Goal: Information Seeking & Learning: Learn about a topic

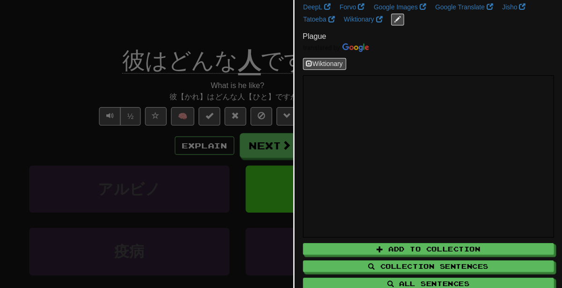
scroll to position [33, 0]
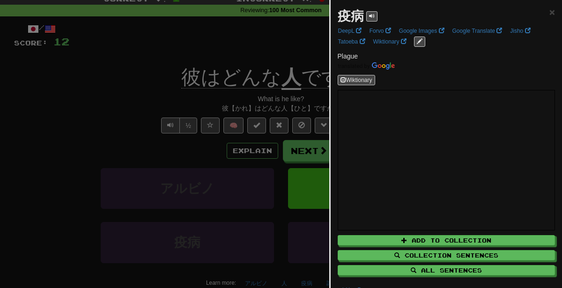
click at [163, 119] on div at bounding box center [281, 144] width 562 height 288
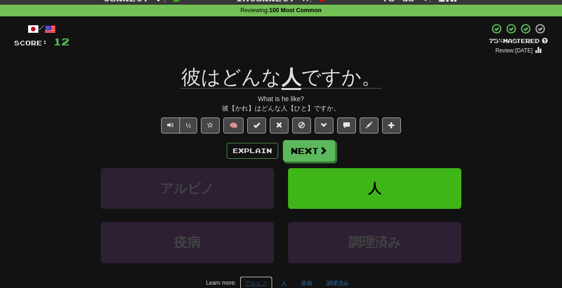
click at [262, 277] on button "アルビノ" at bounding box center [256, 283] width 33 height 14
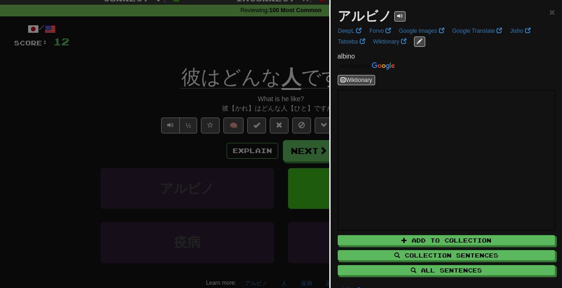
click at [119, 189] on div at bounding box center [281, 144] width 562 height 288
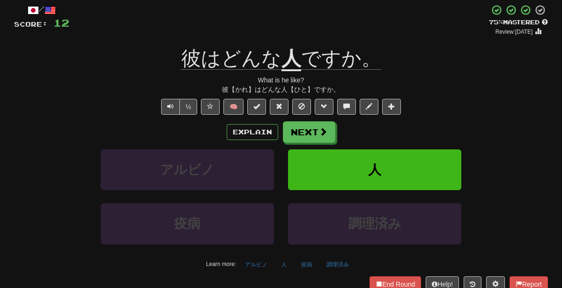
scroll to position [55, 0]
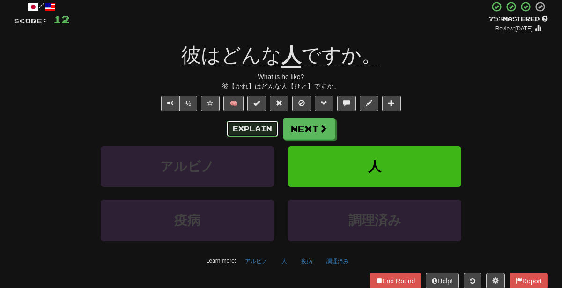
click at [260, 129] on button "Explain" at bounding box center [253, 129] width 52 height 16
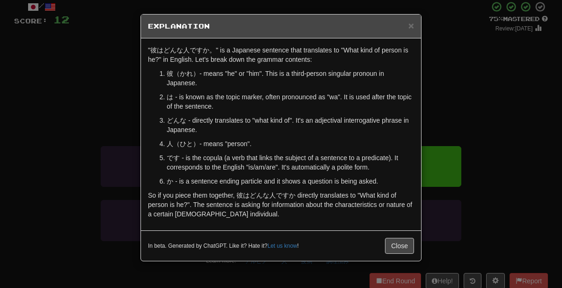
click at [503, 163] on div "× Explanation "彼はどんな人ですか。" is a Japanese sentence that translates to "What kind…" at bounding box center [281, 144] width 562 height 288
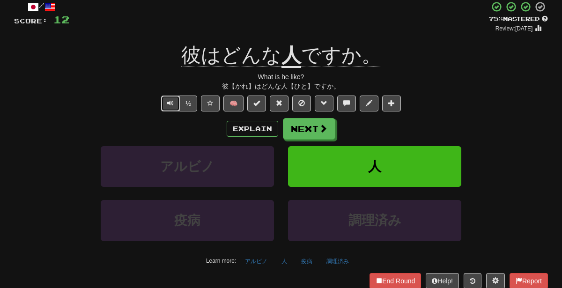
click at [169, 109] on button "Text-to-speech controls" at bounding box center [170, 104] width 19 height 16
click at [307, 129] on button "Next" at bounding box center [309, 130] width 52 height 22
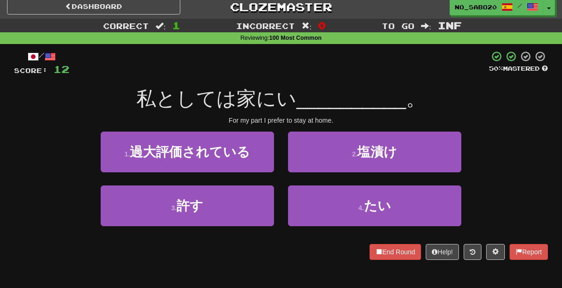
scroll to position [0, 0]
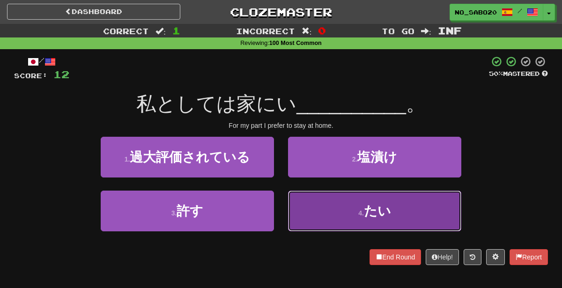
click at [308, 214] on button "4 . たい" at bounding box center [374, 211] width 173 height 41
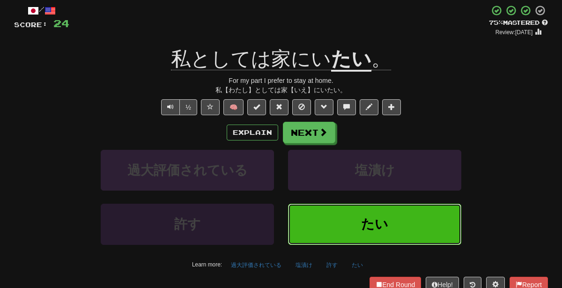
scroll to position [60, 0]
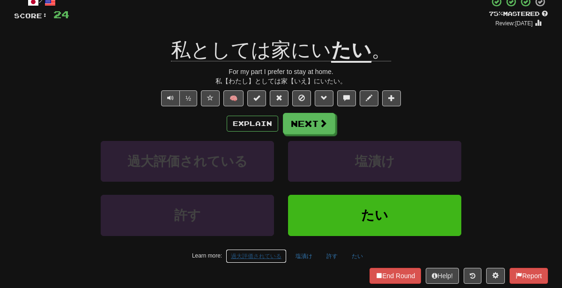
click at [265, 250] on button "過大評価されている" at bounding box center [256, 256] width 61 height 14
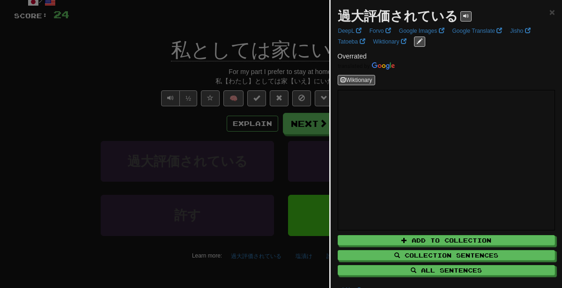
click at [100, 28] on div at bounding box center [281, 144] width 562 height 288
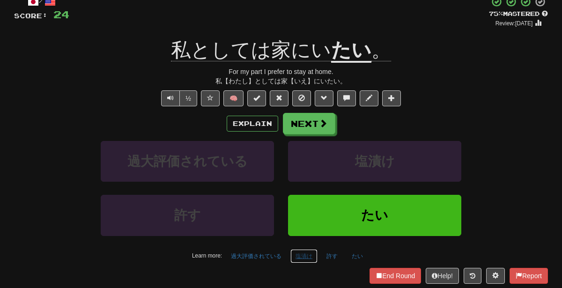
click at [299, 252] on button "塩漬け" at bounding box center [304, 256] width 27 height 14
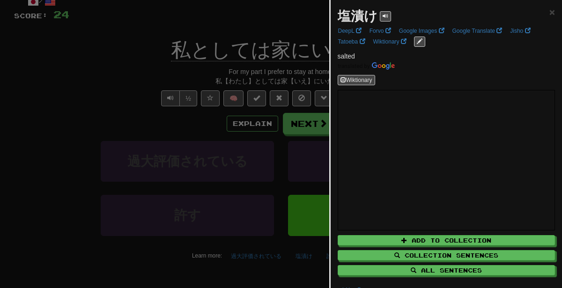
click at [243, 50] on div at bounding box center [281, 144] width 562 height 288
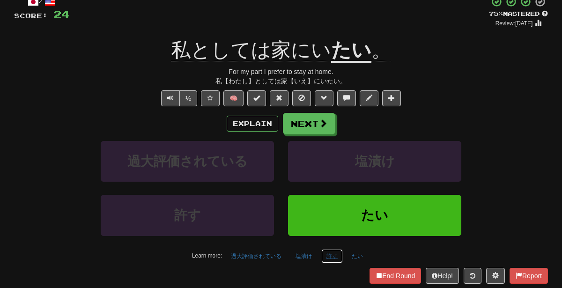
click at [330, 256] on button "許す" at bounding box center [332, 256] width 22 height 14
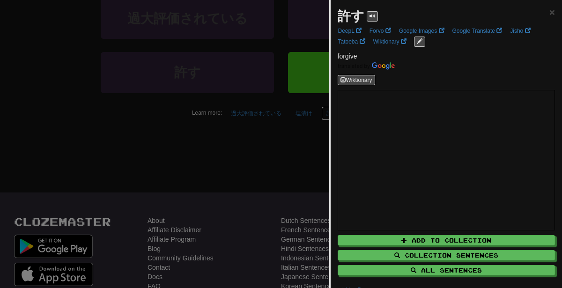
scroll to position [201, 0]
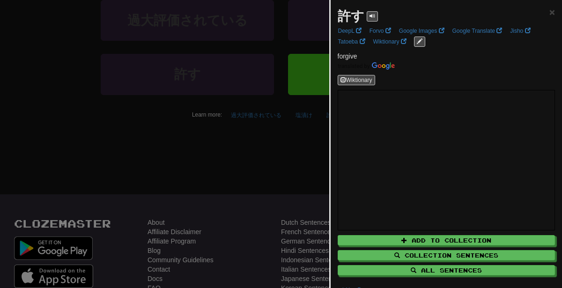
click at [184, 154] on div at bounding box center [281, 144] width 562 height 288
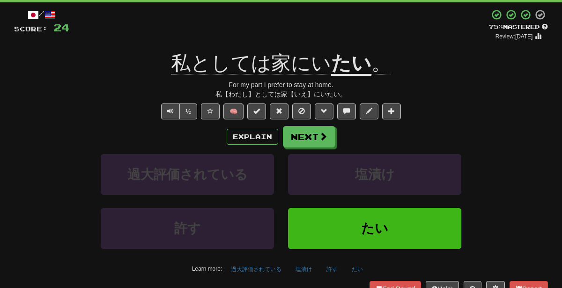
scroll to position [46, 0]
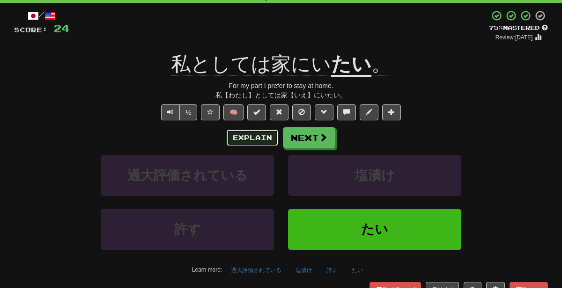
click at [253, 138] on button "Explain" at bounding box center [253, 138] width 52 height 16
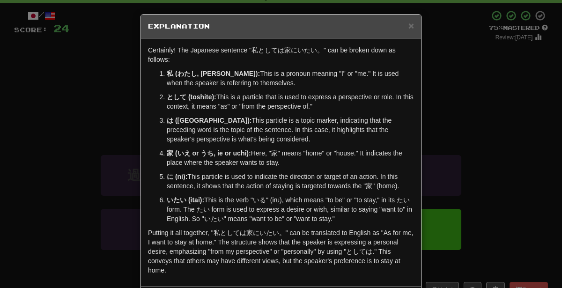
click at [462, 143] on div "× Explanation Certainly! The Japanese sentence "私としては家にいたい。" can be broken down…" at bounding box center [281, 144] width 562 height 288
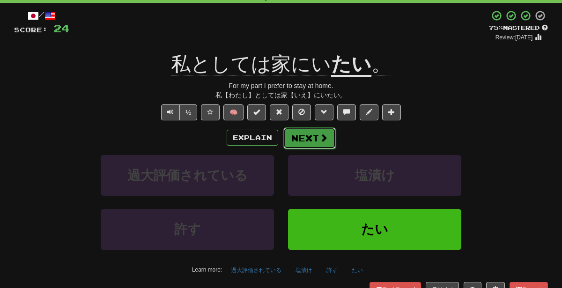
click at [313, 144] on button "Next" at bounding box center [309, 138] width 52 height 22
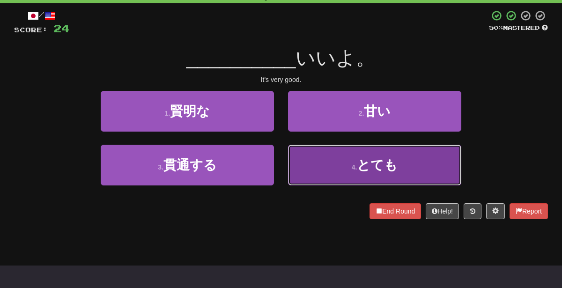
click at [320, 164] on button "4 . とても" at bounding box center [374, 165] width 173 height 41
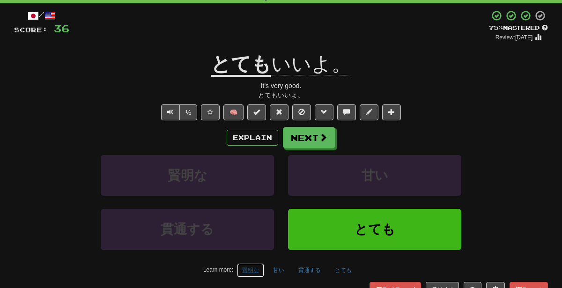
click at [261, 266] on button "賢明な" at bounding box center [250, 270] width 27 height 14
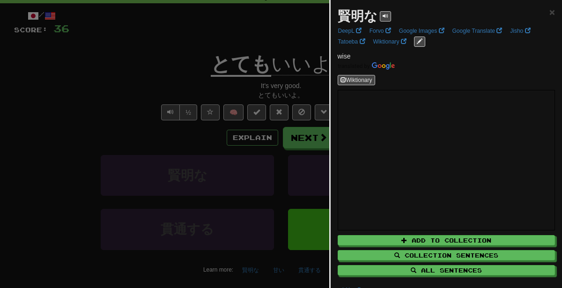
click at [230, 140] on div at bounding box center [281, 144] width 562 height 288
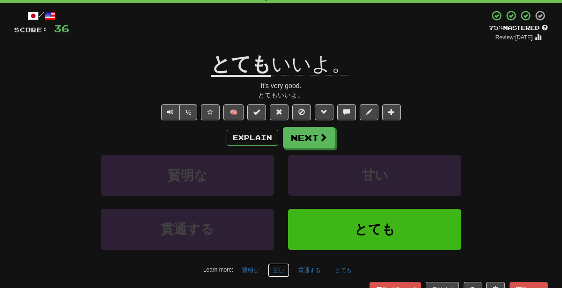
click at [284, 267] on button "甘い" at bounding box center [279, 270] width 22 height 14
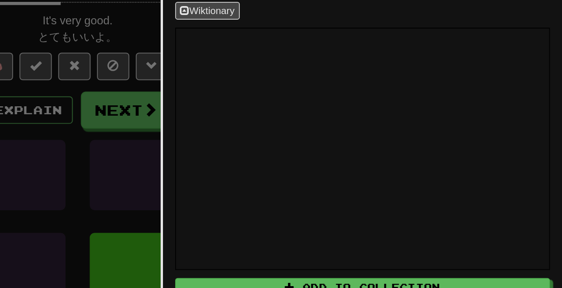
scroll to position [48, 0]
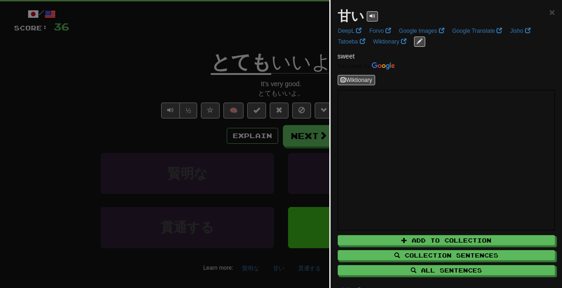
click at [135, 124] on div at bounding box center [281, 144] width 562 height 288
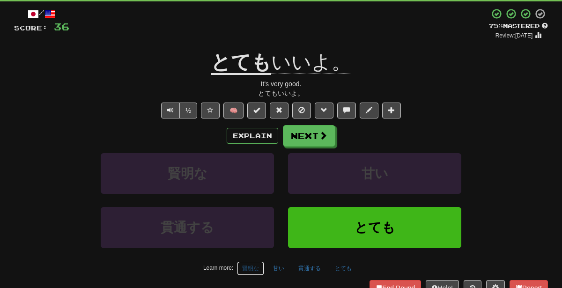
click at [252, 269] on button "賢明な" at bounding box center [250, 268] width 27 height 14
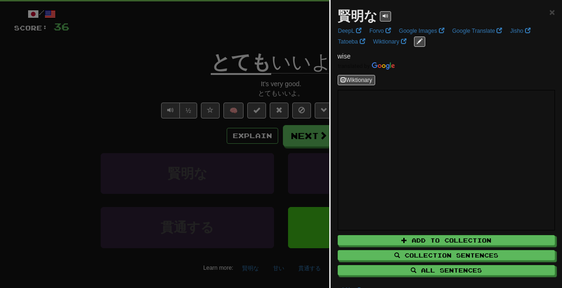
click at [122, 89] on div at bounding box center [281, 144] width 562 height 288
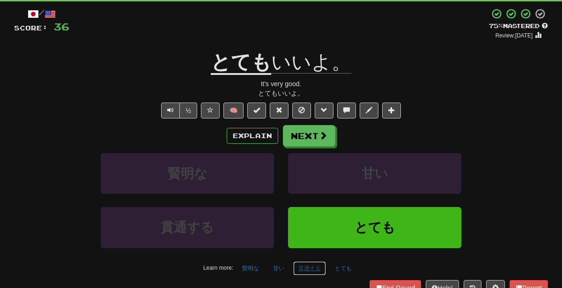
click at [317, 266] on button "貫通する" at bounding box center [309, 268] width 33 height 14
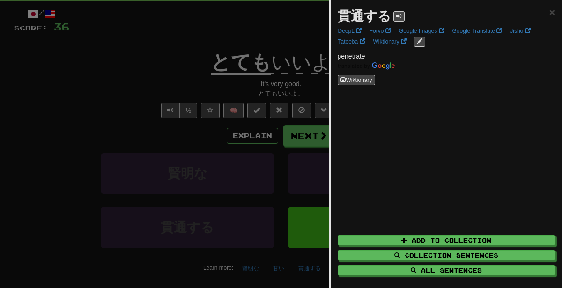
click at [231, 114] on div at bounding box center [281, 144] width 562 height 288
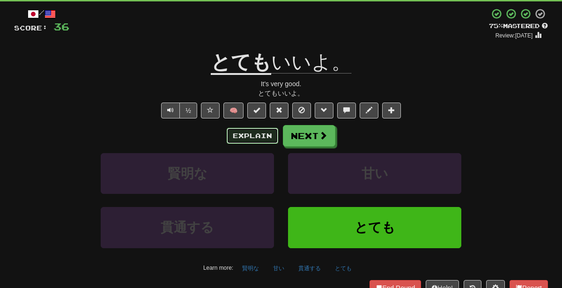
click at [252, 142] on button "Explain" at bounding box center [253, 136] width 52 height 16
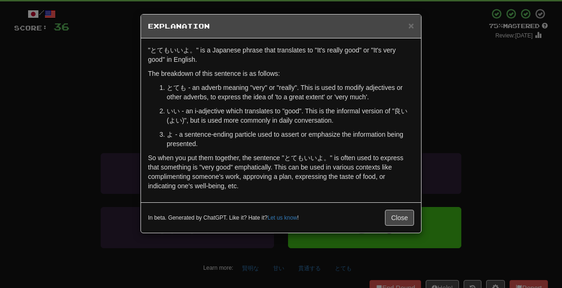
click at [521, 127] on div "× Explanation "とてもいいよ。" is a Japanese phrase that translates to "It's really go…" at bounding box center [281, 144] width 562 height 288
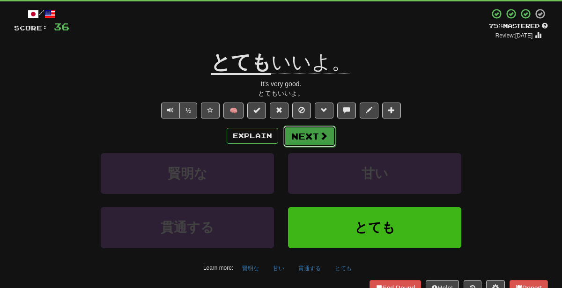
click at [307, 127] on button "Next" at bounding box center [309, 137] width 52 height 22
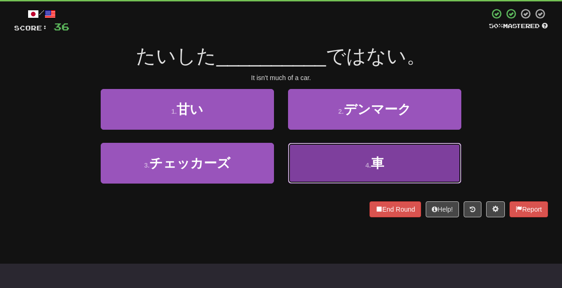
click at [378, 179] on button "4 . 車" at bounding box center [374, 163] width 173 height 41
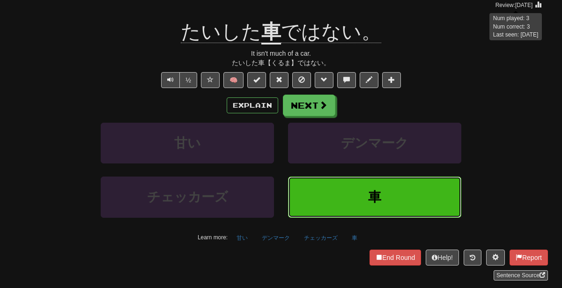
scroll to position [80, 0]
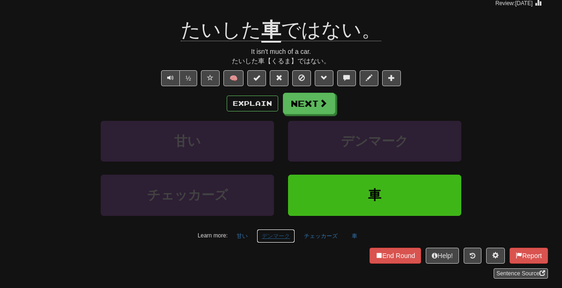
click at [274, 234] on button "デンマーク" at bounding box center [276, 236] width 38 height 14
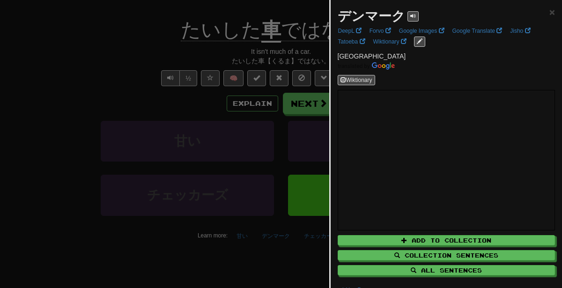
click at [229, 100] on div at bounding box center [281, 144] width 562 height 288
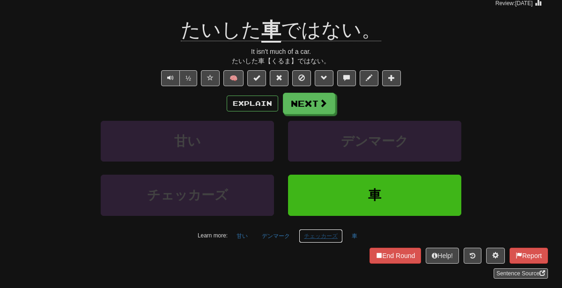
click at [317, 231] on button "チェッカーズ" at bounding box center [321, 236] width 44 height 14
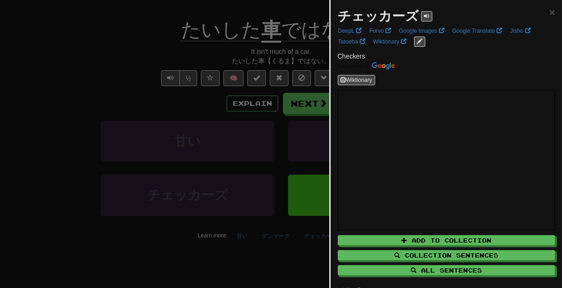
click at [193, 110] on div at bounding box center [281, 144] width 562 height 288
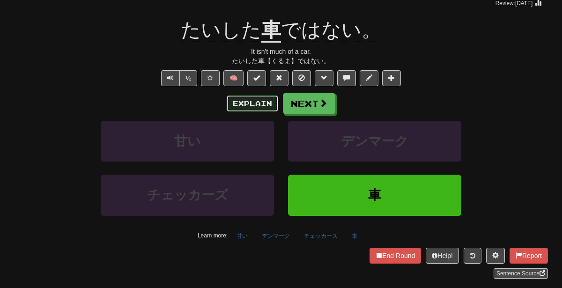
click at [235, 100] on button "Explain" at bounding box center [253, 104] width 52 height 16
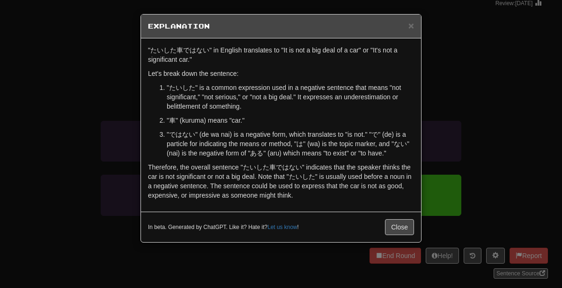
click at [507, 116] on div "× Explanation "たいした車ではない" in English translates to "It is not a big deal of a c…" at bounding box center [281, 144] width 562 height 288
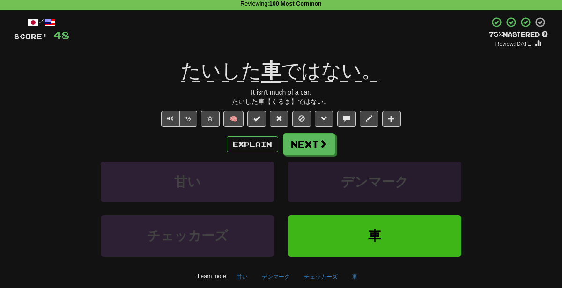
scroll to position [39, 0]
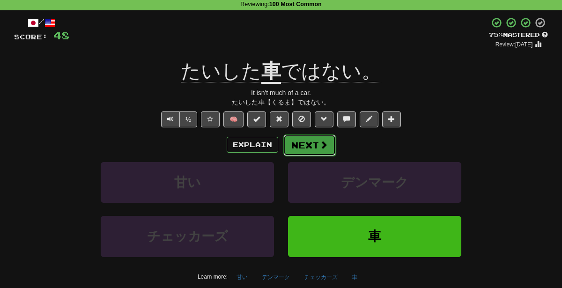
click at [320, 143] on span at bounding box center [324, 145] width 8 height 8
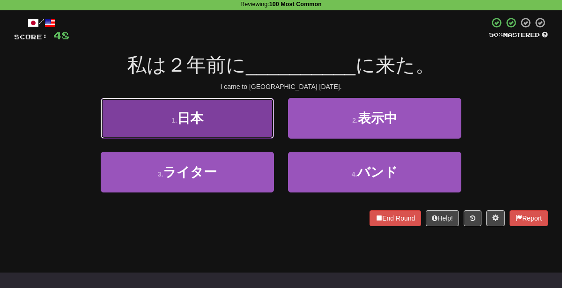
click at [218, 119] on button "1 . 日本" at bounding box center [187, 118] width 173 height 41
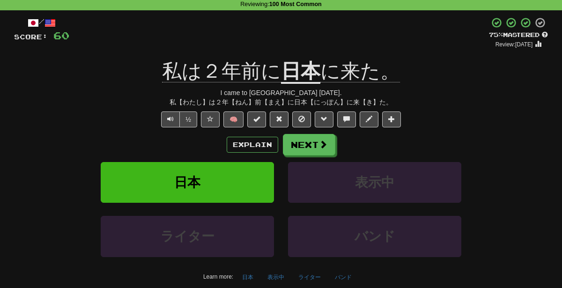
click at [348, 267] on div "バンド" at bounding box center [374, 243] width 187 height 54
click at [347, 268] on div "バンド" at bounding box center [374, 243] width 187 height 54
click at [267, 275] on button "表示中" at bounding box center [275, 277] width 27 height 14
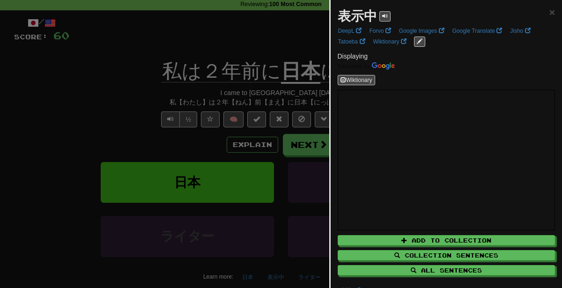
click at [224, 184] on div at bounding box center [281, 144] width 562 height 288
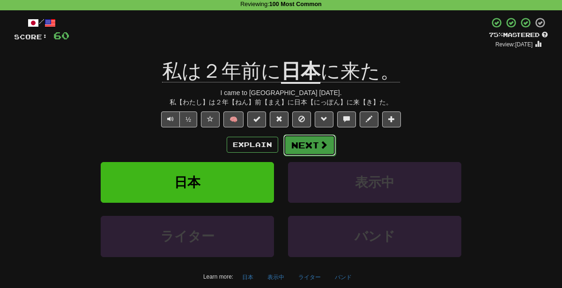
click at [302, 142] on button "Next" at bounding box center [309, 145] width 52 height 22
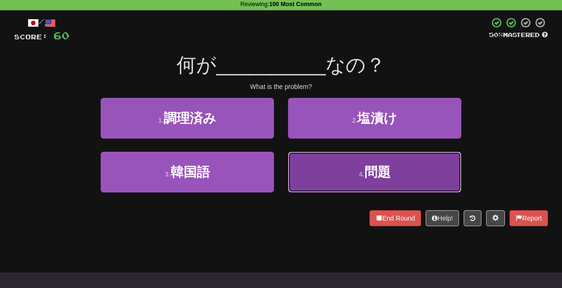
click at [339, 175] on button "4 . 問題" at bounding box center [374, 172] width 173 height 41
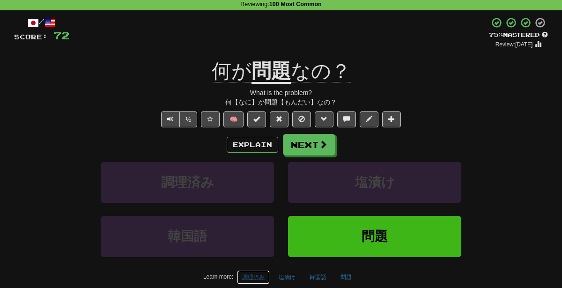
click at [259, 277] on button "調理済み" at bounding box center [253, 277] width 33 height 14
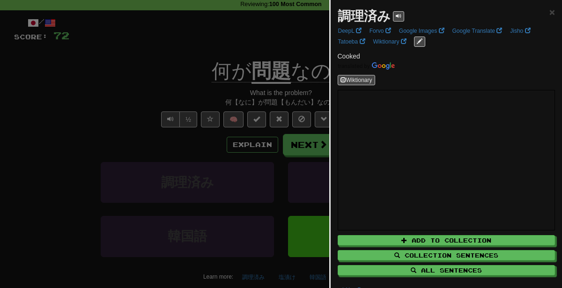
click at [205, 210] on div at bounding box center [281, 144] width 562 height 288
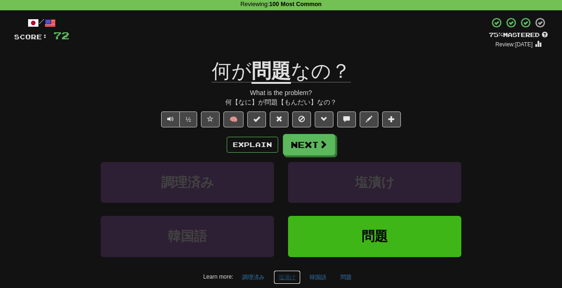
click at [294, 278] on button "塩漬け" at bounding box center [287, 277] width 27 height 14
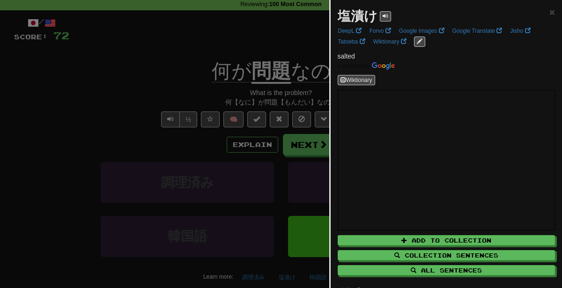
click at [238, 232] on div at bounding box center [281, 144] width 562 height 288
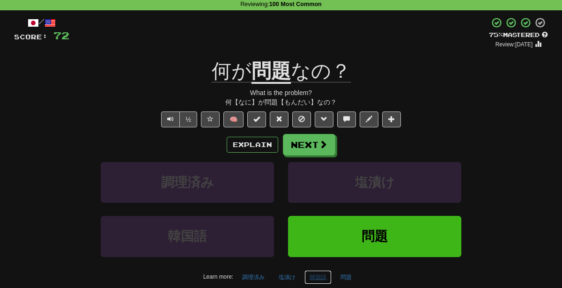
click at [324, 271] on button "韓国語" at bounding box center [318, 277] width 27 height 14
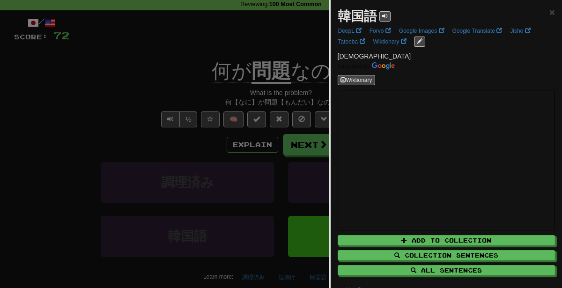
click at [256, 201] on div at bounding box center [281, 144] width 562 height 288
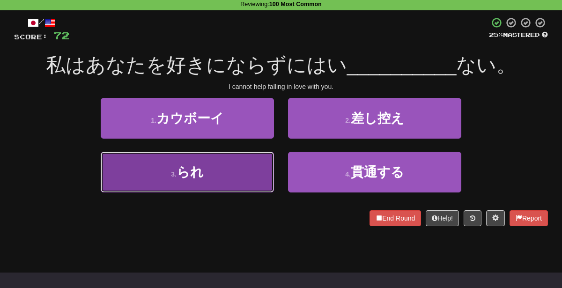
click at [231, 185] on button "3 . られ" at bounding box center [187, 172] width 173 height 41
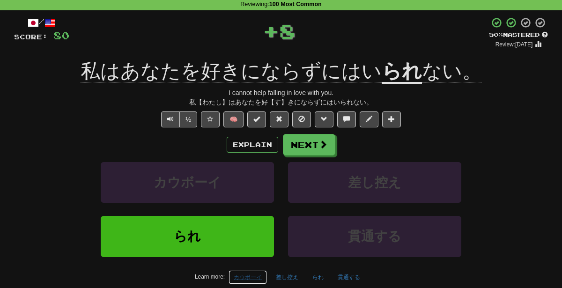
click at [239, 270] on button "カウボーイ" at bounding box center [248, 277] width 38 height 14
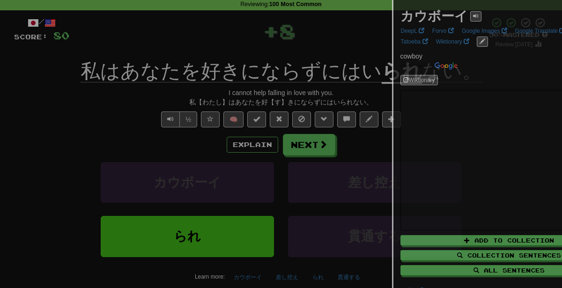
click at [245, 274] on div at bounding box center [281, 144] width 562 height 288
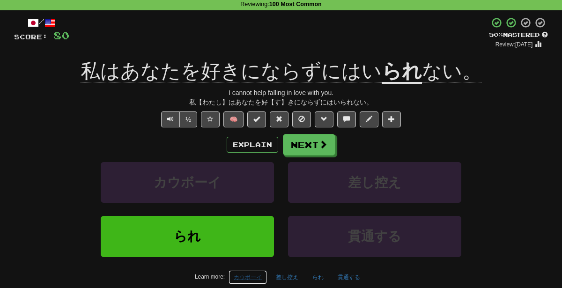
click at [245, 274] on button "カウボーイ" at bounding box center [248, 277] width 38 height 14
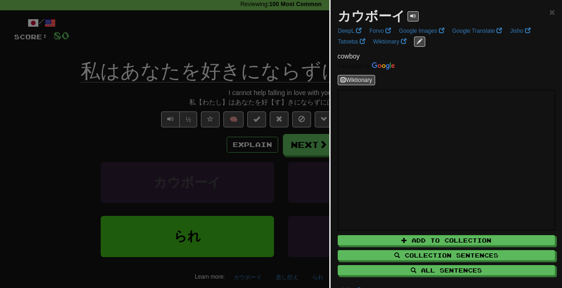
click at [257, 144] on div at bounding box center [281, 144] width 562 height 288
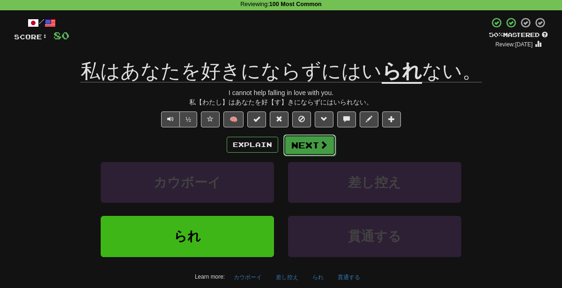
click at [321, 142] on span at bounding box center [324, 145] width 8 height 8
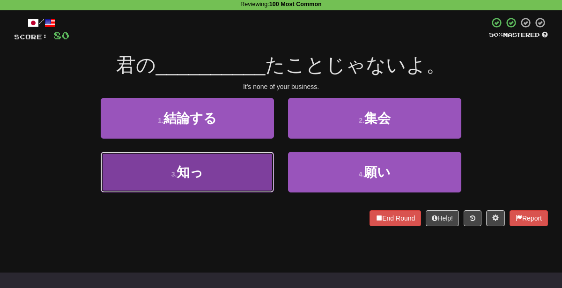
click at [266, 174] on button "3 . 知っ" at bounding box center [187, 172] width 173 height 41
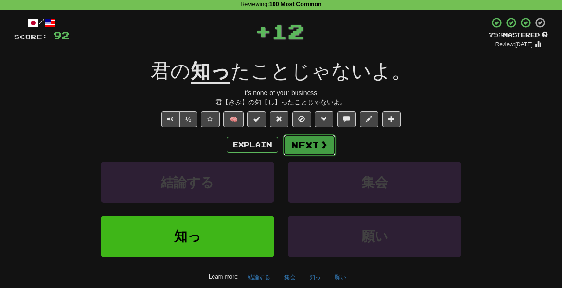
click at [298, 139] on button "Next" at bounding box center [309, 145] width 52 height 22
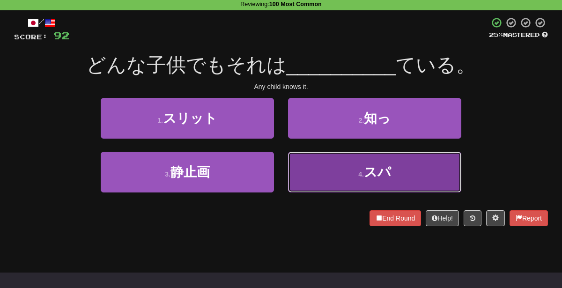
click at [332, 180] on button "4 . スパ" at bounding box center [374, 172] width 173 height 41
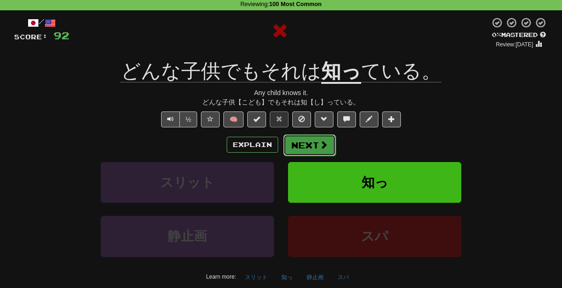
click at [311, 141] on button "Next" at bounding box center [309, 145] width 52 height 22
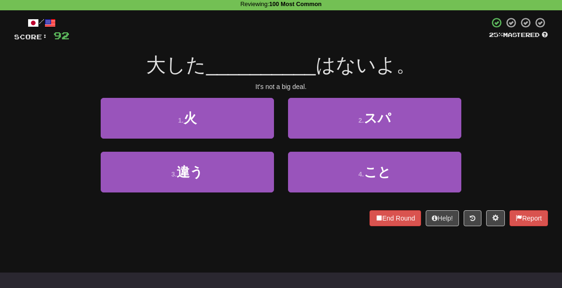
scroll to position [17, 0]
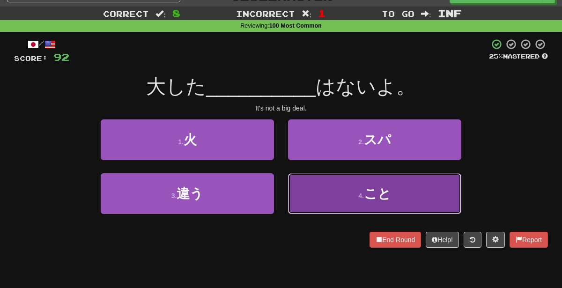
click at [323, 191] on button "4 . こと" at bounding box center [374, 193] width 173 height 41
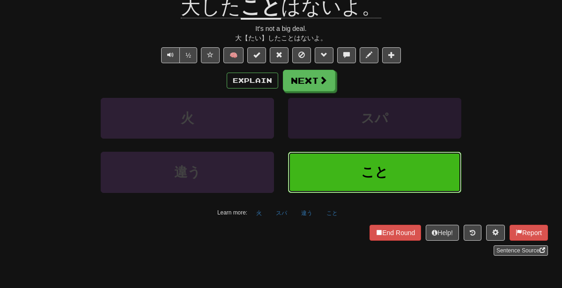
scroll to position [0, 0]
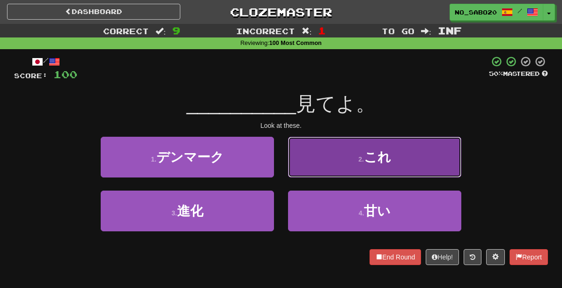
click at [330, 164] on button "2 . これ" at bounding box center [374, 157] width 173 height 41
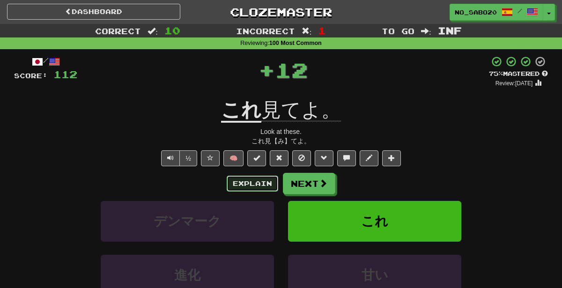
click at [259, 183] on button "Explain" at bounding box center [253, 184] width 52 height 16
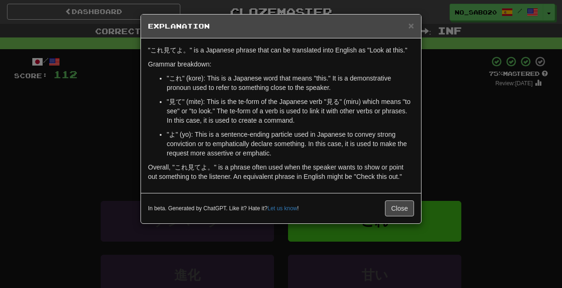
click at [451, 156] on div "× Explanation "これ見てよ。" is a Japanese phrase that can be translated into English…" at bounding box center [281, 144] width 562 height 288
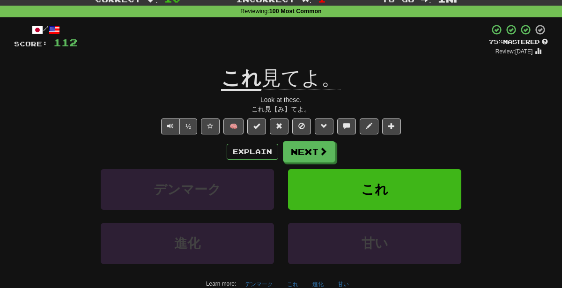
scroll to position [34, 0]
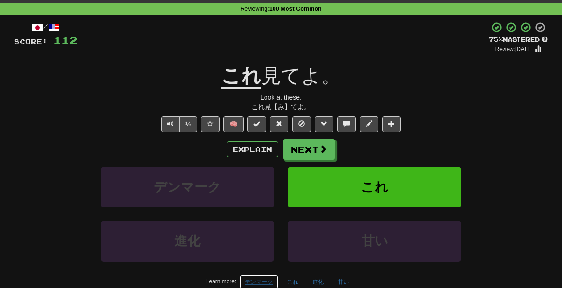
click at [259, 281] on button "デンマーク" at bounding box center [259, 282] width 38 height 14
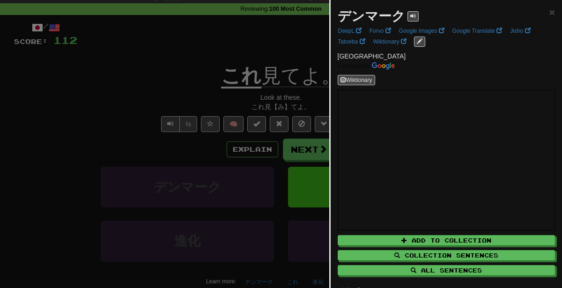
click at [218, 219] on div at bounding box center [281, 144] width 562 height 288
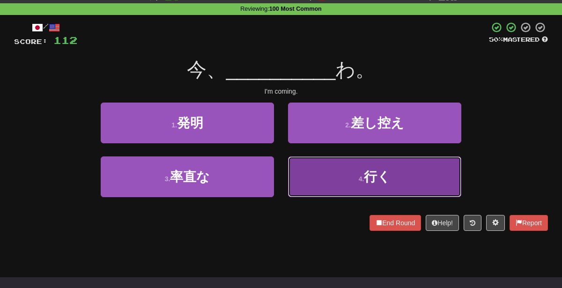
click at [342, 189] on button "4 . 行く" at bounding box center [374, 176] width 173 height 41
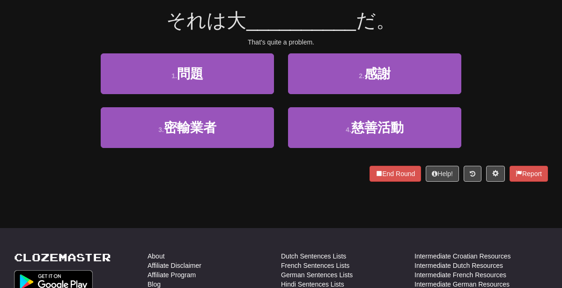
scroll to position [0, 0]
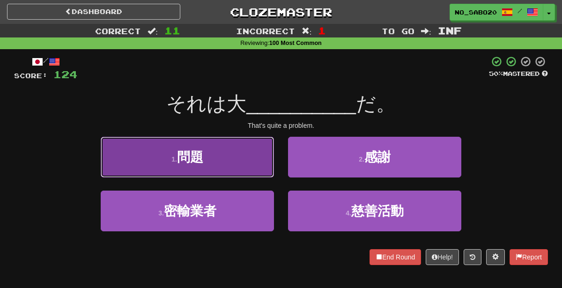
click at [260, 164] on button "1 . 問題" at bounding box center [187, 157] width 173 height 41
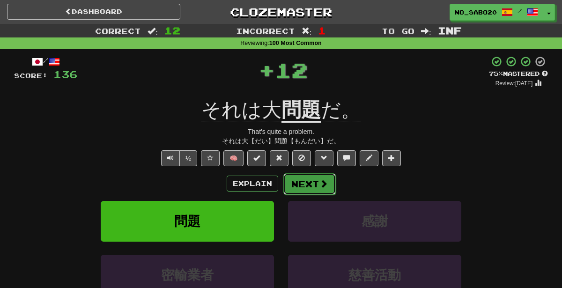
click at [309, 182] on button "Next" at bounding box center [309, 184] width 52 height 22
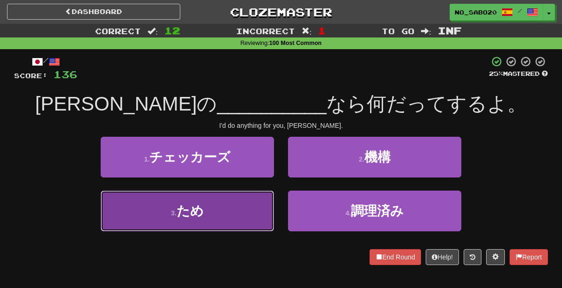
click at [224, 201] on button "3 . ため" at bounding box center [187, 211] width 173 height 41
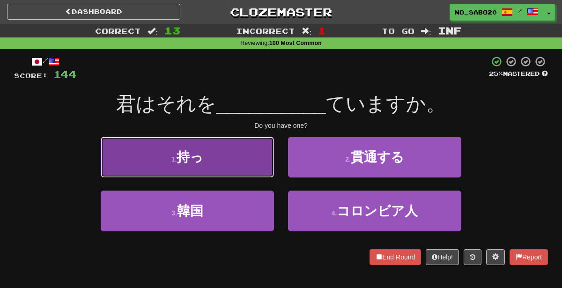
click at [253, 174] on button "1 . 持っ" at bounding box center [187, 157] width 173 height 41
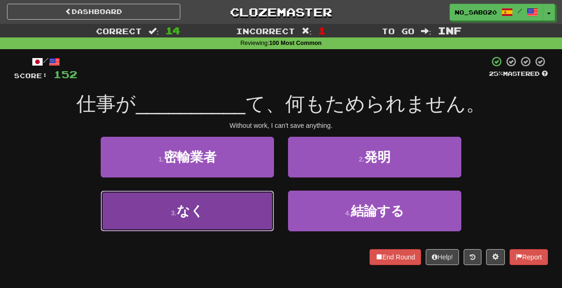
click at [223, 196] on button "3 . なく" at bounding box center [187, 211] width 173 height 41
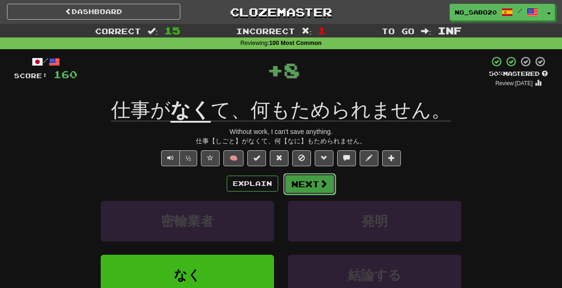
click at [305, 189] on button "Next" at bounding box center [309, 184] width 52 height 22
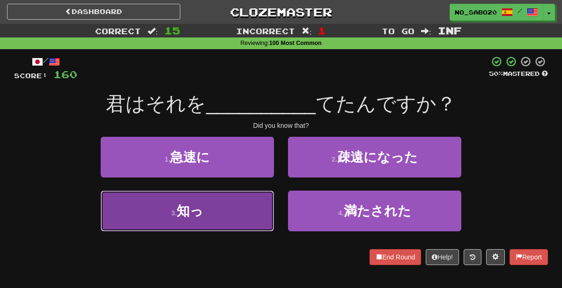
click at [222, 216] on button "3 . 知っ" at bounding box center [187, 211] width 173 height 41
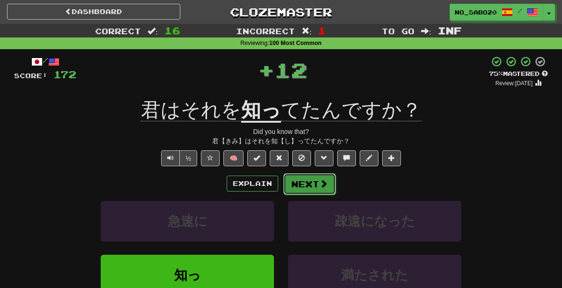
click at [316, 184] on button "Next" at bounding box center [309, 184] width 52 height 22
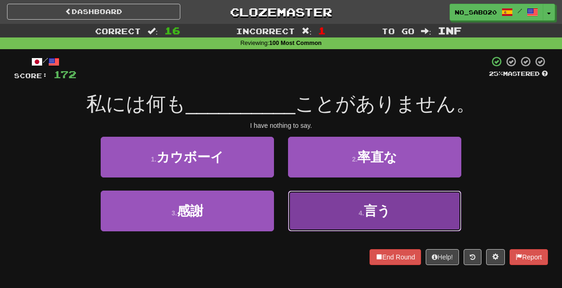
click at [320, 218] on button "4 . 言う" at bounding box center [374, 211] width 173 height 41
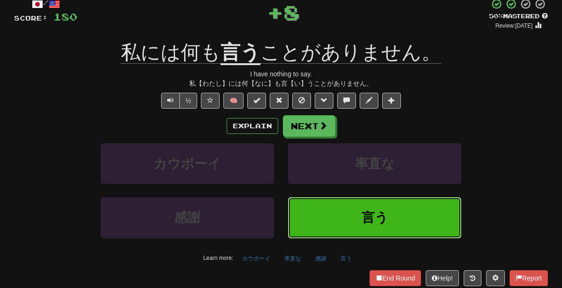
scroll to position [59, 0]
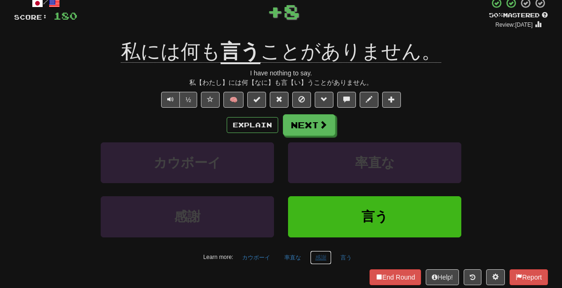
click at [320, 258] on button "感謝" at bounding box center [321, 258] width 22 height 14
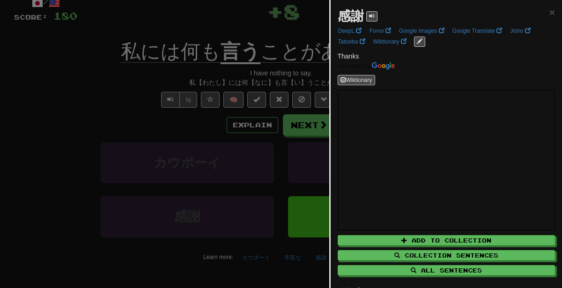
click at [233, 174] on div at bounding box center [281, 144] width 562 height 288
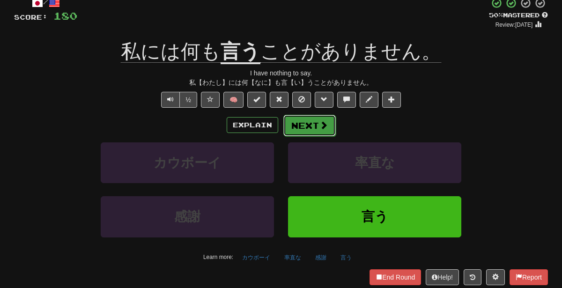
click at [308, 119] on button "Next" at bounding box center [309, 126] width 52 height 22
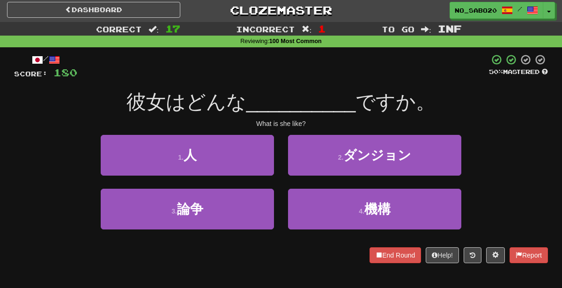
scroll to position [0, 0]
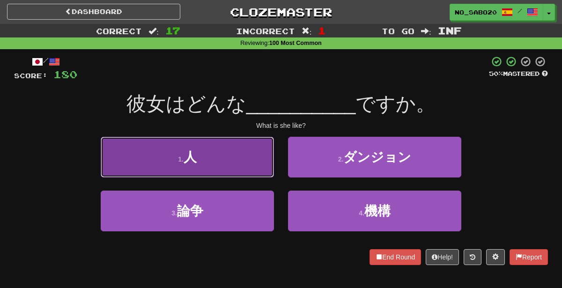
click at [255, 154] on button "1 . 人" at bounding box center [187, 157] width 173 height 41
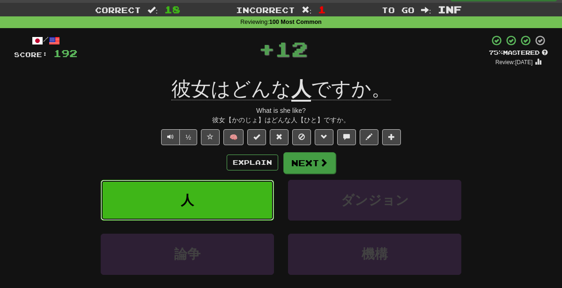
scroll to position [21, 0]
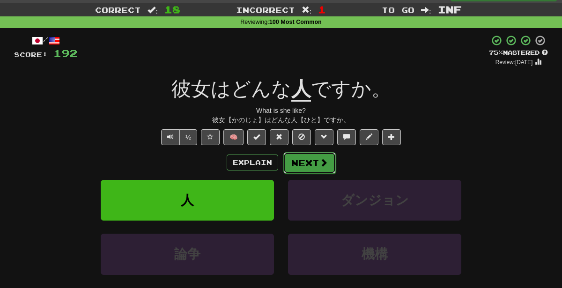
click at [312, 164] on button "Next" at bounding box center [309, 163] width 52 height 22
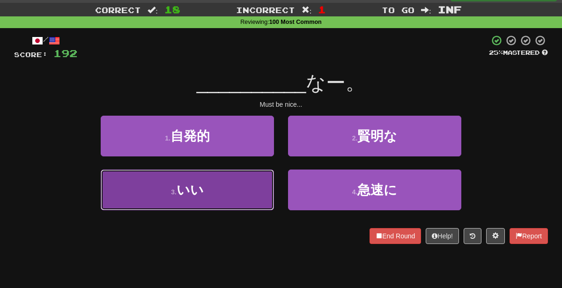
click at [253, 185] on button "3 . いい" at bounding box center [187, 190] width 173 height 41
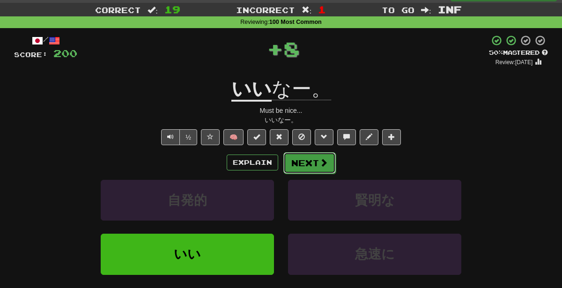
click at [322, 158] on span at bounding box center [324, 162] width 8 height 8
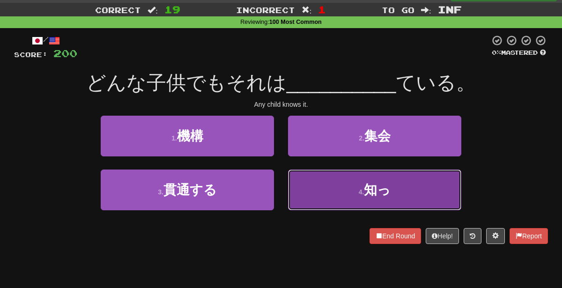
click at [331, 183] on button "4 . 知っ" at bounding box center [374, 190] width 173 height 41
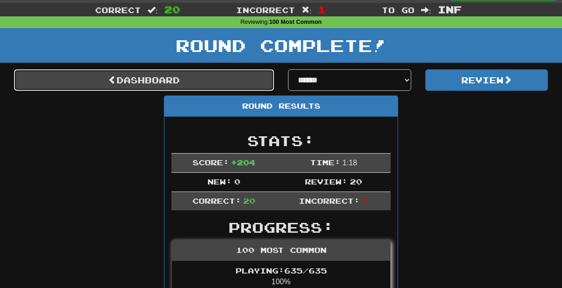
click at [192, 75] on link "Dashboard" at bounding box center [144, 80] width 260 height 22
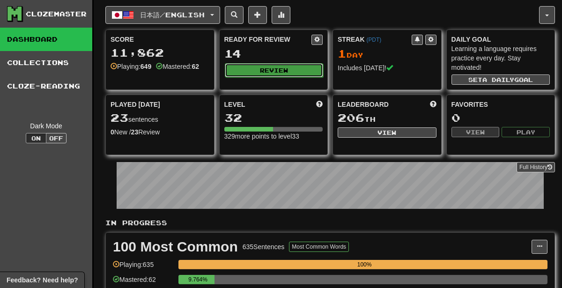
click at [249, 75] on button "Review" at bounding box center [274, 70] width 99 height 14
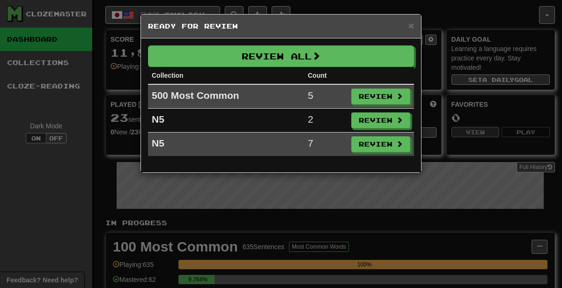
click at [482, 97] on div "× Ready for Review Review All Collection Count 500 Most Common 5 Review N5 2 Re…" at bounding box center [281, 144] width 562 height 288
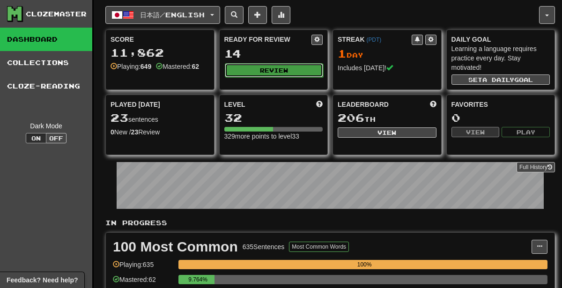
click at [287, 67] on button "Review" at bounding box center [274, 70] width 99 height 14
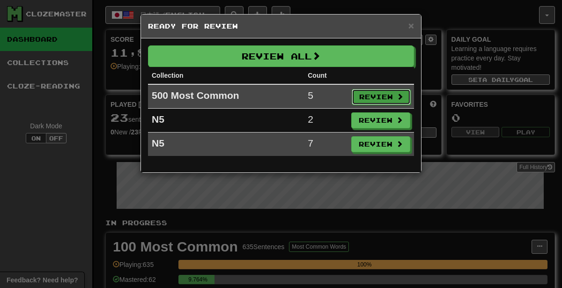
click at [363, 99] on button "Review" at bounding box center [381, 97] width 59 height 16
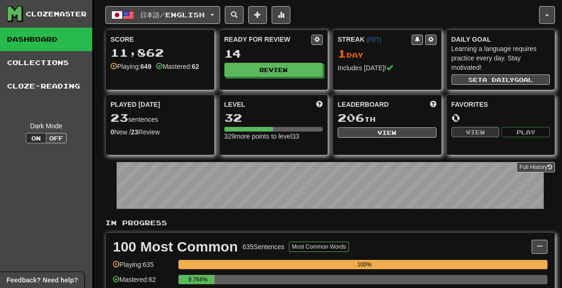
select select "********"
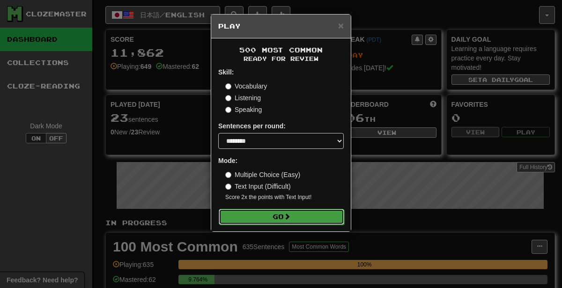
click at [302, 218] on button "Go" at bounding box center [282, 217] width 126 height 16
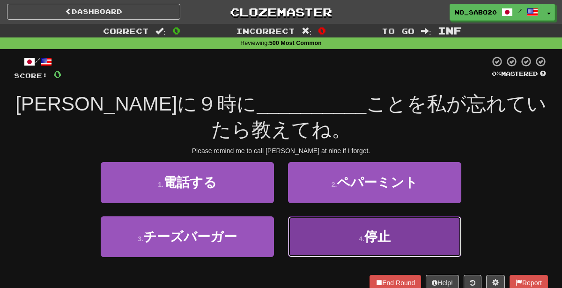
click at [317, 250] on button "4 . 停止" at bounding box center [374, 236] width 173 height 41
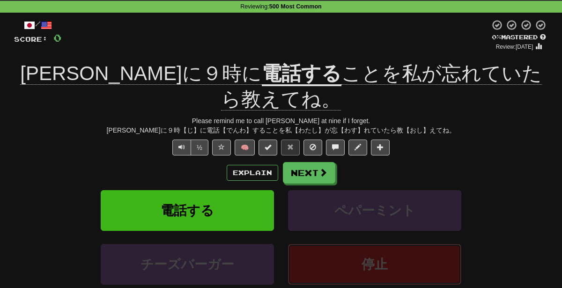
scroll to position [37, 0]
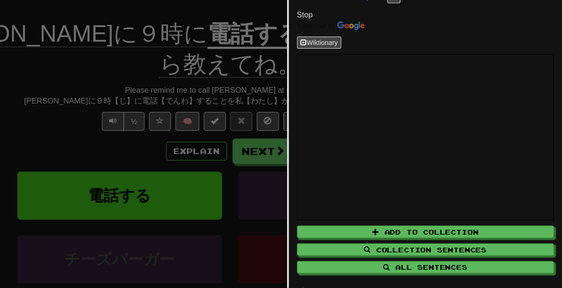
scroll to position [37, 0]
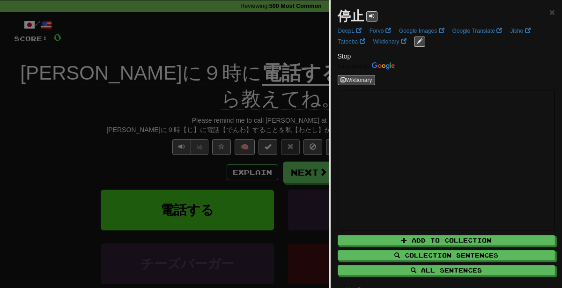
click at [178, 149] on div at bounding box center [281, 144] width 562 height 288
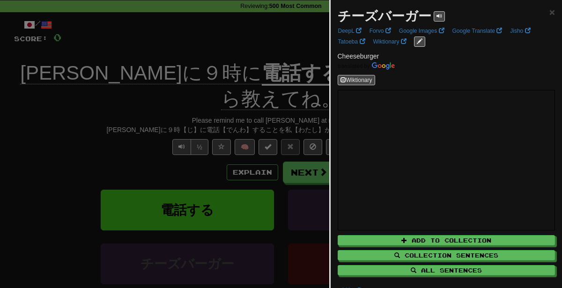
click at [234, 184] on div at bounding box center [281, 144] width 562 height 288
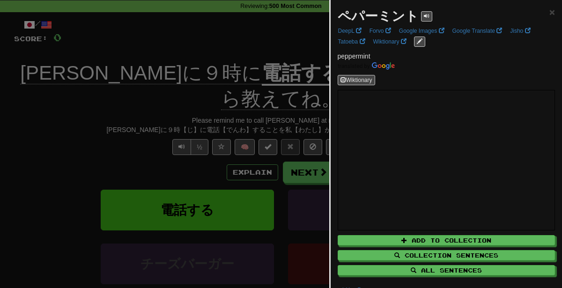
click at [53, 135] on div at bounding box center [281, 144] width 562 height 288
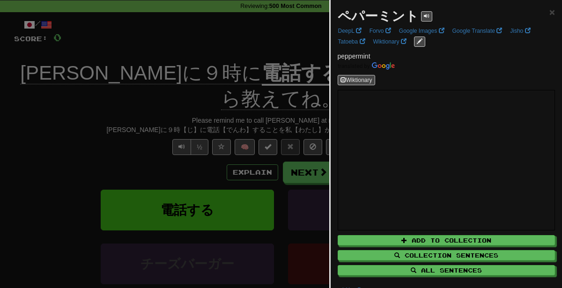
click at [217, 244] on div at bounding box center [281, 144] width 562 height 288
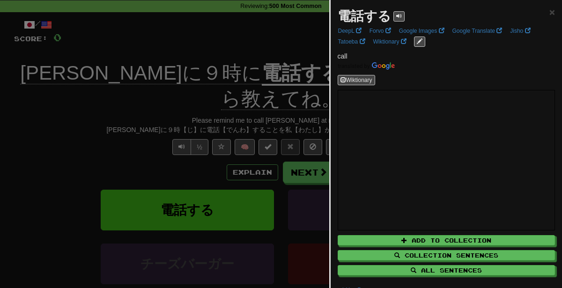
click at [229, 105] on div at bounding box center [281, 144] width 562 height 288
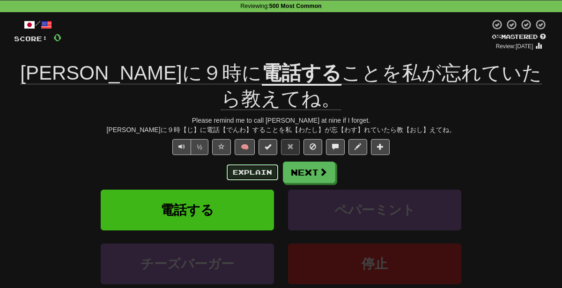
click at [240, 164] on button "Explain" at bounding box center [253, 172] width 52 height 16
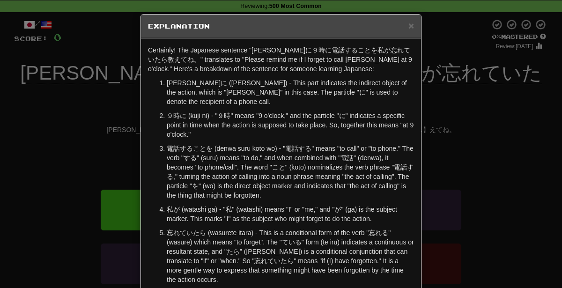
click at [434, 149] on div "× Explanation Certainly! The Japanese sentence "ジョンに９時に電話することを私が忘れていたら教えてね。" tr…" at bounding box center [281, 144] width 562 height 288
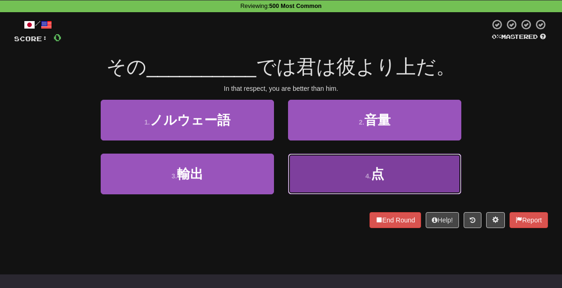
click at [345, 184] on button "4 . 点" at bounding box center [374, 174] width 173 height 41
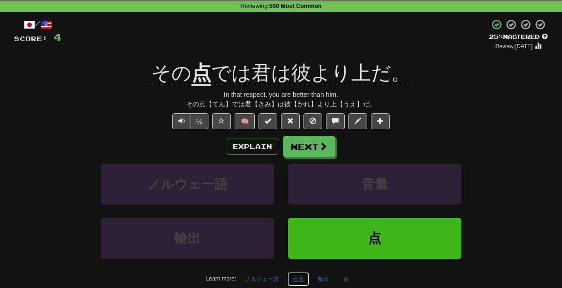
click at [291, 277] on button "音量" at bounding box center [299, 279] width 22 height 14
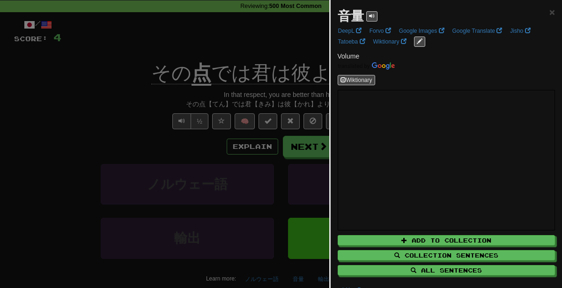
click at [112, 166] on div at bounding box center [281, 144] width 562 height 288
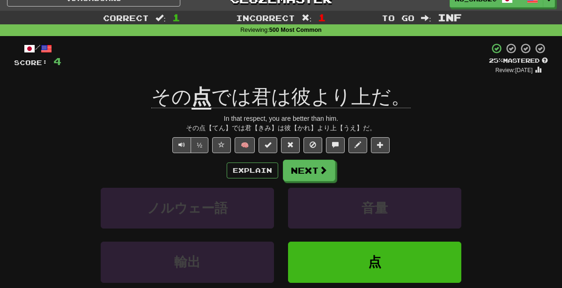
scroll to position [35, 0]
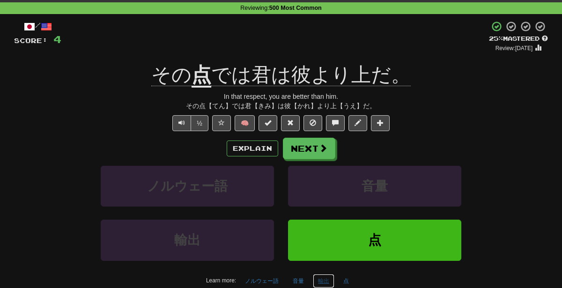
click at [319, 277] on button "輸出" at bounding box center [324, 281] width 22 height 14
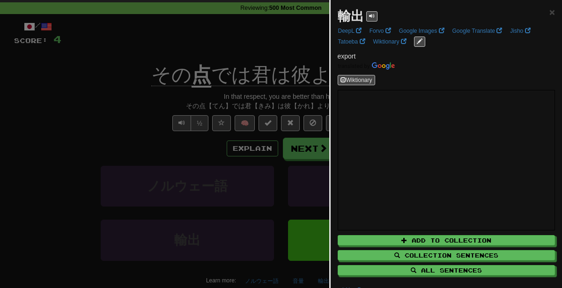
click at [293, 160] on div at bounding box center [281, 144] width 562 height 288
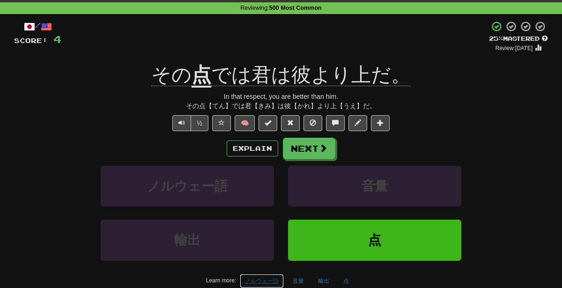
click at [268, 283] on button "ノルウェー語" at bounding box center [262, 281] width 44 height 14
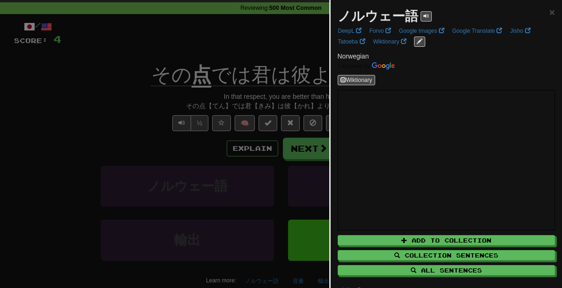
click at [169, 205] on div at bounding box center [281, 144] width 562 height 288
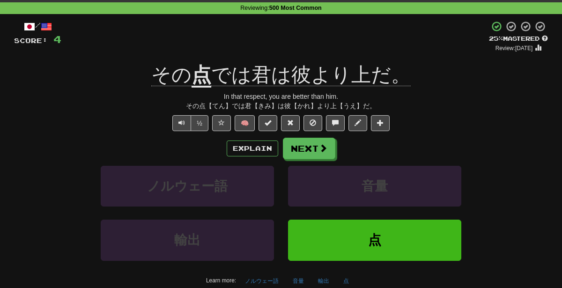
click at [247, 134] on div "/ Score: 4 + 4 25 % Mastered Review: 2025-09-19 その 点 では君は彼より上だ。 In that respect…" at bounding box center [281, 172] width 534 height 303
click at [249, 138] on div "Explain Next" at bounding box center [281, 149] width 534 height 22
click at [254, 147] on button "Explain" at bounding box center [253, 149] width 52 height 16
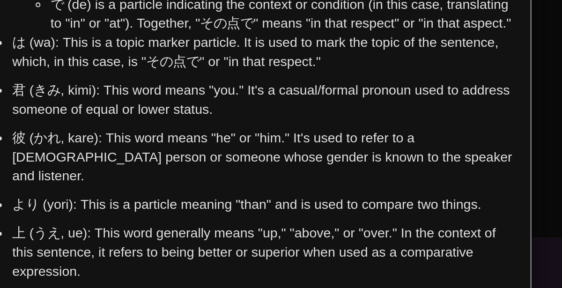
scroll to position [56, 0]
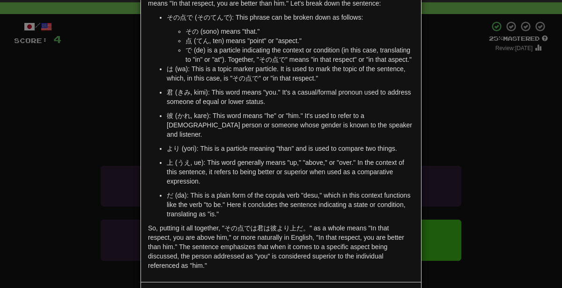
click at [321, 126] on p "彼 (かれ, kare): This word means "he" or "him." It's used to refer to a male perso…" at bounding box center [290, 125] width 247 height 28
click at [562, 113] on div "× Explanation The Japanese sentence "その点では君は彼より上だ。" translated directly to Engl…" at bounding box center [281, 144] width 562 height 288
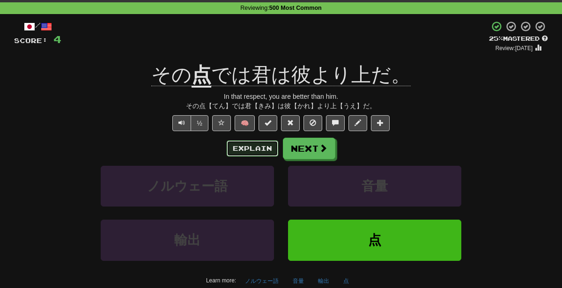
click at [253, 146] on button "Explain" at bounding box center [253, 149] width 52 height 16
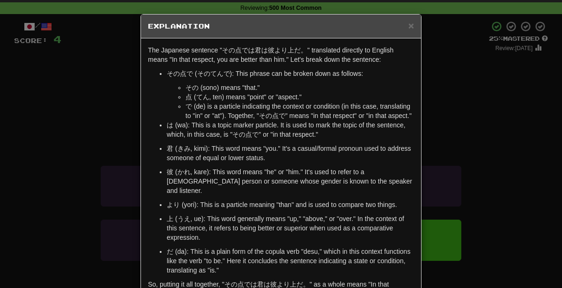
click at [466, 154] on div "× Explanation The Japanese sentence "その点では君は彼より上だ。" translated directly to Engl…" at bounding box center [281, 144] width 562 height 288
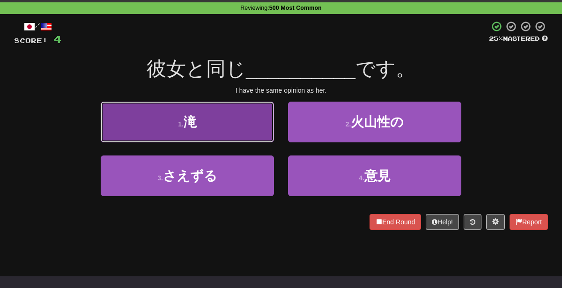
click at [230, 133] on button "1 . 滝" at bounding box center [187, 122] width 173 height 41
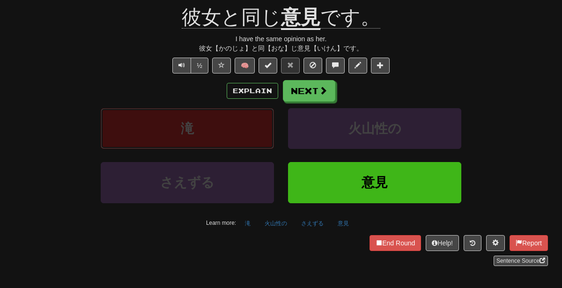
scroll to position [102, 0]
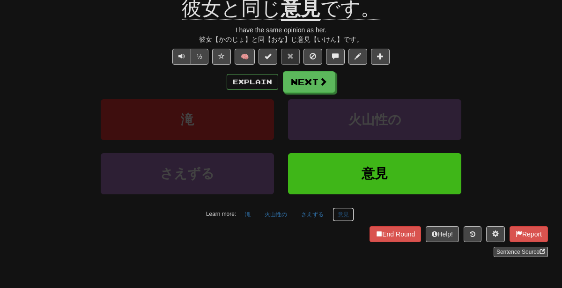
click at [341, 213] on button "意見" at bounding box center [344, 215] width 22 height 14
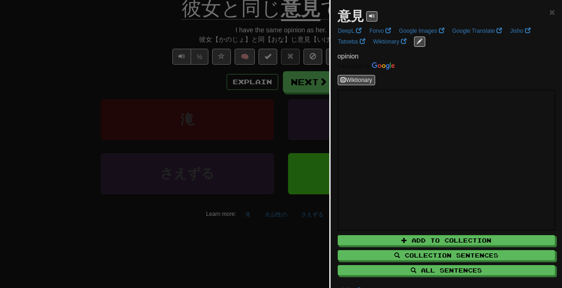
click at [239, 175] on div at bounding box center [281, 144] width 562 height 288
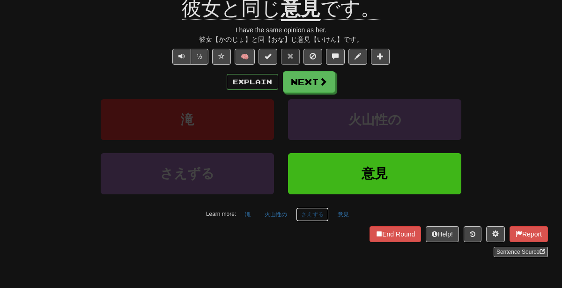
click at [310, 211] on button "さえずる" at bounding box center [312, 215] width 33 height 14
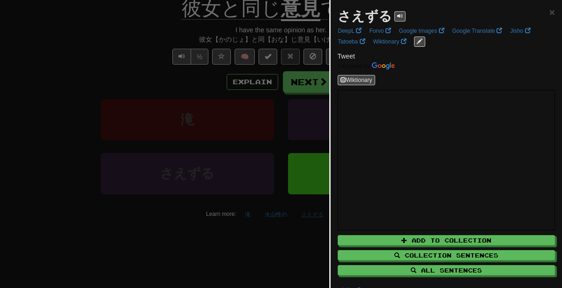
click at [310, 211] on div at bounding box center [281, 144] width 562 height 288
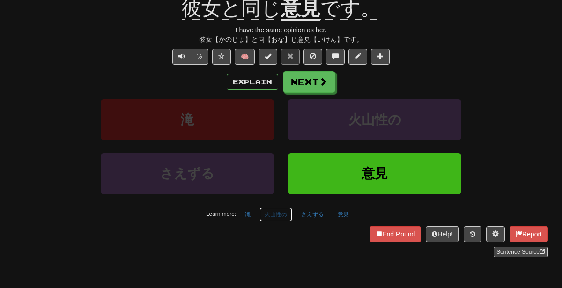
click at [292, 213] on button "火山性の" at bounding box center [276, 215] width 33 height 14
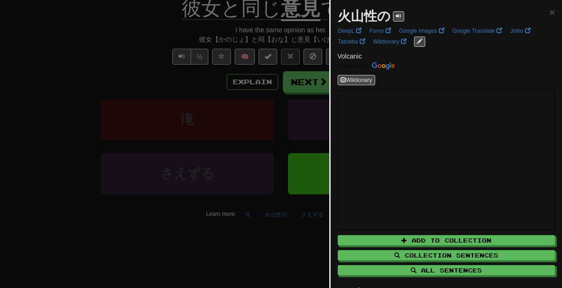
click at [279, 190] on div at bounding box center [281, 144] width 562 height 288
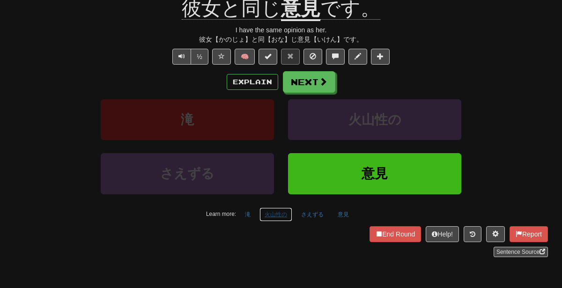
click at [273, 208] on button "火山性の" at bounding box center [276, 215] width 33 height 14
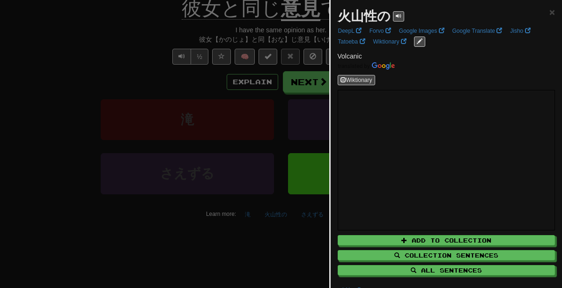
click at [176, 134] on div at bounding box center [281, 144] width 562 height 288
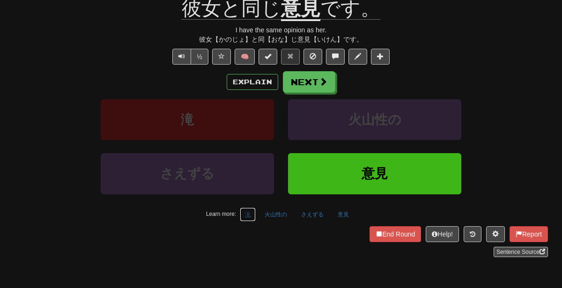
click at [252, 210] on button "滝" at bounding box center [248, 215] width 16 height 14
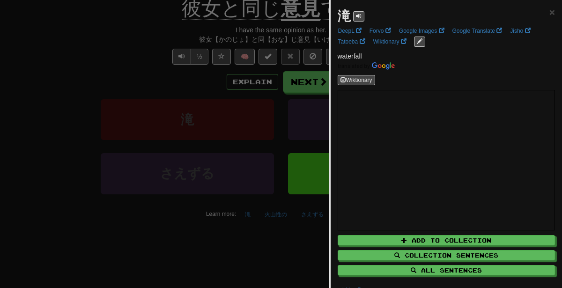
click at [162, 168] on div at bounding box center [281, 144] width 562 height 288
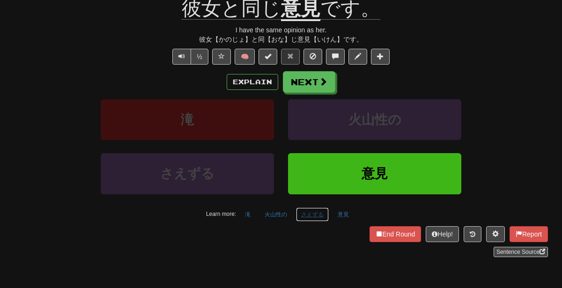
click at [315, 217] on button "さえずる" at bounding box center [312, 215] width 33 height 14
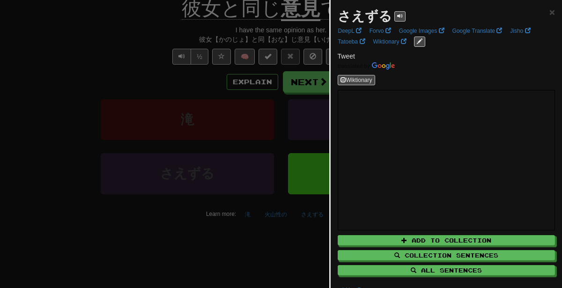
click at [265, 221] on div at bounding box center [281, 144] width 562 height 288
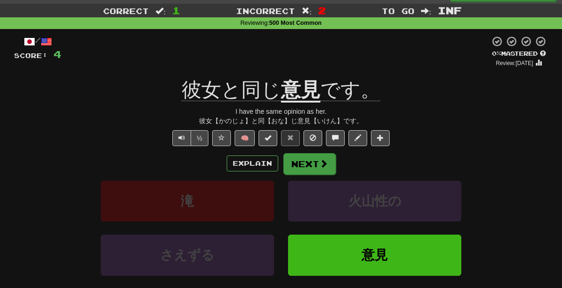
scroll to position [22, 0]
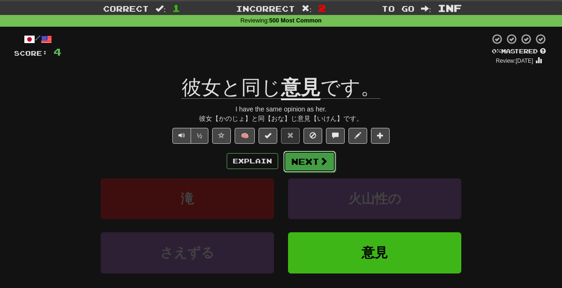
click at [310, 161] on button "Next" at bounding box center [309, 162] width 52 height 22
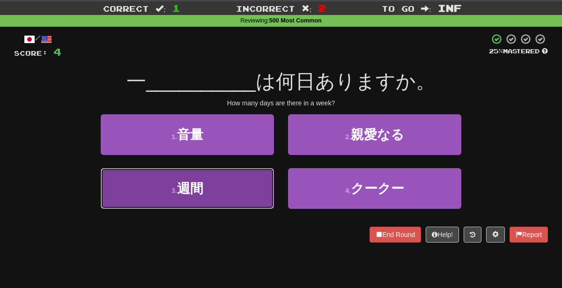
click at [249, 181] on button "3 . 週間" at bounding box center [187, 188] width 173 height 41
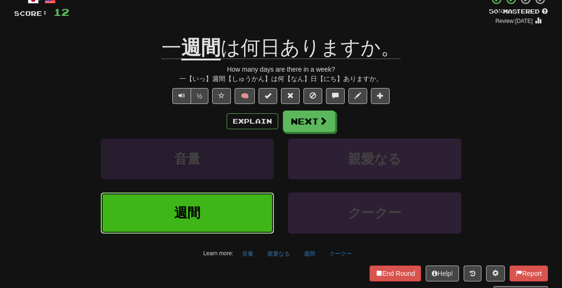
scroll to position [63, 0]
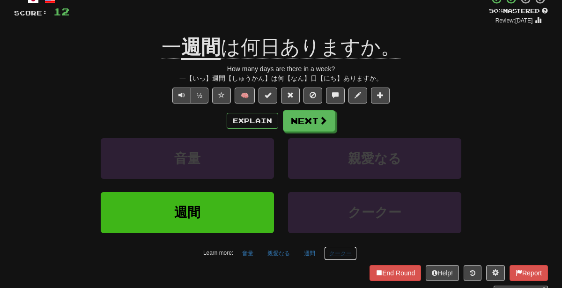
click at [343, 253] on button "クークー" at bounding box center [340, 253] width 33 height 14
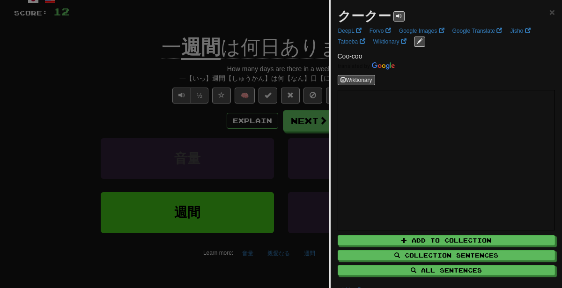
click at [282, 253] on div at bounding box center [281, 144] width 562 height 288
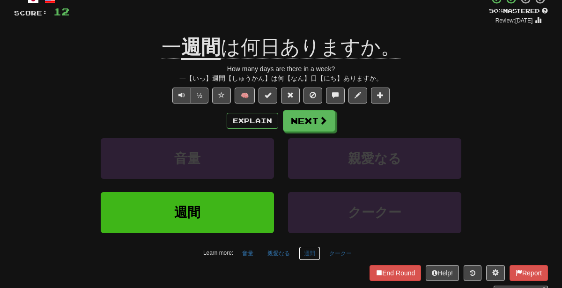
click at [305, 253] on button "週間" at bounding box center [310, 253] width 22 height 14
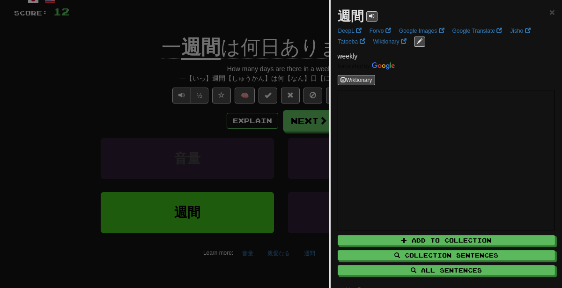
click at [260, 254] on div at bounding box center [281, 144] width 562 height 288
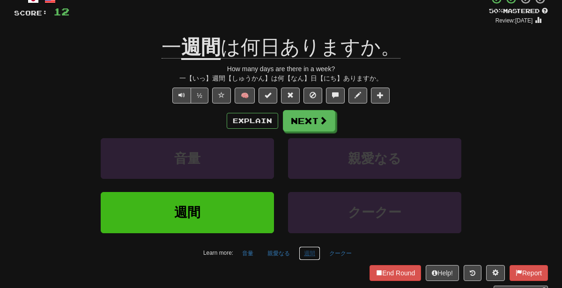
click at [301, 255] on button "週間" at bounding box center [310, 253] width 22 height 14
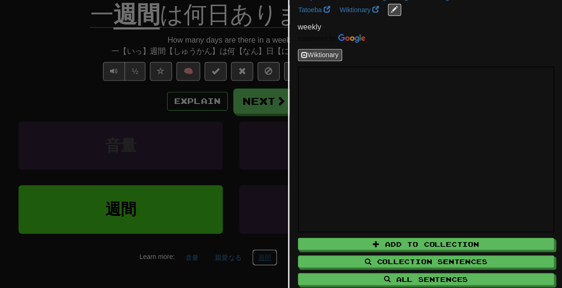
scroll to position [64, 0]
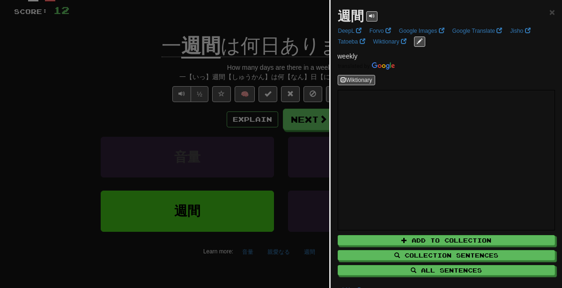
click at [207, 102] on div at bounding box center [281, 144] width 562 height 288
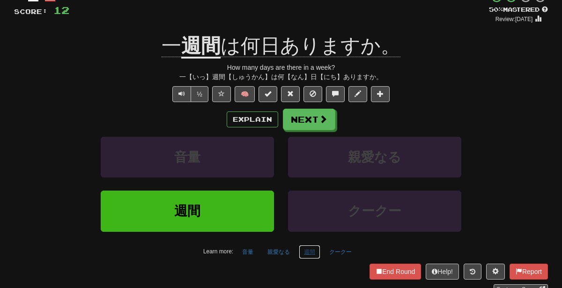
click at [308, 248] on button "週間" at bounding box center [310, 252] width 22 height 14
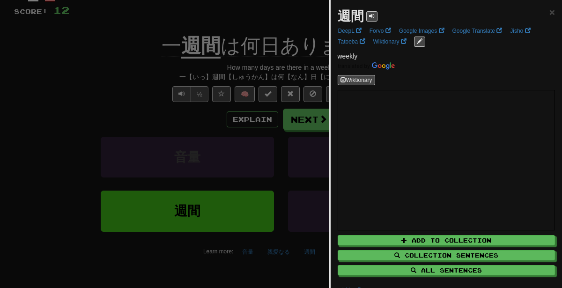
click at [235, 239] on div at bounding box center [281, 144] width 562 height 288
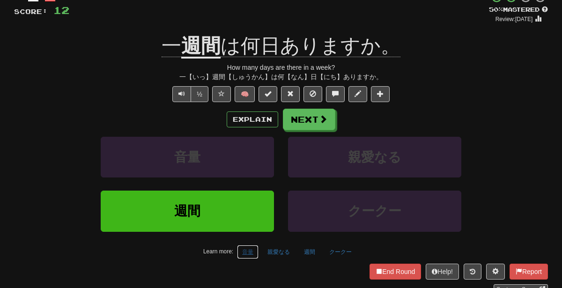
click at [255, 251] on button "音量" at bounding box center [248, 252] width 22 height 14
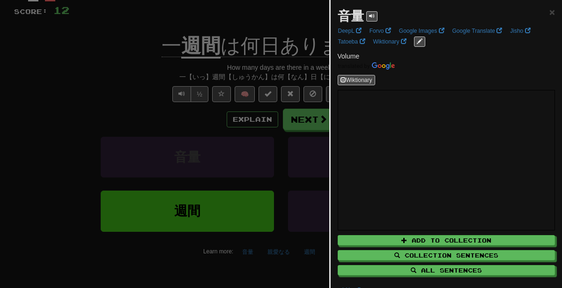
click at [229, 131] on div at bounding box center [281, 144] width 562 height 288
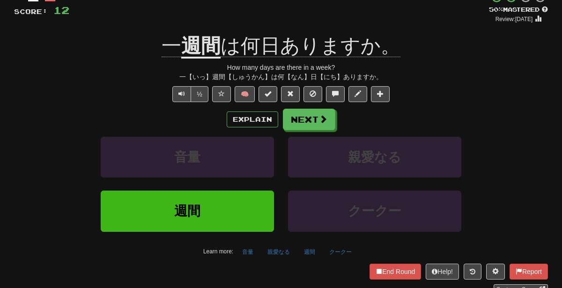
scroll to position [59, 0]
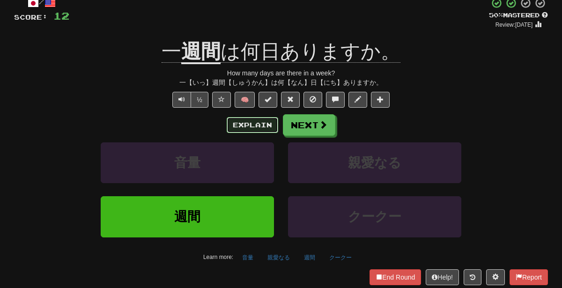
click at [256, 124] on button "Explain" at bounding box center [253, 125] width 52 height 16
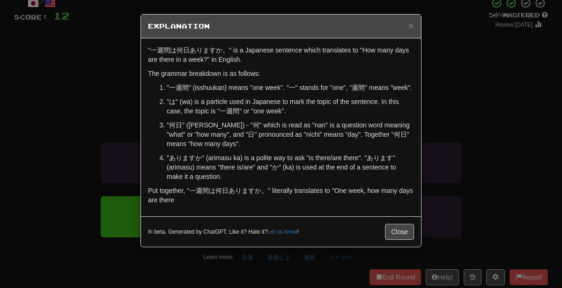
click at [520, 139] on div "× Explanation "一週間は何日ありますか。" is a Japanese sentence which translates to "How ma…" at bounding box center [281, 144] width 562 height 288
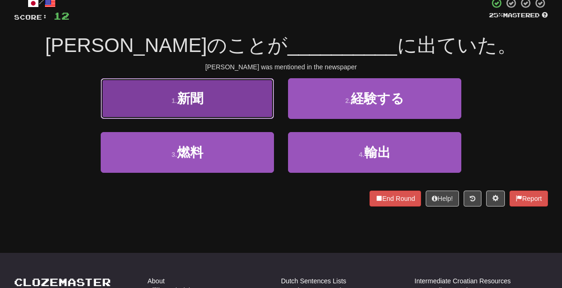
click at [272, 95] on button "1 . 新聞" at bounding box center [187, 98] width 173 height 41
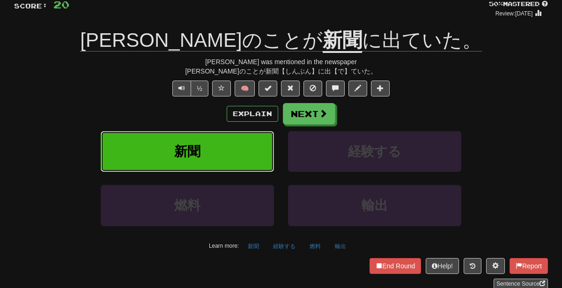
scroll to position [71, 0]
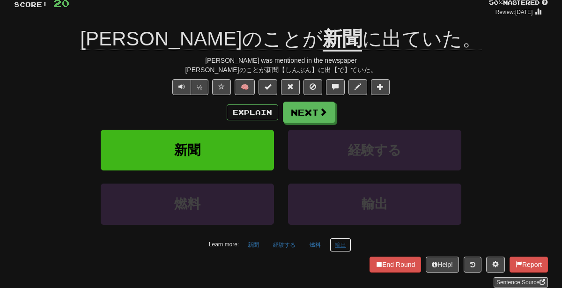
click at [335, 241] on button "輸出" at bounding box center [341, 245] width 22 height 14
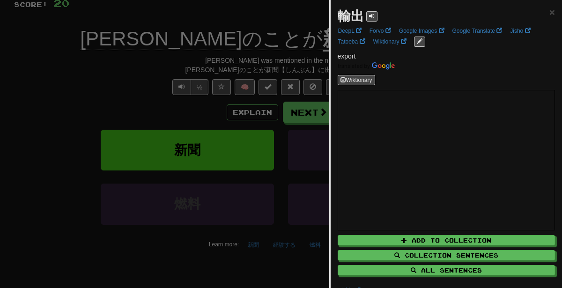
click at [320, 246] on div at bounding box center [281, 144] width 562 height 288
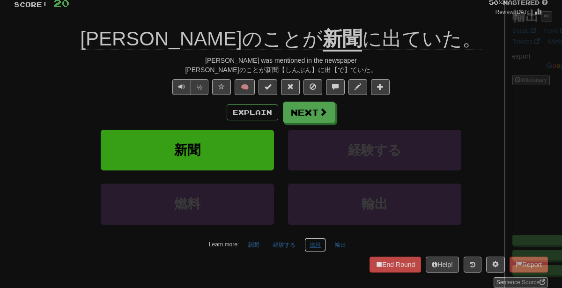
click at [314, 242] on button "燃料" at bounding box center [316, 245] width 22 height 14
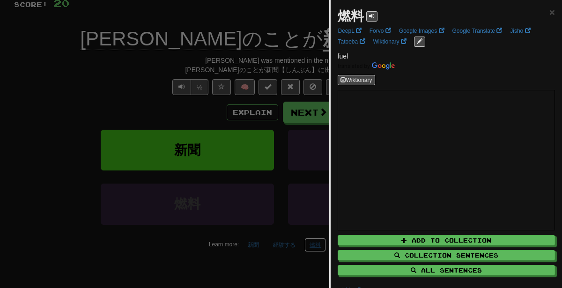
scroll to position [68, 0]
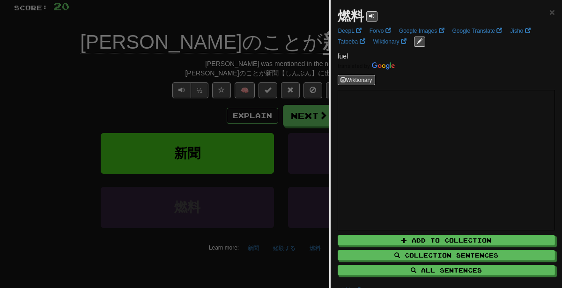
click at [14, 133] on div at bounding box center [281, 144] width 562 height 288
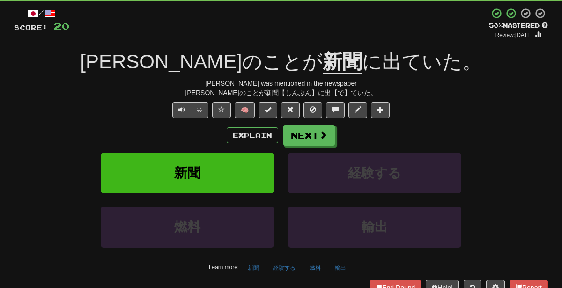
scroll to position [48, 0]
click at [252, 138] on button "Explain" at bounding box center [253, 135] width 52 height 16
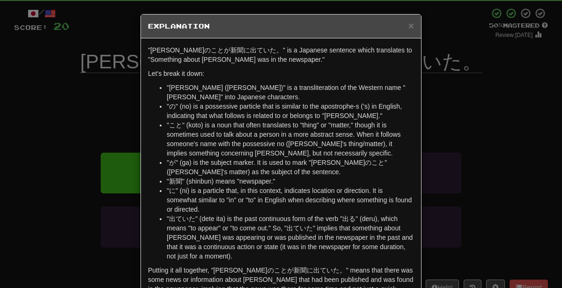
click at [497, 134] on div "× Explanation "ジョンのことが新聞に出ていた。" is a Japanese sentence which translates to "Som…" at bounding box center [281, 144] width 562 height 288
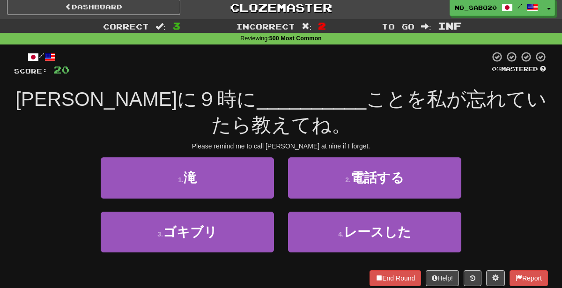
scroll to position [0, 0]
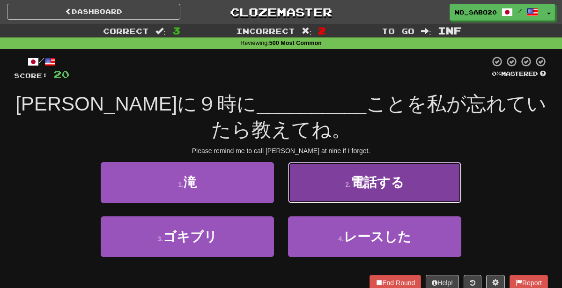
click at [339, 188] on button "2 . 電話する" at bounding box center [374, 182] width 173 height 41
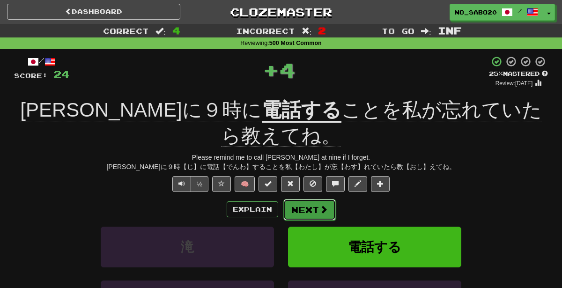
click at [298, 199] on button "Next" at bounding box center [309, 210] width 52 height 22
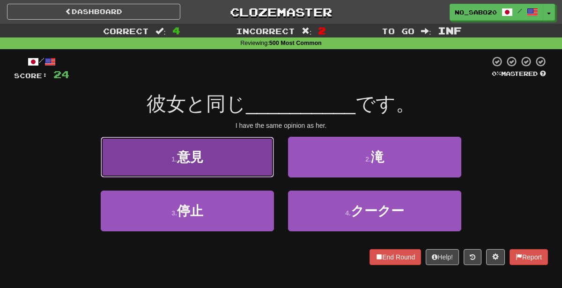
click at [261, 158] on button "1 . 意見" at bounding box center [187, 157] width 173 height 41
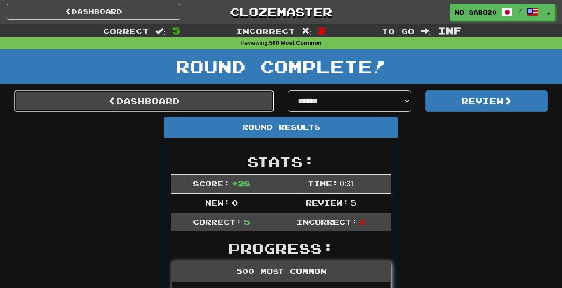
click at [239, 102] on link "Dashboard" at bounding box center [144, 101] width 260 height 22
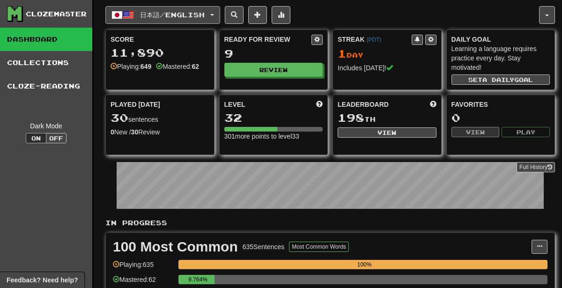
click at [133, 13] on span "button" at bounding box center [128, 14] width 11 height 11
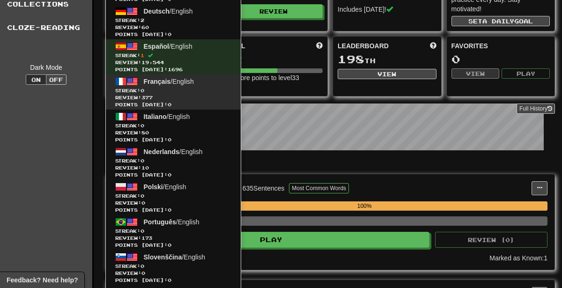
scroll to position [73, 0]
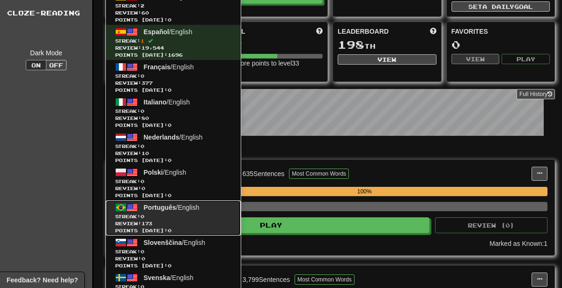
click at [165, 225] on span "Review: 173" at bounding box center [173, 223] width 116 height 7
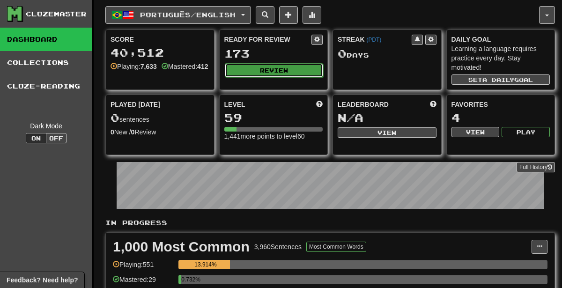
click at [260, 73] on button "Review" at bounding box center [274, 70] width 99 height 14
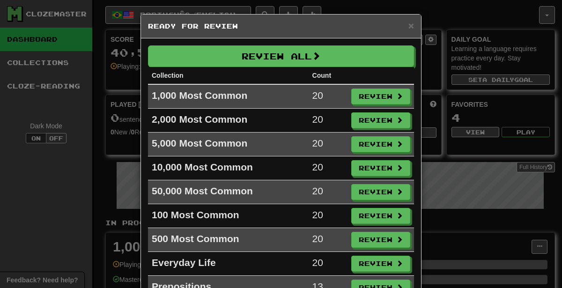
click at [473, 67] on div "× Ready for Review Review All Collection Count 1,000 Most Common 20 Review 2,00…" at bounding box center [281, 144] width 562 height 288
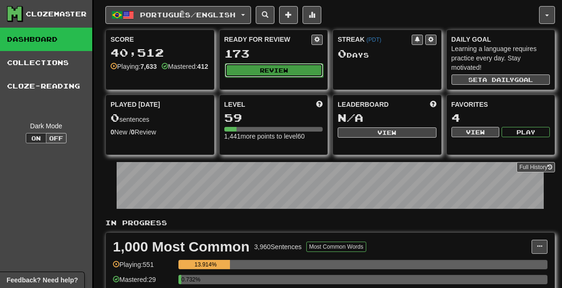
click at [275, 69] on button "Review" at bounding box center [274, 70] width 99 height 14
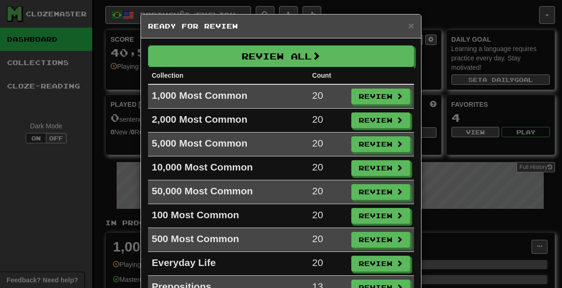
scroll to position [16, 0]
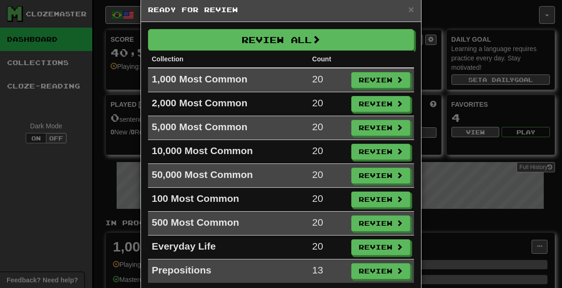
click at [410, 15] on div "× Ready for Review" at bounding box center [281, 10] width 280 height 24
click at [411, 11] on span "×" at bounding box center [412, 9] width 6 height 11
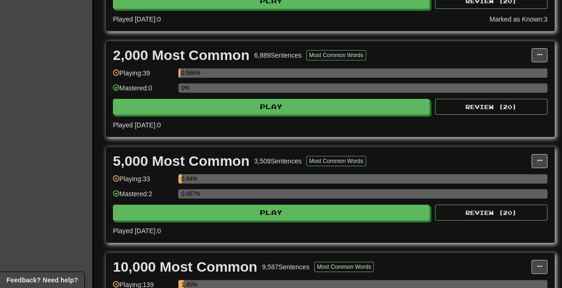
scroll to position [0, 0]
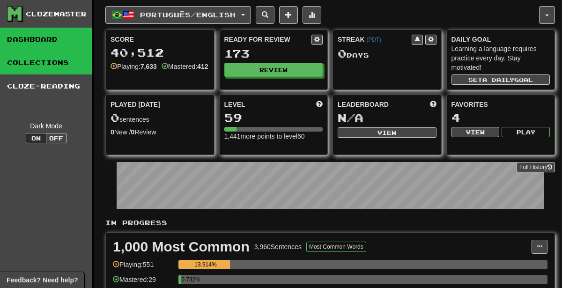
click at [54, 54] on link "Collections" at bounding box center [46, 62] width 92 height 23
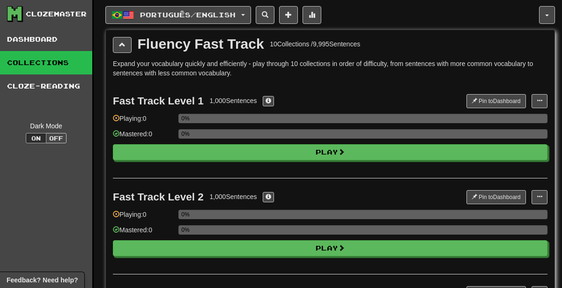
click at [120, 46] on span at bounding box center [122, 44] width 7 height 7
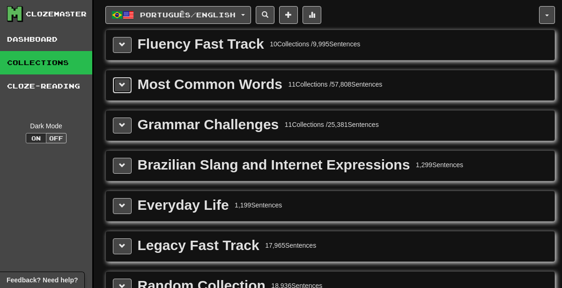
click at [122, 91] on button at bounding box center [122, 85] width 19 height 16
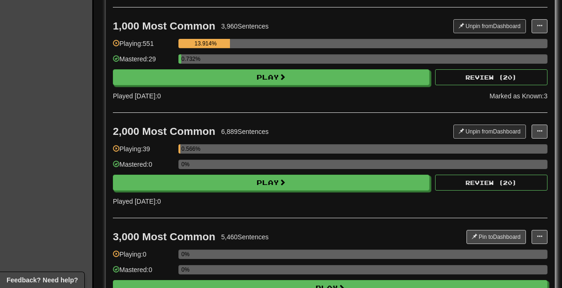
scroll to position [302, 0]
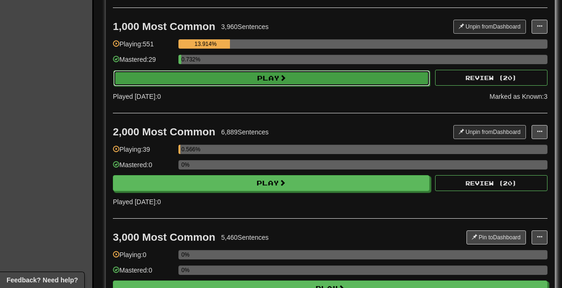
click at [248, 75] on button "Play" at bounding box center [271, 78] width 317 height 16
select select "********"
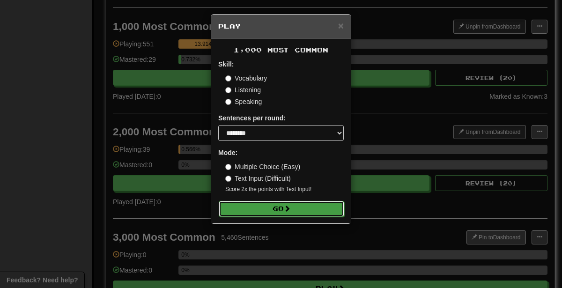
click at [263, 206] on button "Go" at bounding box center [282, 209] width 126 height 16
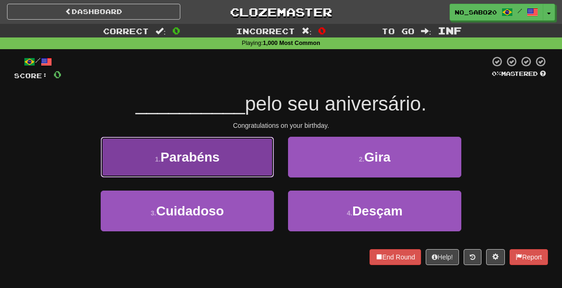
click at [256, 158] on button "1 . Parabéns" at bounding box center [187, 157] width 173 height 41
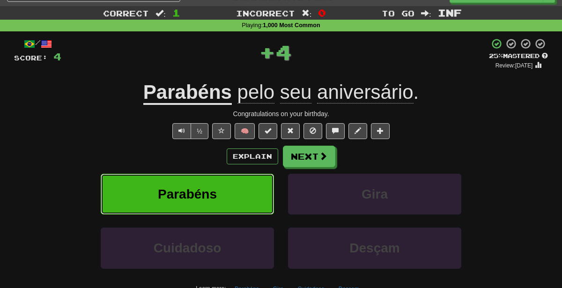
scroll to position [20, 0]
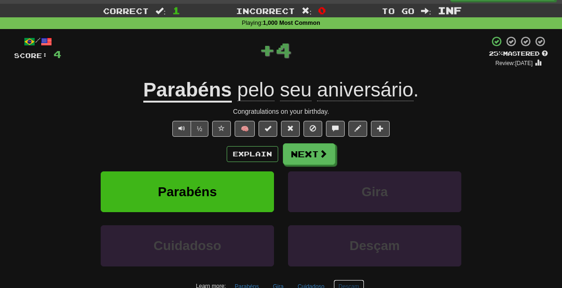
click at [350, 283] on button "Desçam" at bounding box center [349, 287] width 31 height 14
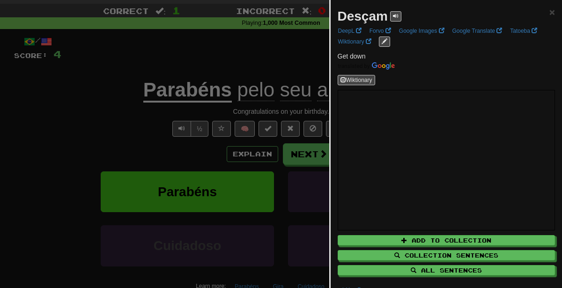
click at [306, 104] on div at bounding box center [281, 144] width 562 height 288
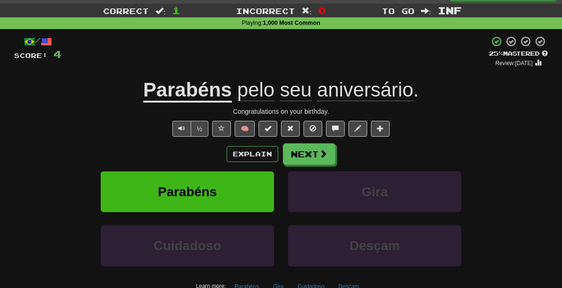
scroll to position [0, 0]
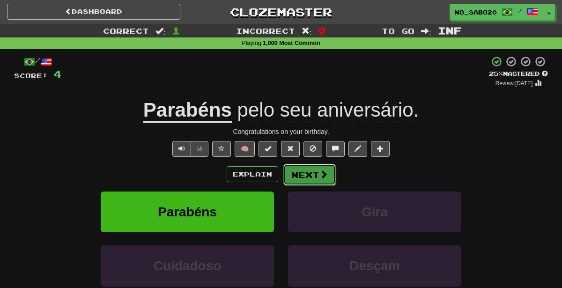
click at [316, 174] on button "Next" at bounding box center [309, 175] width 52 height 22
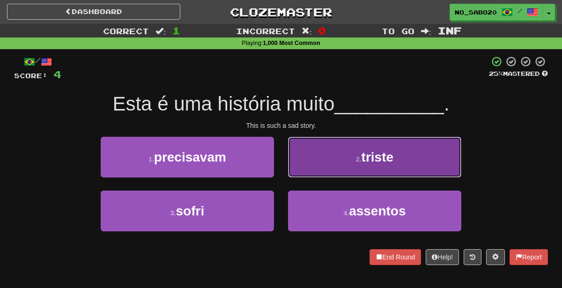
click at [308, 164] on button "2 . triste" at bounding box center [374, 157] width 173 height 41
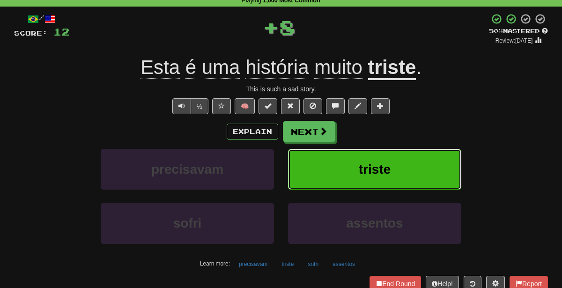
scroll to position [45, 0]
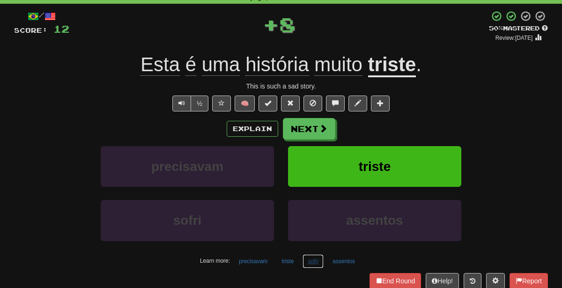
click at [312, 261] on button "sofri" at bounding box center [313, 261] width 21 height 14
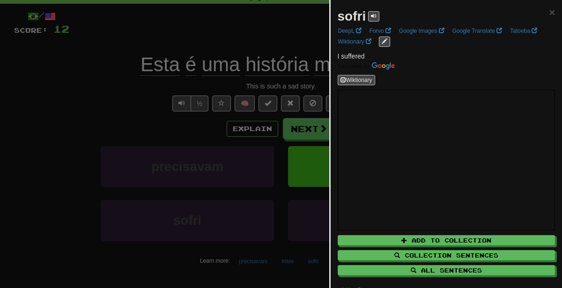
click at [185, 130] on div at bounding box center [281, 144] width 562 height 288
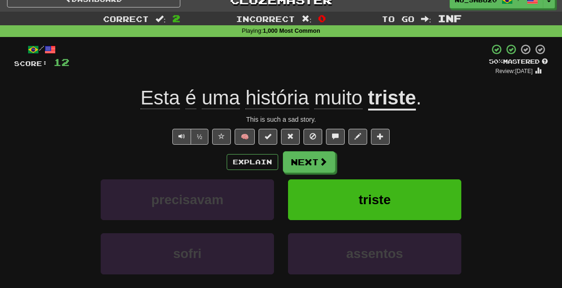
scroll to position [10, 0]
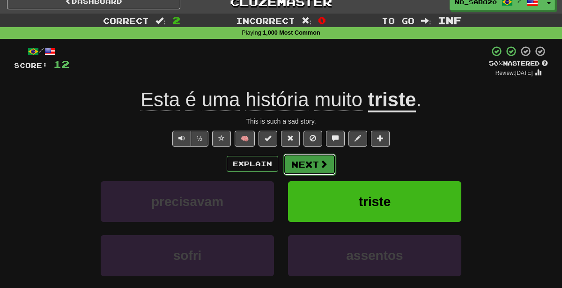
click at [302, 163] on button "Next" at bounding box center [309, 165] width 52 height 22
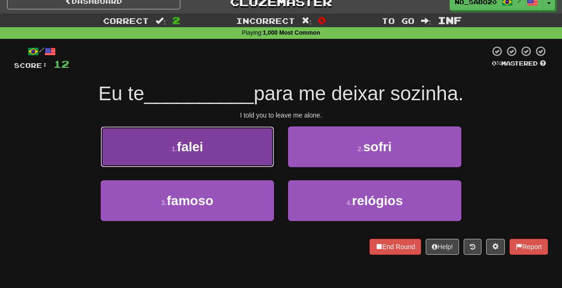
click at [228, 151] on button "1 . falei" at bounding box center [187, 147] width 173 height 41
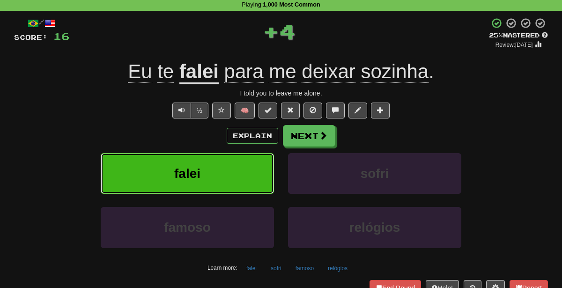
scroll to position [0, 0]
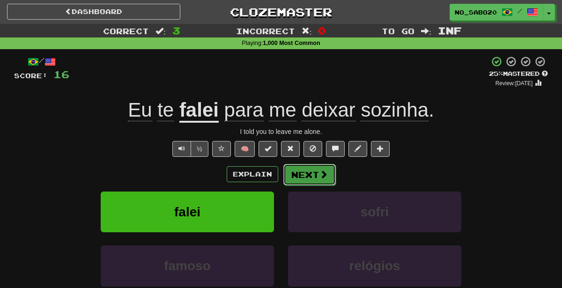
click at [303, 171] on button "Next" at bounding box center [309, 175] width 52 height 22
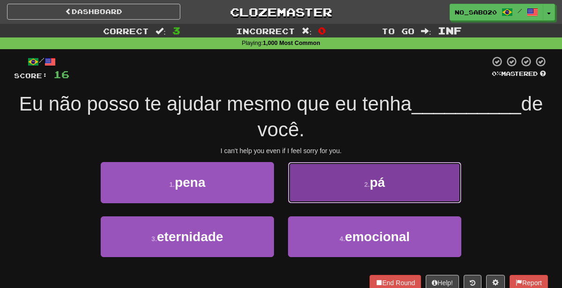
click at [315, 192] on button "2 . [DEMOGRAPHIC_DATA]" at bounding box center [374, 182] width 173 height 41
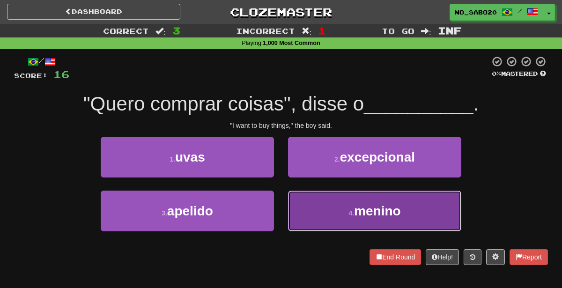
click at [315, 216] on button "4 . menino" at bounding box center [374, 211] width 173 height 41
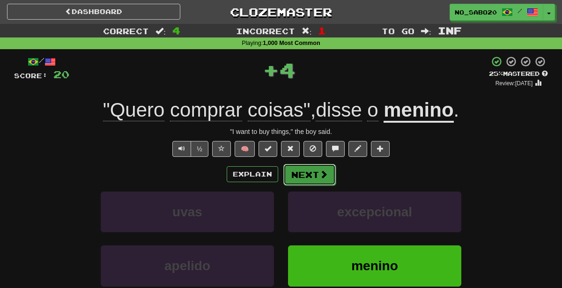
click at [297, 175] on button "Next" at bounding box center [309, 175] width 52 height 22
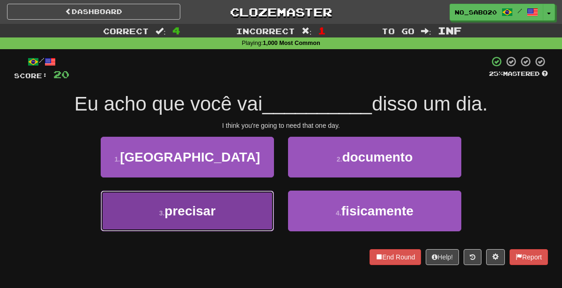
click at [250, 208] on button "3 . precisar" at bounding box center [187, 211] width 173 height 41
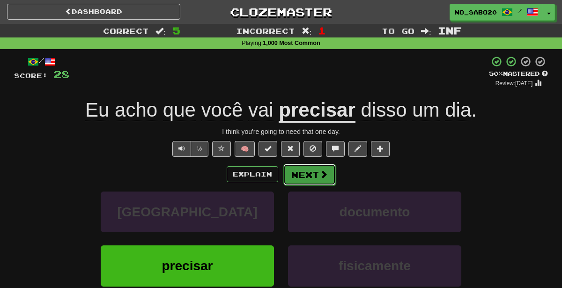
click at [289, 168] on button "Next" at bounding box center [309, 175] width 52 height 22
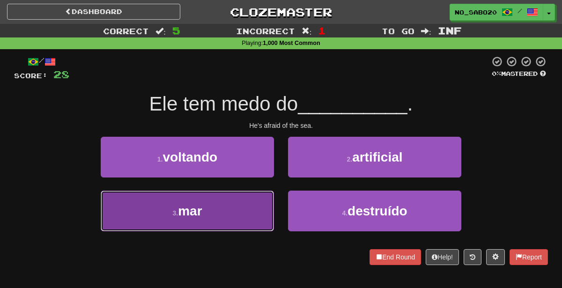
click at [214, 227] on button "3 . mar" at bounding box center [187, 211] width 173 height 41
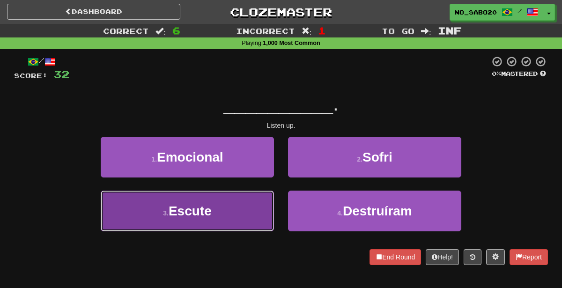
click at [225, 209] on button "3 . Escute" at bounding box center [187, 211] width 173 height 41
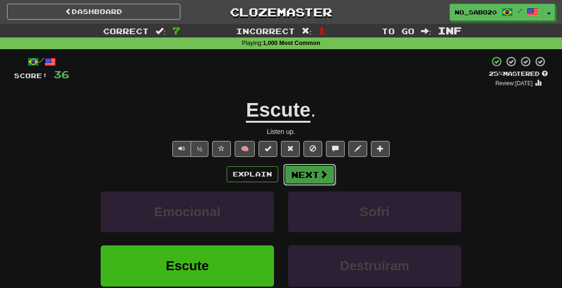
click at [301, 170] on button "Next" at bounding box center [309, 175] width 52 height 22
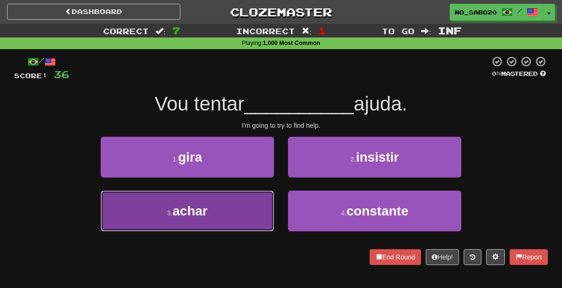
click at [238, 206] on button "3 . [GEOGRAPHIC_DATA]" at bounding box center [187, 211] width 173 height 41
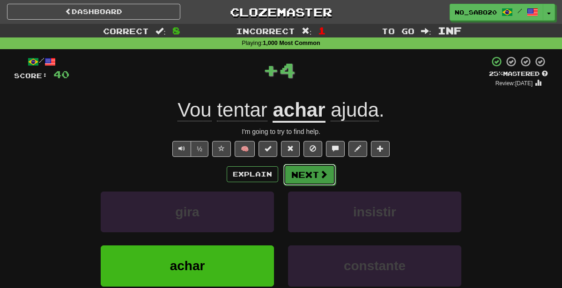
click at [298, 168] on button "Next" at bounding box center [309, 175] width 52 height 22
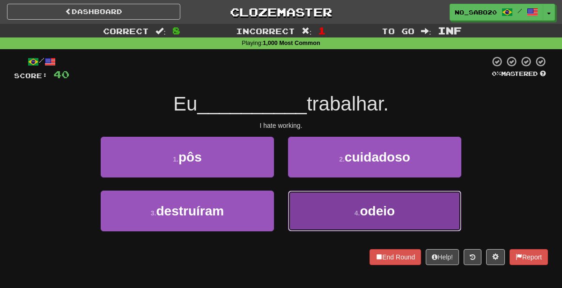
click at [336, 204] on button "4 . [GEOGRAPHIC_DATA]" at bounding box center [374, 211] width 173 height 41
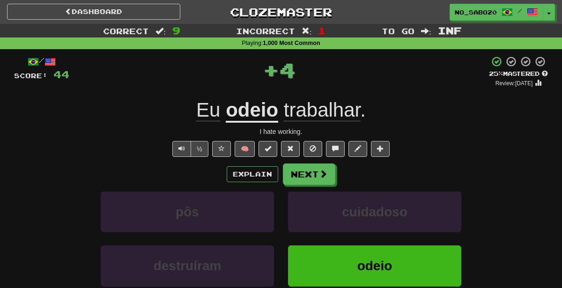
click at [140, 1] on div "Dashboard Clozemaster No_Sabo20 / Toggle Dropdown Dashboard Leaderboard Activit…" at bounding box center [281, 10] width 562 height 21
click at [144, 20] on div "Dashboard Clozemaster No_Sabo20 / Toggle Dropdown Dashboard Leaderboard Activit…" at bounding box center [281, 10] width 562 height 21
click at [146, 13] on link "Dashboard" at bounding box center [93, 12] width 173 height 16
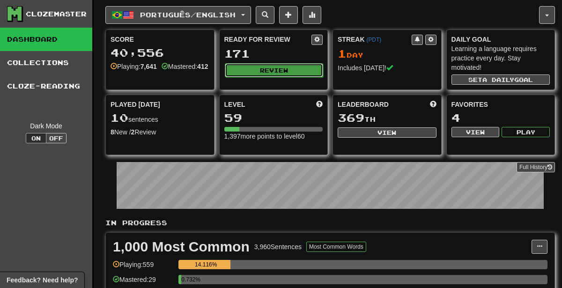
click at [275, 64] on button "Review" at bounding box center [274, 70] width 99 height 14
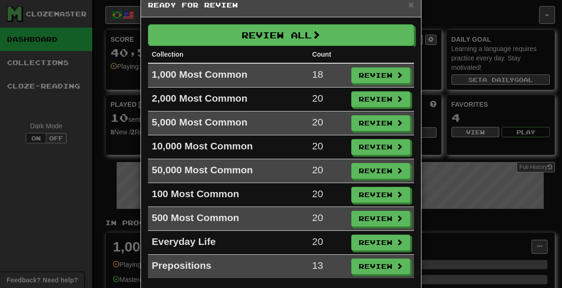
scroll to position [22, 0]
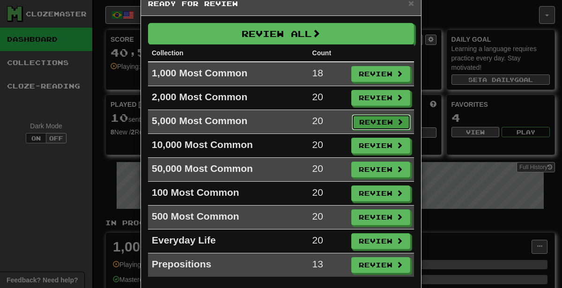
click at [378, 116] on button "Review" at bounding box center [381, 122] width 59 height 16
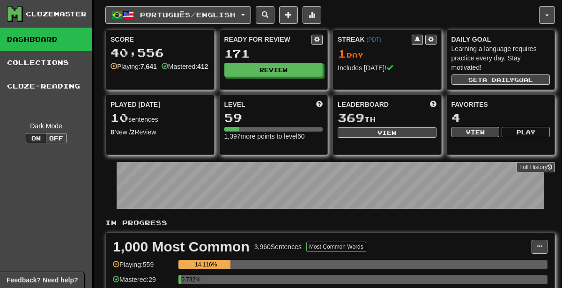
select select "********"
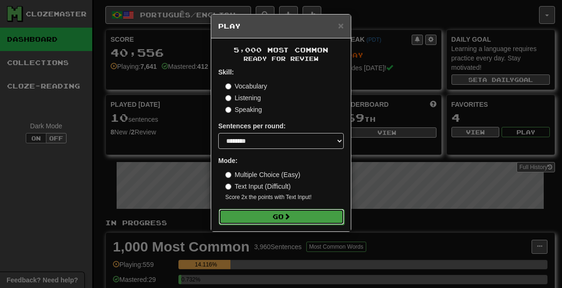
click at [269, 215] on button "Go" at bounding box center [282, 217] width 126 height 16
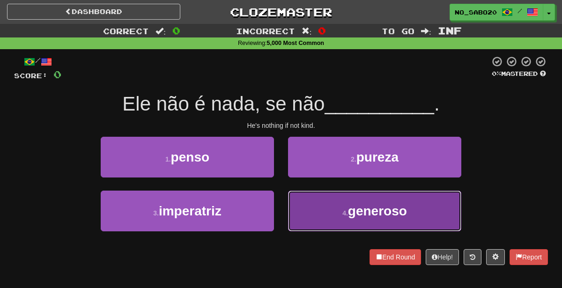
click at [321, 209] on button "4 . [PERSON_NAME]" at bounding box center [374, 211] width 173 height 41
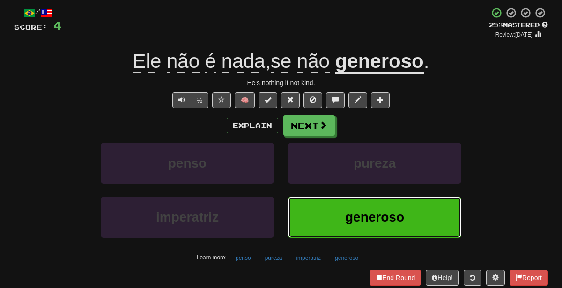
scroll to position [52, 0]
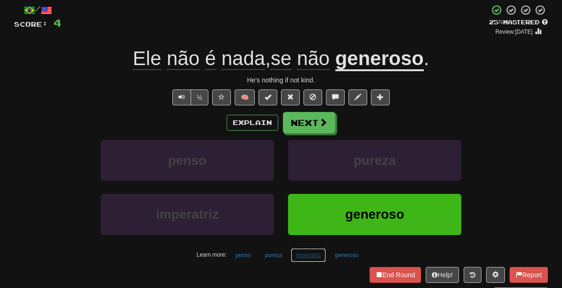
click at [300, 256] on button "imperatriz" at bounding box center [308, 255] width 35 height 14
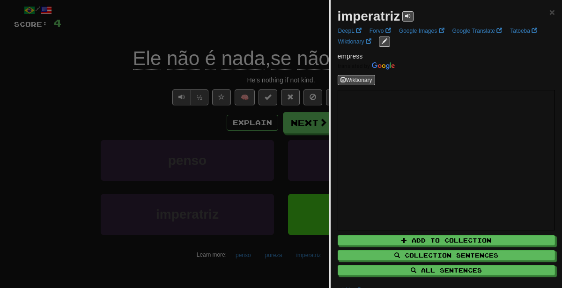
click at [207, 143] on div at bounding box center [281, 144] width 562 height 288
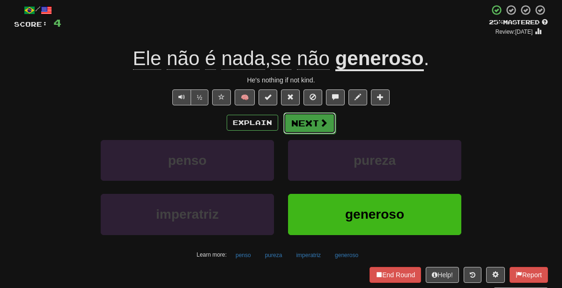
click at [309, 119] on button "Next" at bounding box center [309, 123] width 52 height 22
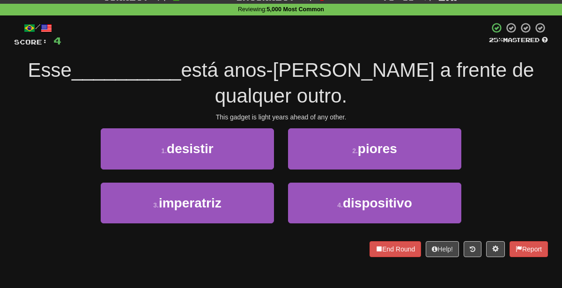
scroll to position [33, 0]
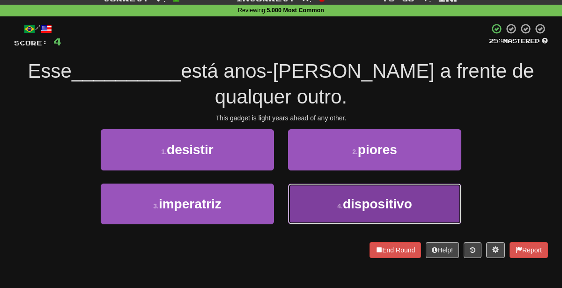
click at [343, 187] on button "4 . dispositivo" at bounding box center [374, 204] width 173 height 41
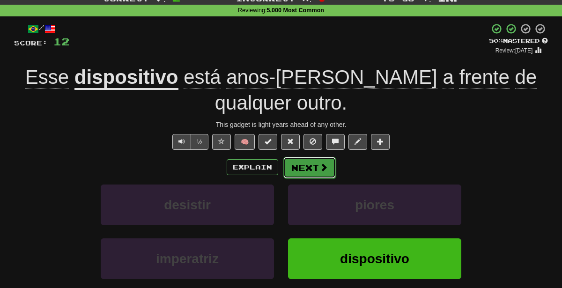
click at [325, 163] on span at bounding box center [324, 167] width 8 height 8
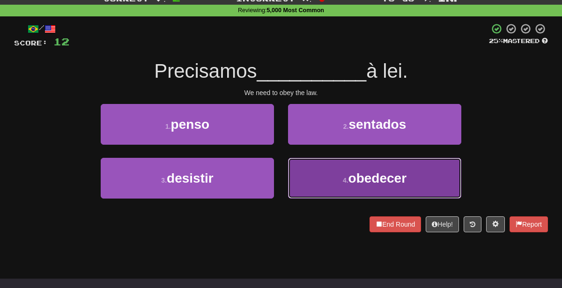
click at [351, 175] on span "obedecer" at bounding box center [378, 178] width 59 height 15
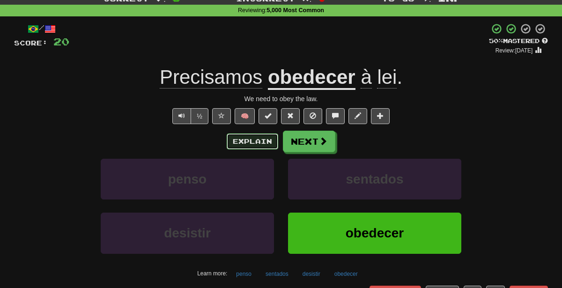
click at [256, 140] on button "Explain" at bounding box center [253, 142] width 52 height 16
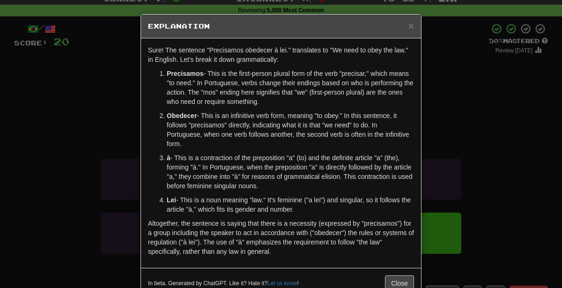
click at [516, 159] on div "× Explanation Sure! The sentence "Precisamos obedecer à lei." translates to "We…" at bounding box center [281, 144] width 562 height 288
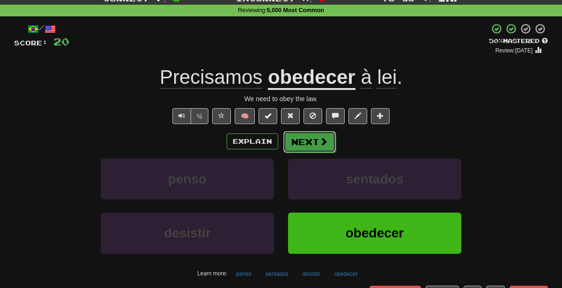
click at [310, 142] on button "Next" at bounding box center [309, 142] width 52 height 22
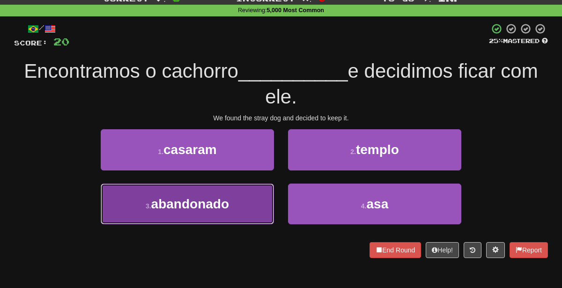
click at [243, 209] on button "3 . abandonado" at bounding box center [187, 204] width 173 height 41
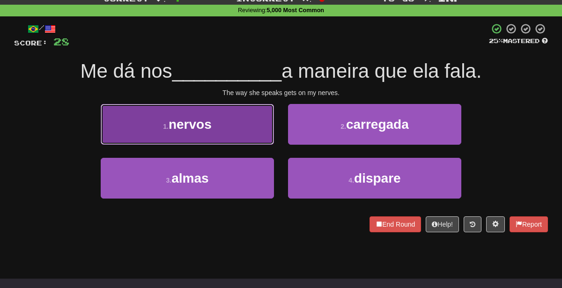
click at [230, 130] on button "1 . nervos" at bounding box center [187, 124] width 173 height 41
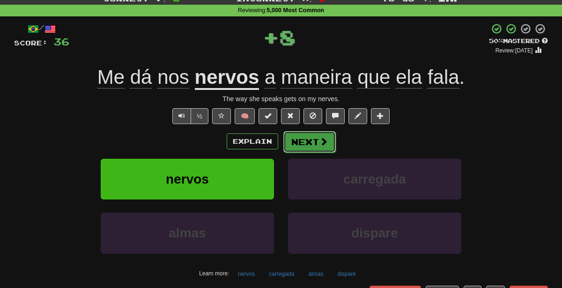
click at [312, 144] on button "Next" at bounding box center [309, 142] width 52 height 22
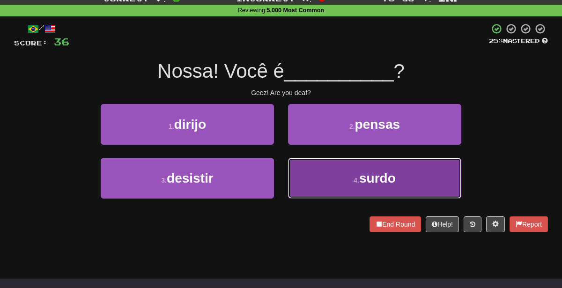
click at [311, 181] on button "4 . surdo" at bounding box center [374, 178] width 173 height 41
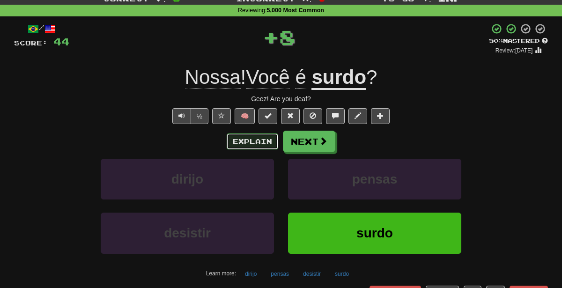
click at [253, 146] on button "Explain" at bounding box center [253, 142] width 52 height 16
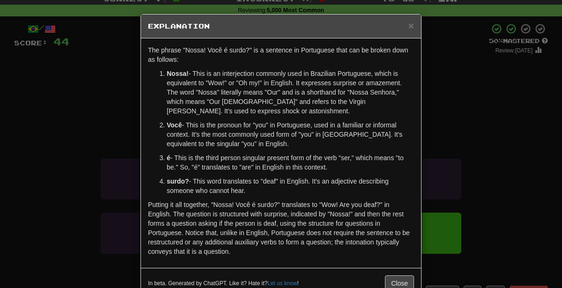
click at [454, 119] on div "× Explanation The phrase "Nossa! Você é surdo?" is a sentence in Portuguese tha…" at bounding box center [281, 144] width 562 height 288
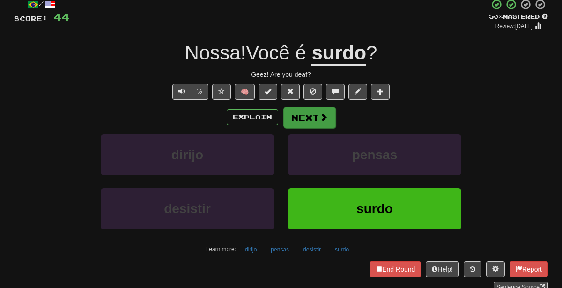
scroll to position [61, 0]
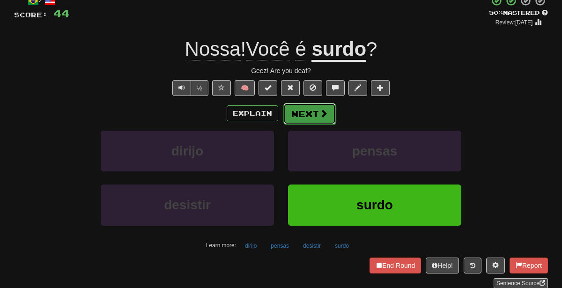
click at [313, 119] on button "Next" at bounding box center [309, 114] width 52 height 22
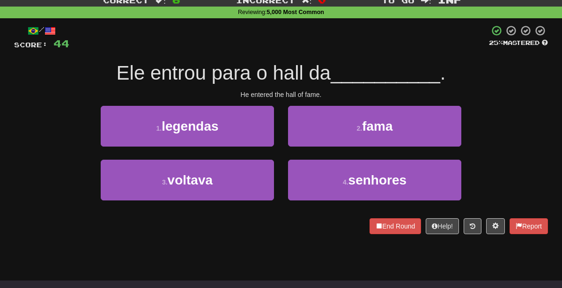
scroll to position [30, 0]
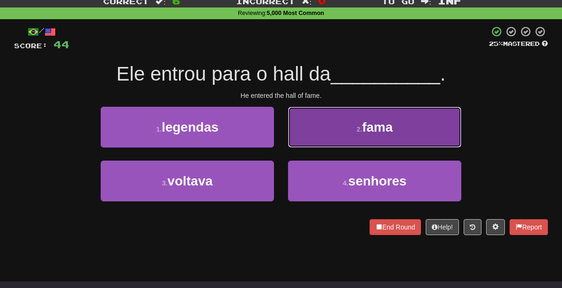
click at [343, 119] on button "2 . fama" at bounding box center [374, 127] width 173 height 41
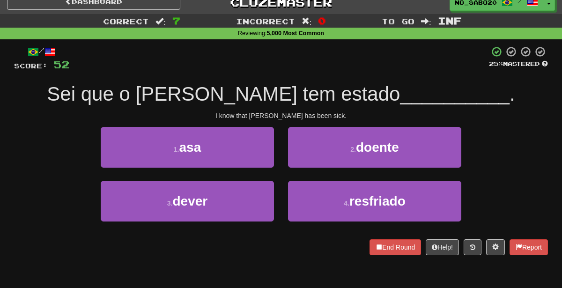
scroll to position [7, 0]
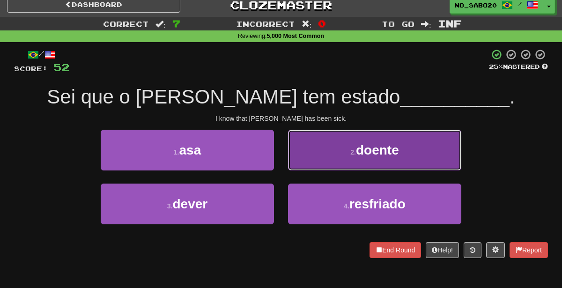
click at [311, 166] on button "2 . doente" at bounding box center [374, 150] width 173 height 41
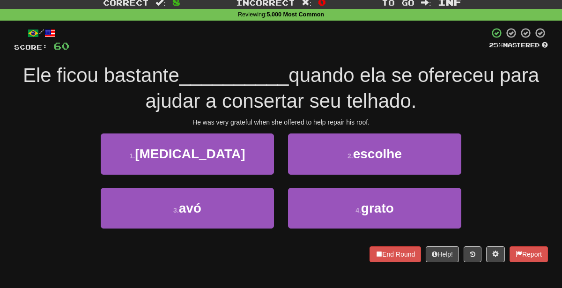
scroll to position [21, 0]
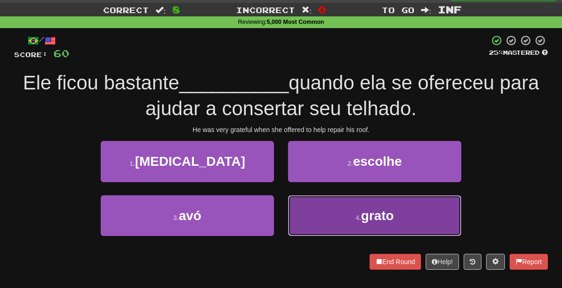
click at [305, 217] on button "4 . grato" at bounding box center [374, 215] width 173 height 41
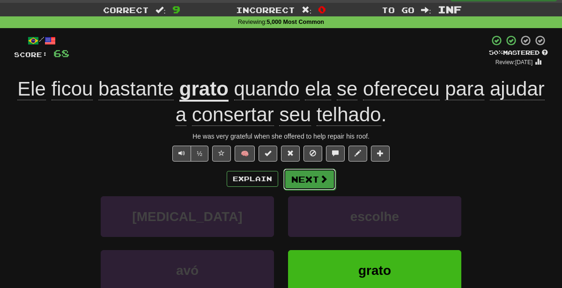
click at [307, 179] on button "Next" at bounding box center [309, 180] width 52 height 22
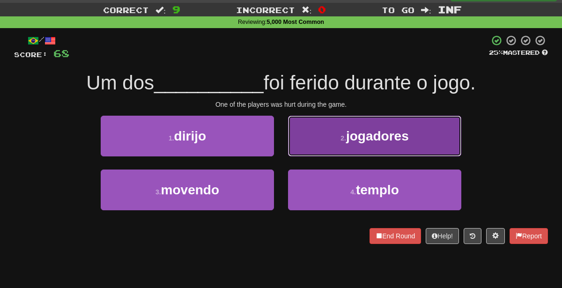
click at [311, 139] on button "2 . jogadores" at bounding box center [374, 136] width 173 height 41
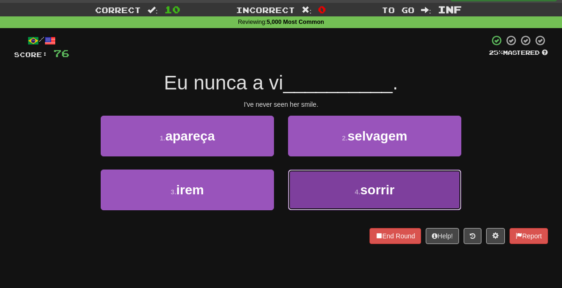
click at [349, 185] on button "4 . sorrir" at bounding box center [374, 190] width 173 height 41
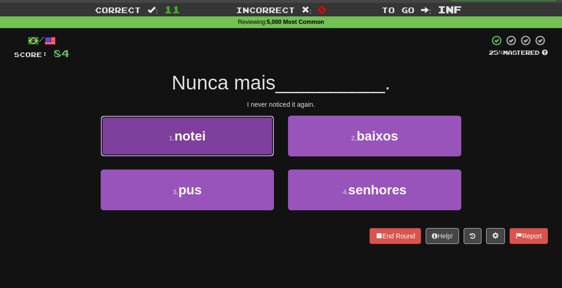
click at [267, 138] on button "1 . notei" at bounding box center [187, 136] width 173 height 41
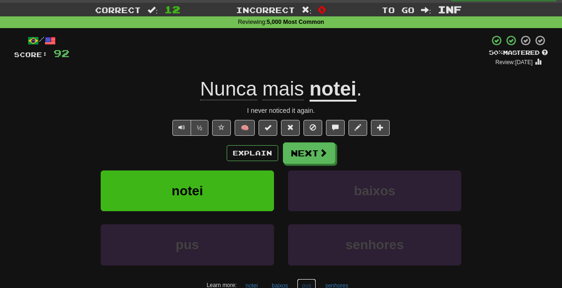
click at [304, 281] on button "pus" at bounding box center [306, 286] width 19 height 14
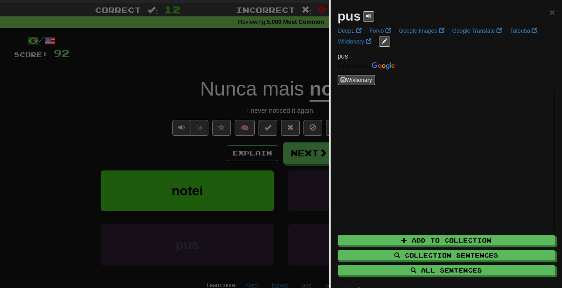
click at [230, 124] on div at bounding box center [281, 144] width 562 height 288
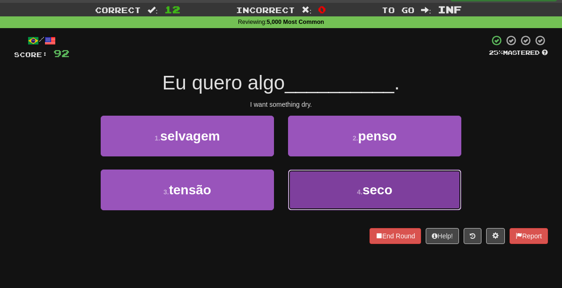
click at [350, 198] on button "4 . seco" at bounding box center [374, 190] width 173 height 41
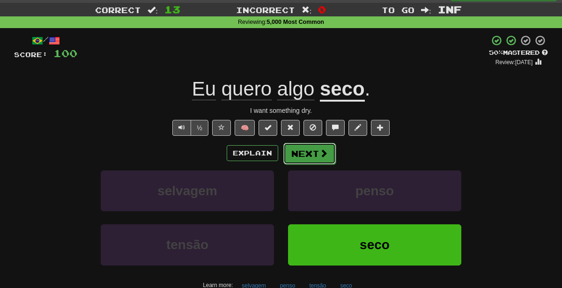
click at [298, 156] on button "Next" at bounding box center [309, 154] width 52 height 22
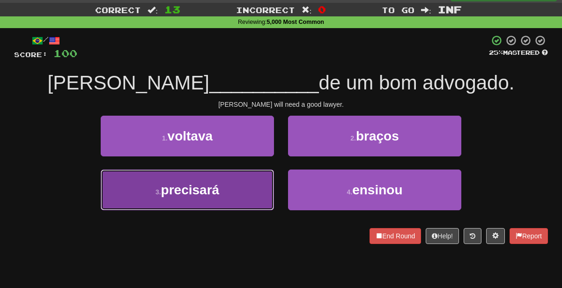
click at [212, 184] on span "precisará" at bounding box center [190, 190] width 59 height 15
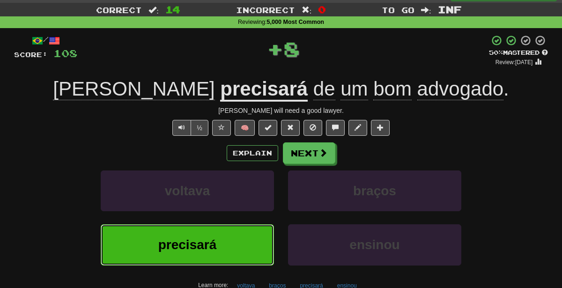
scroll to position [0, 0]
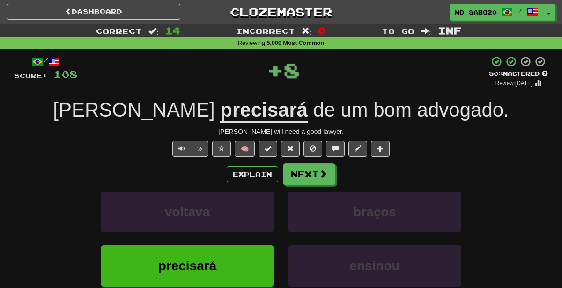
click at [119, 20] on div "Dashboard Clozemaster No_Sabo20 / Toggle Dropdown Dashboard Leaderboard Activit…" at bounding box center [281, 10] width 562 height 21
click at [116, 16] on link "Dashboard" at bounding box center [93, 12] width 173 height 16
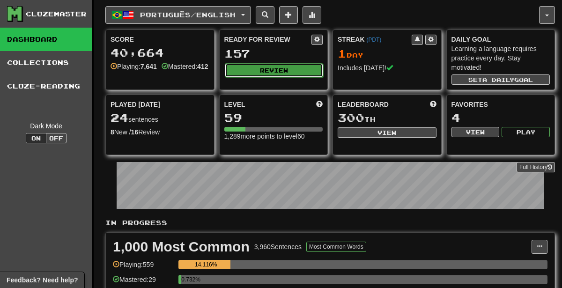
click at [242, 75] on button "Review" at bounding box center [274, 70] width 99 height 14
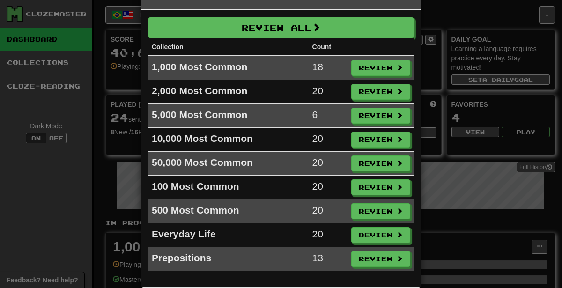
scroll to position [28, 0]
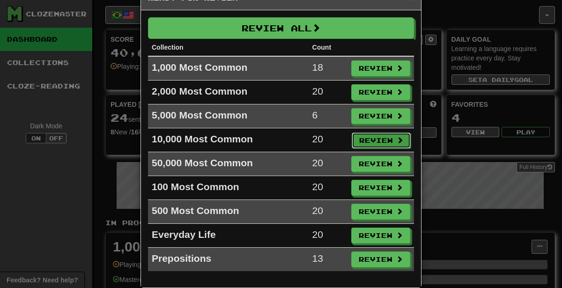
click at [391, 139] on button "Review" at bounding box center [381, 141] width 59 height 16
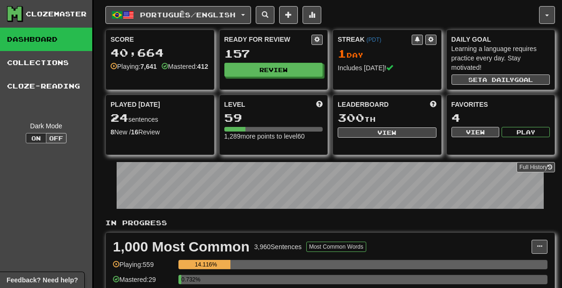
select select "********"
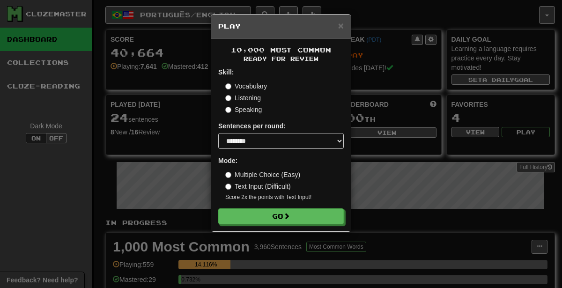
click at [313, 231] on div "× Play 10,000 Most Common Ready for Review Skill: Vocabulary Listening Speaking…" at bounding box center [281, 123] width 141 height 218
click at [310, 224] on div "10,000 Most Common Ready for Review Skill: Vocabulary Listening Speaking Senten…" at bounding box center [281, 134] width 140 height 193
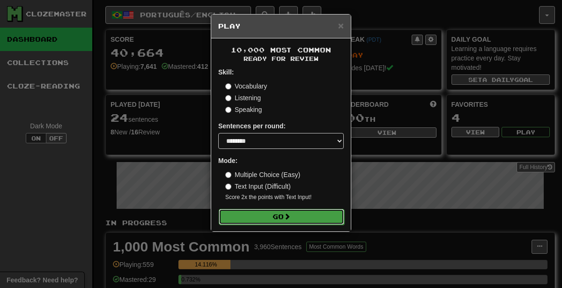
click at [304, 216] on button "Go" at bounding box center [282, 217] width 126 height 16
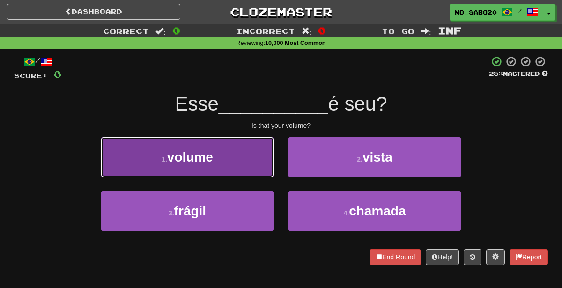
click at [228, 152] on button "1 . volume" at bounding box center [187, 157] width 173 height 41
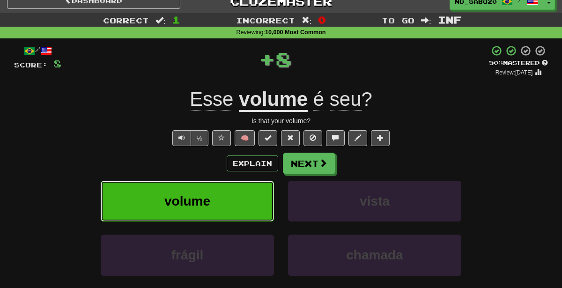
scroll to position [12, 0]
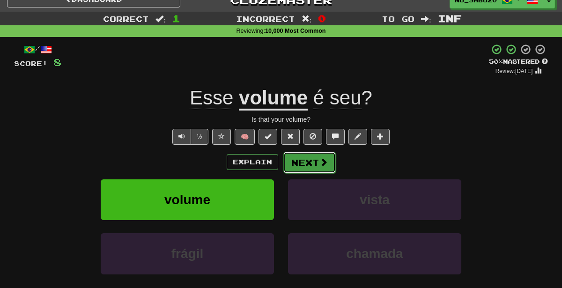
click at [306, 160] on button "Next" at bounding box center [309, 163] width 52 height 22
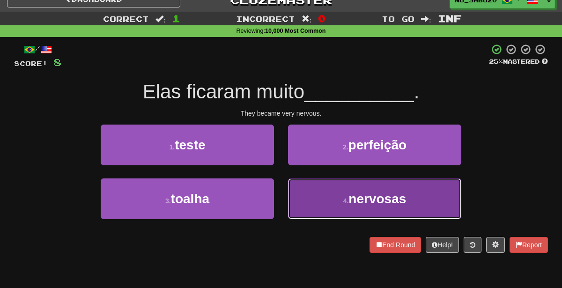
click at [340, 208] on button "4 . nervosas" at bounding box center [374, 199] width 173 height 41
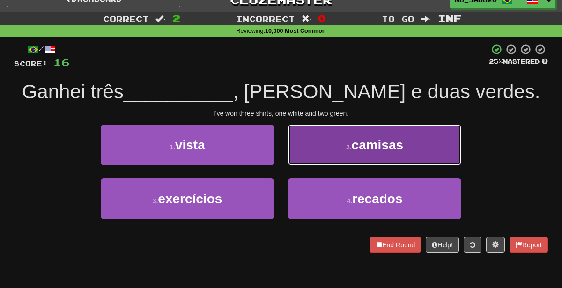
click at [395, 158] on button "2 . camisas" at bounding box center [374, 145] width 173 height 41
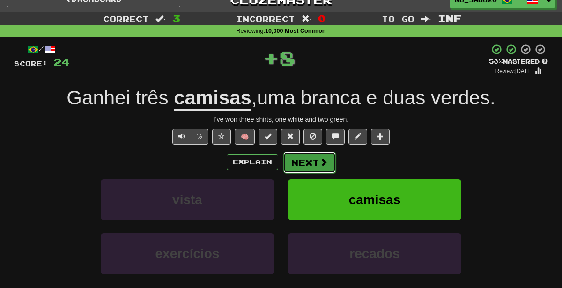
click at [324, 160] on span at bounding box center [324, 162] width 8 height 8
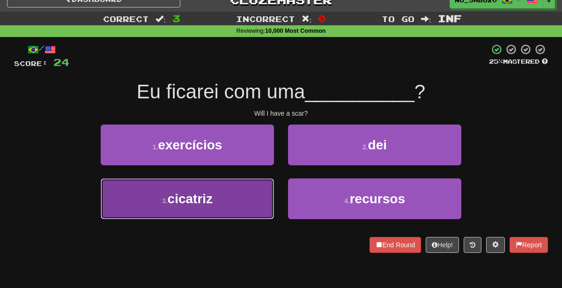
click at [224, 209] on button "3 . [GEOGRAPHIC_DATA]" at bounding box center [187, 199] width 173 height 41
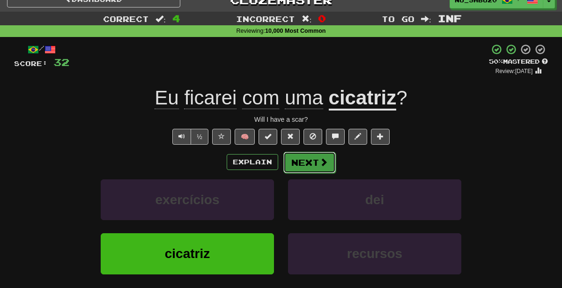
click at [317, 161] on button "Next" at bounding box center [309, 163] width 52 height 22
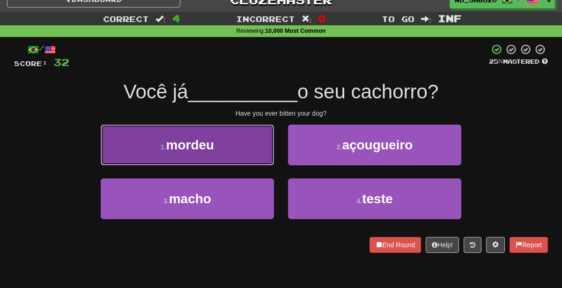
click at [234, 150] on button "1 . [GEOGRAPHIC_DATA]" at bounding box center [187, 145] width 173 height 41
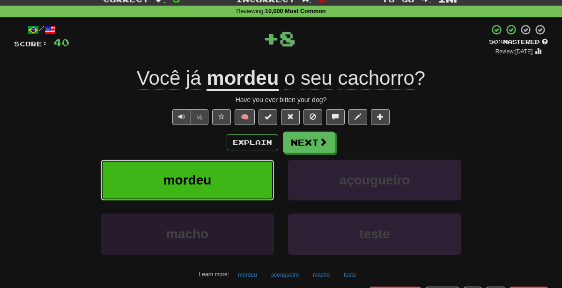
scroll to position [47, 0]
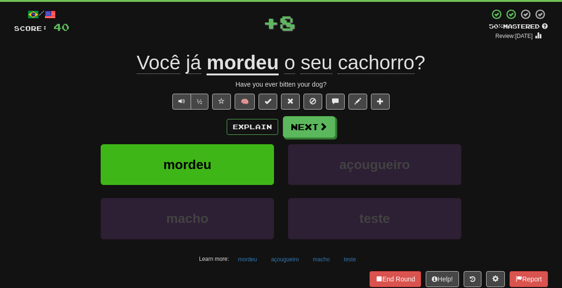
click at [306, 256] on div "Learn more: mordeu açougueiro macho teste" at bounding box center [281, 260] width 548 height 14
click at [277, 256] on button "açougueiro" at bounding box center [285, 260] width 38 height 14
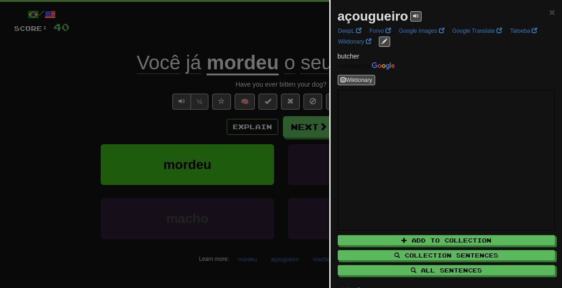
click at [146, 151] on div at bounding box center [281, 144] width 562 height 288
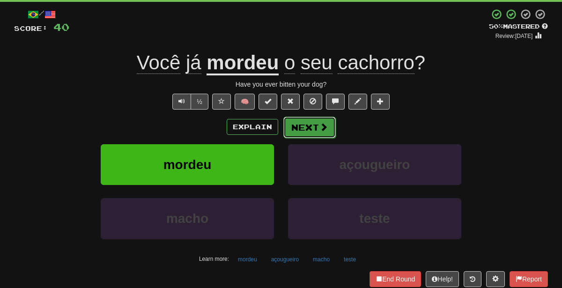
click at [311, 128] on button "Next" at bounding box center [309, 128] width 52 height 22
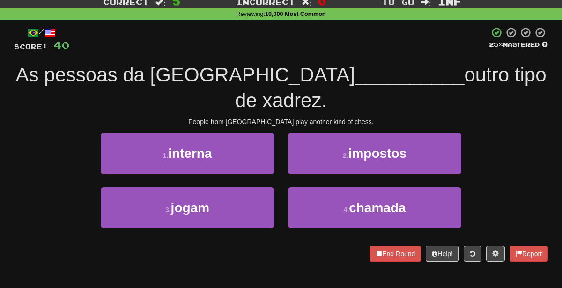
scroll to position [27, 0]
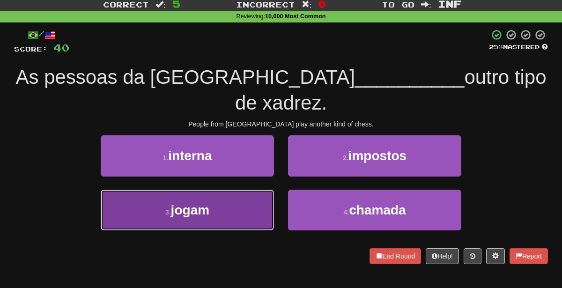
click at [238, 190] on button "3 . jogam" at bounding box center [187, 210] width 173 height 41
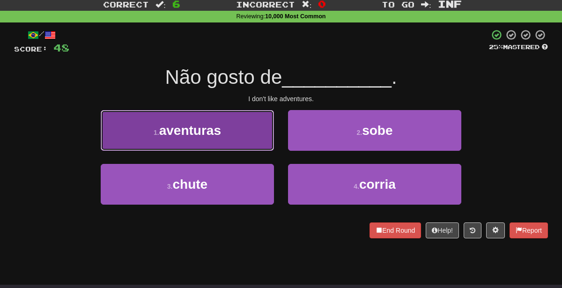
click at [230, 131] on button "1 . aventuras" at bounding box center [187, 130] width 173 height 41
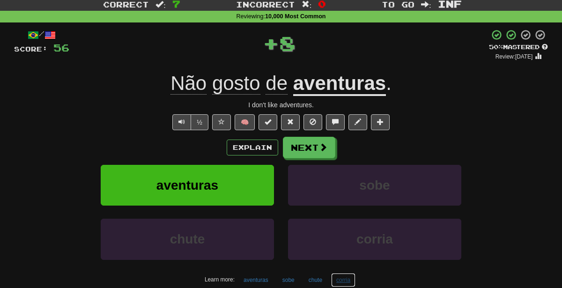
click at [342, 277] on button "corria" at bounding box center [343, 280] width 24 height 14
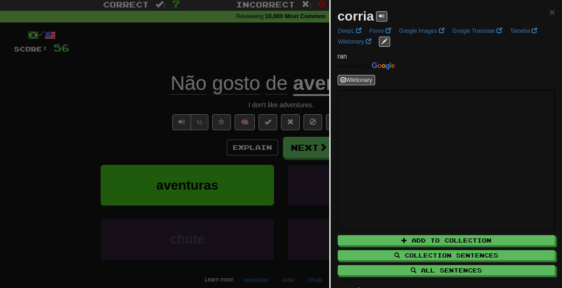
click at [123, 86] on div at bounding box center [281, 144] width 562 height 288
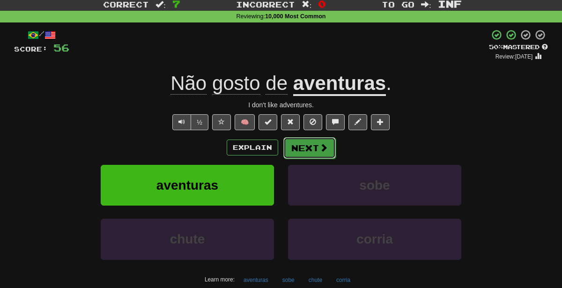
click at [313, 147] on button "Next" at bounding box center [309, 148] width 52 height 22
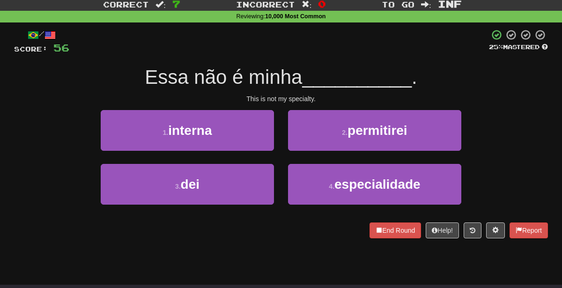
click at [292, 56] on div "/ Score: 56 25 % Mastered Essa não é minha __________ . This is not my specialt…" at bounding box center [281, 133] width 534 height 209
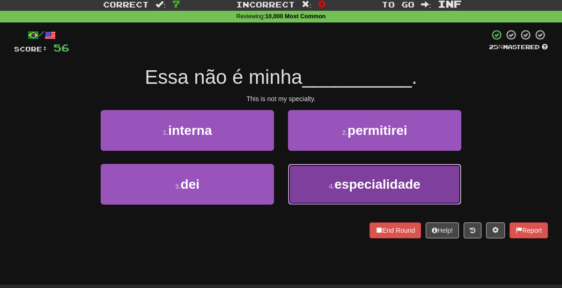
click at [315, 172] on button "4 . especialidade" at bounding box center [374, 184] width 173 height 41
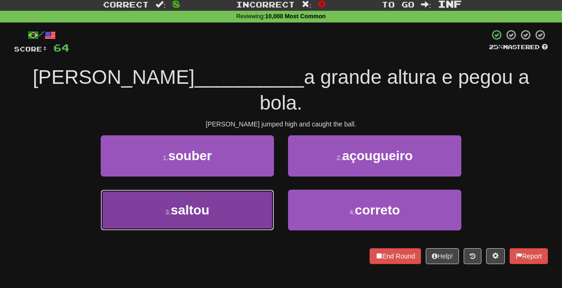
click at [241, 194] on button "3 . [GEOGRAPHIC_DATA]" at bounding box center [187, 210] width 173 height 41
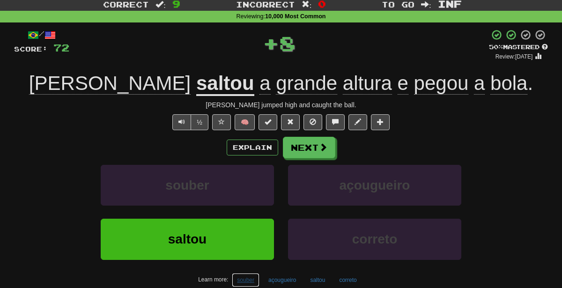
click at [250, 277] on button "souber" at bounding box center [246, 280] width 28 height 14
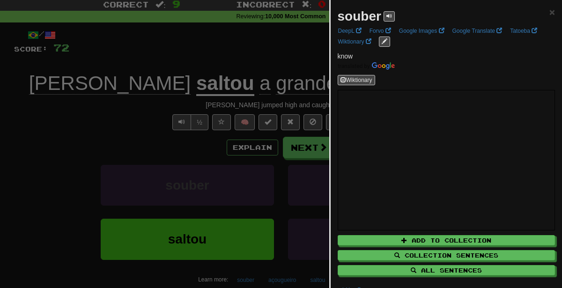
click at [111, 137] on div at bounding box center [281, 144] width 562 height 288
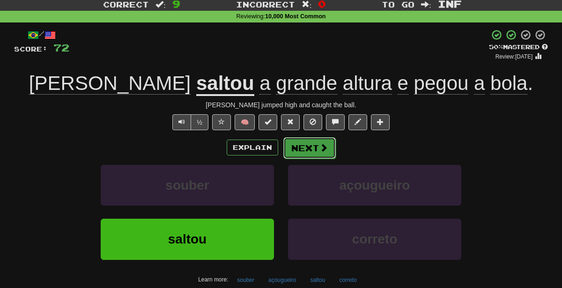
click at [305, 138] on button "Next" at bounding box center [309, 148] width 52 height 22
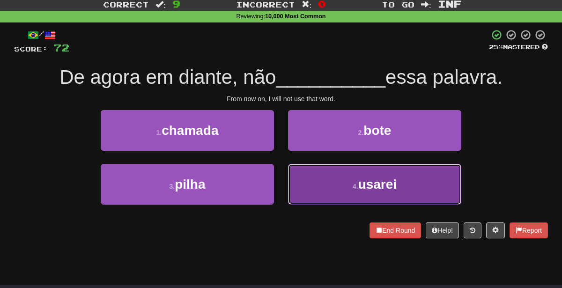
click at [334, 192] on button "4 . usarei" at bounding box center [374, 184] width 173 height 41
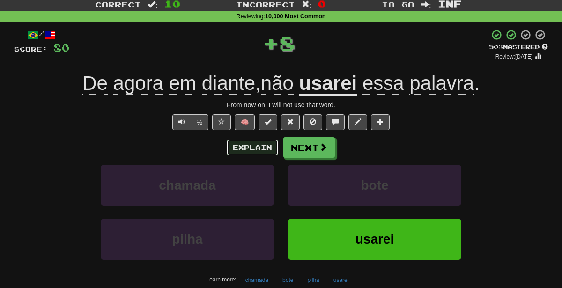
click at [262, 150] on button "Explain" at bounding box center [253, 148] width 52 height 16
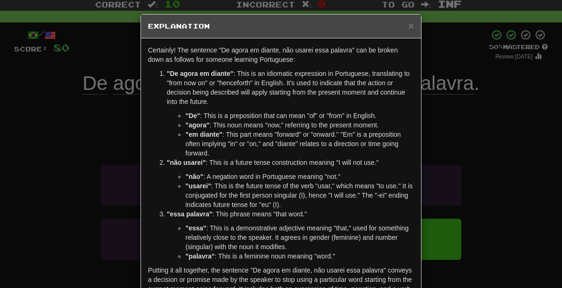
click at [552, 169] on div "× Explanation Certainly! The sentence "De agora em diante, não usarei essa pala…" at bounding box center [281, 144] width 562 height 288
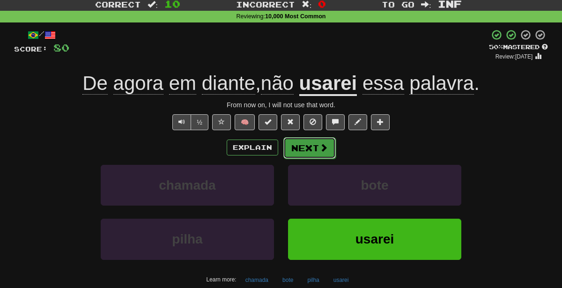
click at [310, 148] on button "Next" at bounding box center [309, 148] width 52 height 22
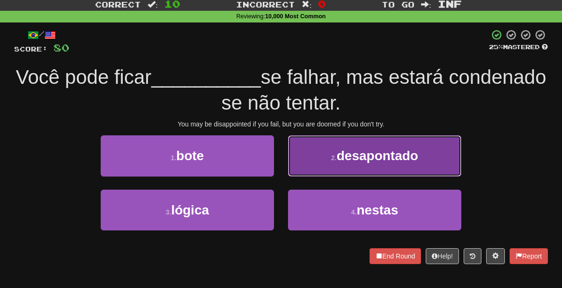
click at [323, 160] on button "2 . desapontado" at bounding box center [374, 155] width 173 height 41
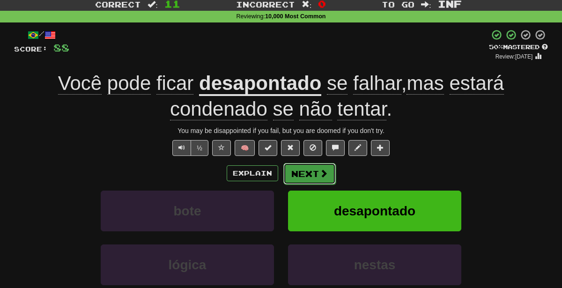
click at [320, 169] on span at bounding box center [324, 173] width 8 height 8
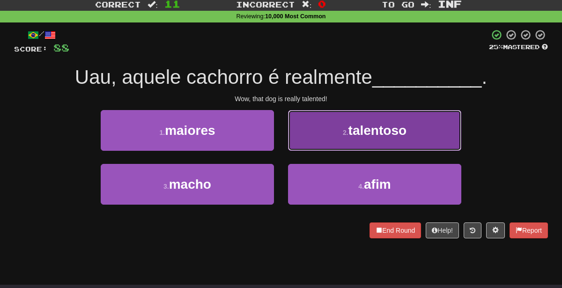
click at [339, 122] on button "2 . talentoso" at bounding box center [374, 130] width 173 height 41
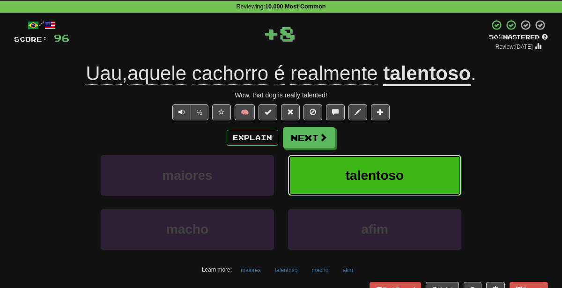
scroll to position [38, 0]
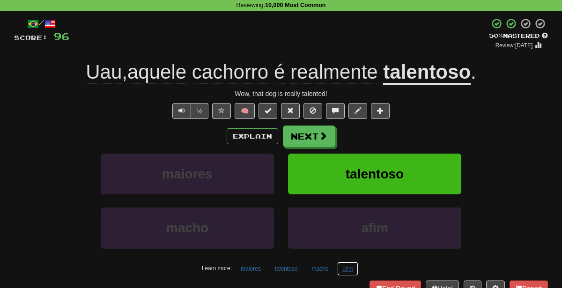
click at [343, 268] on button "afim" at bounding box center [347, 269] width 21 height 14
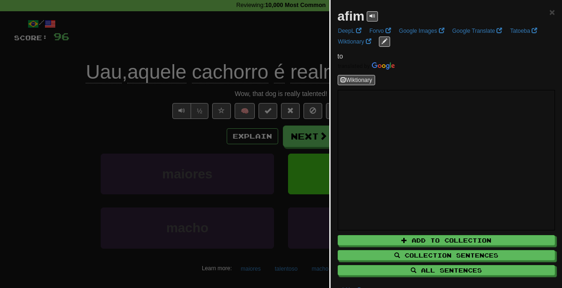
click at [213, 174] on div at bounding box center [281, 144] width 562 height 288
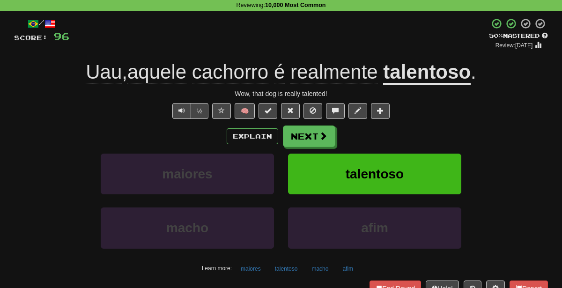
click at [300, 126] on div "Explain Next" at bounding box center [281, 137] width 534 height 22
click at [301, 129] on button "Next" at bounding box center [309, 137] width 52 height 22
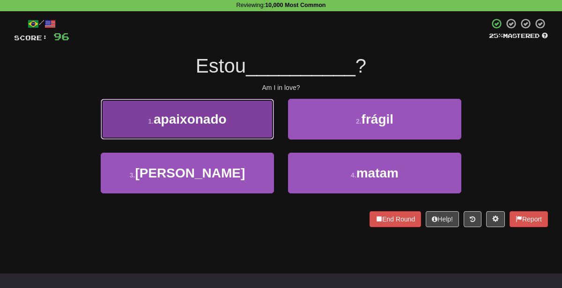
click at [242, 133] on button "1 . apaixonado" at bounding box center [187, 119] width 173 height 41
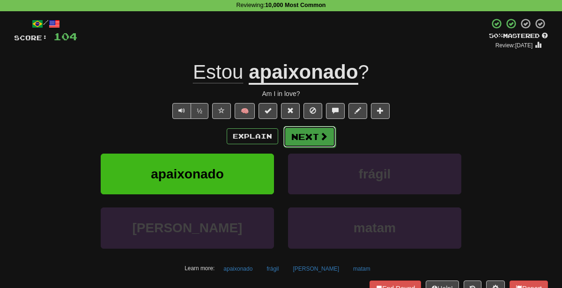
click at [300, 132] on button "Next" at bounding box center [309, 137] width 52 height 22
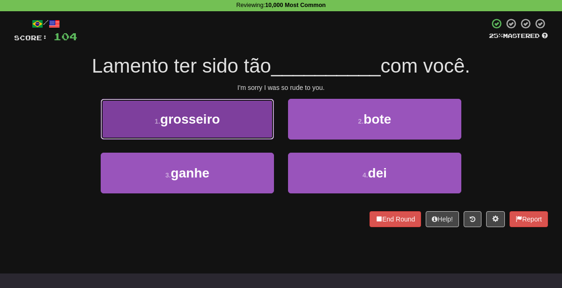
click at [242, 113] on button "1 . grosseiro" at bounding box center [187, 119] width 173 height 41
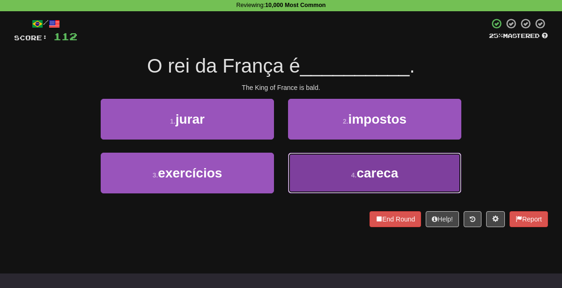
click at [321, 173] on button "4 . careca" at bounding box center [374, 173] width 173 height 41
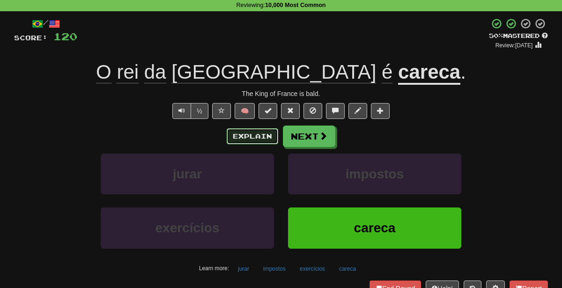
click at [265, 139] on button "Explain" at bounding box center [253, 136] width 52 height 16
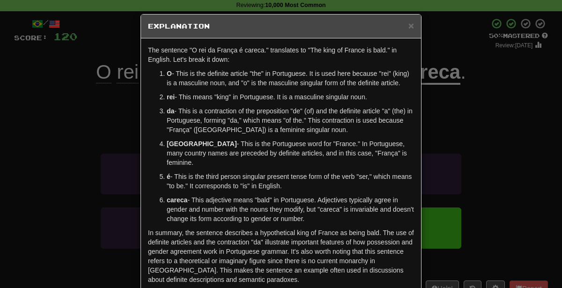
click at [476, 148] on div "× Explanation The sentence "O rei da França é careca." translates to "The king …" at bounding box center [281, 144] width 562 height 288
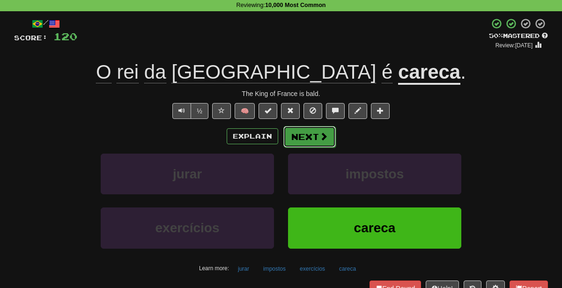
click at [301, 134] on button "Next" at bounding box center [309, 137] width 52 height 22
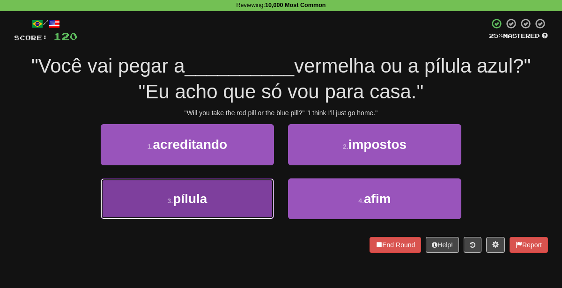
click at [238, 200] on button "3 . pílula" at bounding box center [187, 199] width 173 height 41
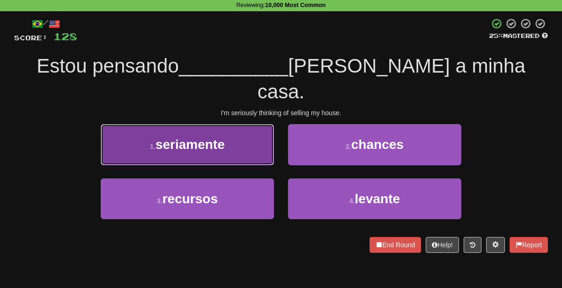
click at [233, 129] on button "1 . seriamente" at bounding box center [187, 144] width 173 height 41
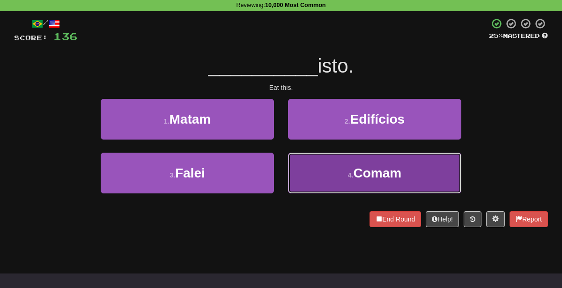
click at [330, 175] on button "4 . Comam" at bounding box center [374, 173] width 173 height 41
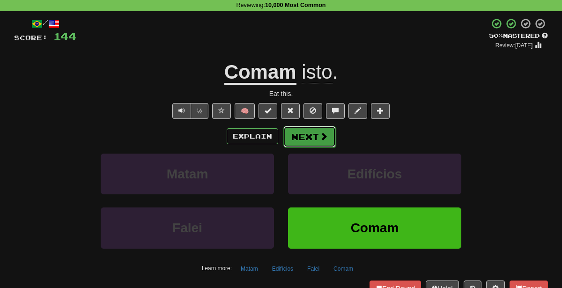
click at [313, 135] on button "Next" at bounding box center [309, 137] width 52 height 22
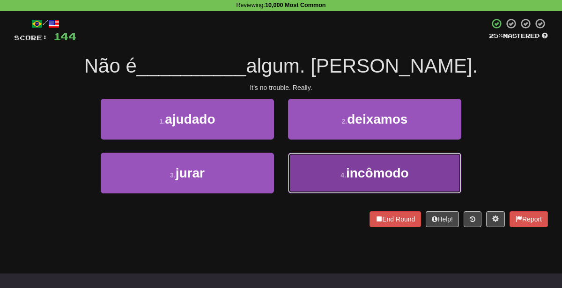
click at [309, 160] on button "4 . incômodo" at bounding box center [374, 173] width 173 height 41
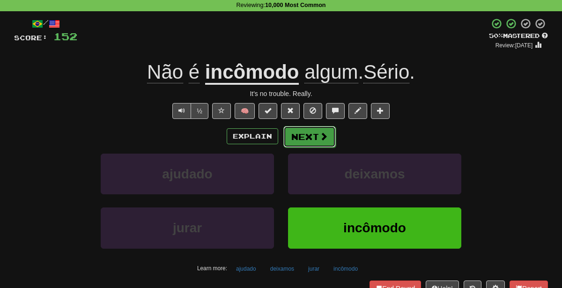
click at [305, 135] on button "Next" at bounding box center [309, 137] width 52 height 22
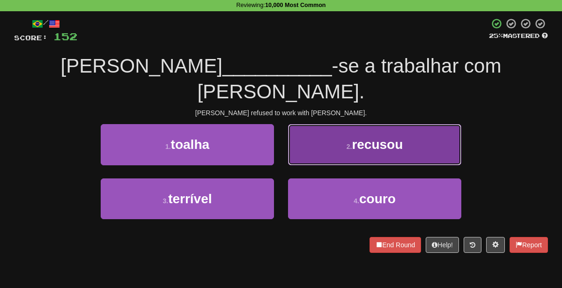
click at [307, 138] on button "2 . recusou" at bounding box center [374, 144] width 173 height 41
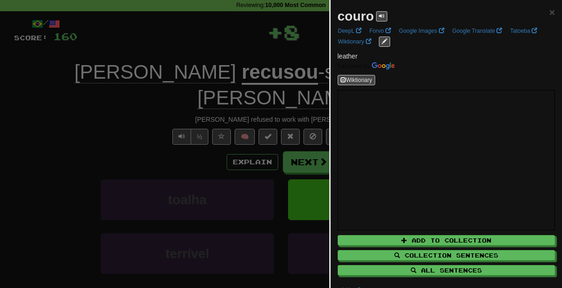
click at [164, 174] on div at bounding box center [281, 144] width 562 height 288
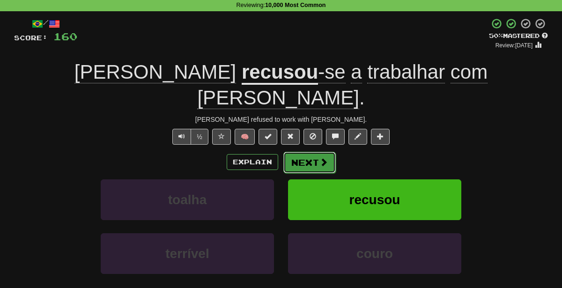
click at [305, 152] on button "Next" at bounding box center [309, 163] width 52 height 22
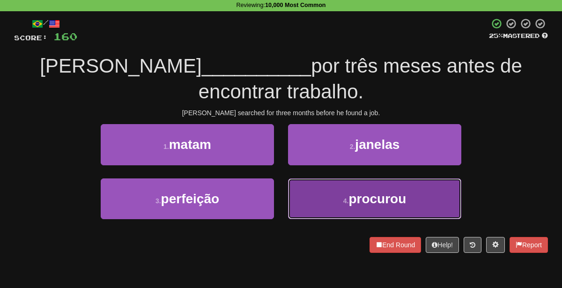
click at [318, 179] on button "4 . procurou" at bounding box center [374, 199] width 173 height 41
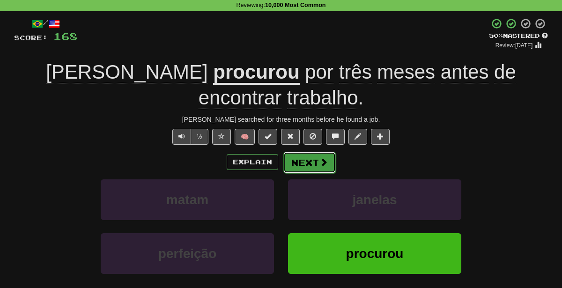
click at [313, 152] on button "Next" at bounding box center [309, 163] width 52 height 22
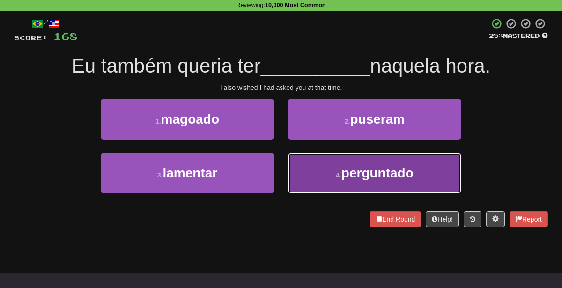
click at [349, 184] on button "4 . perguntado" at bounding box center [374, 173] width 173 height 41
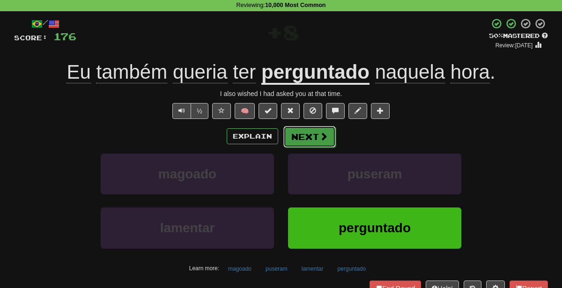
click at [314, 134] on button "Next" at bounding box center [309, 137] width 52 height 22
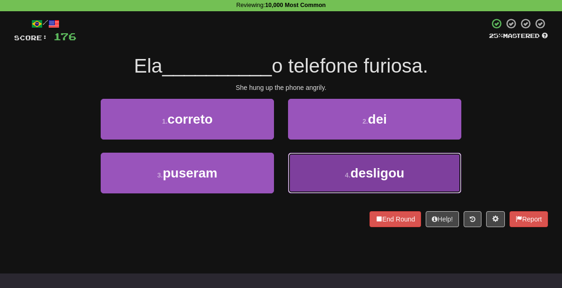
click at [326, 167] on button "4 . desligou" at bounding box center [374, 173] width 173 height 41
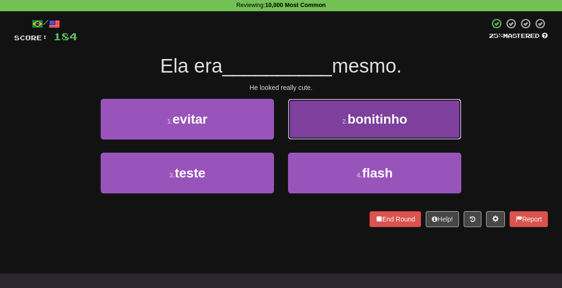
click at [323, 112] on button "2 . bonitinho" at bounding box center [374, 119] width 173 height 41
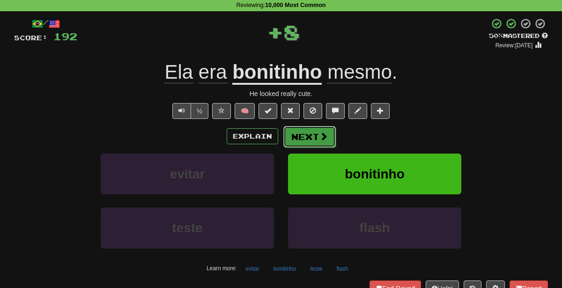
click at [303, 142] on button "Next" at bounding box center [309, 137] width 52 height 22
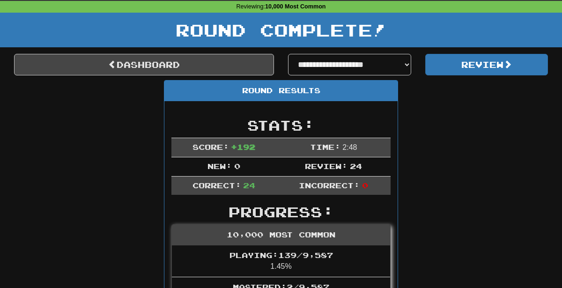
scroll to position [58, 0]
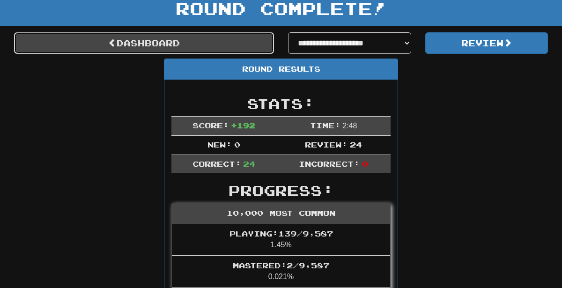
click at [241, 50] on link "Dashboard" at bounding box center [144, 43] width 260 height 22
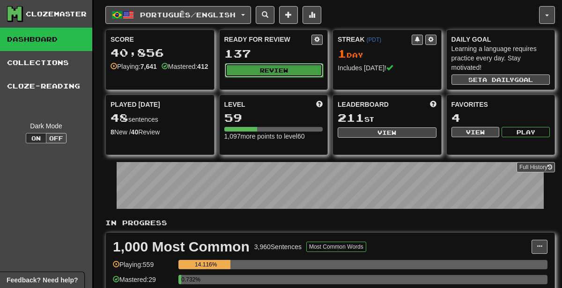
click at [262, 66] on button "Review" at bounding box center [274, 70] width 99 height 14
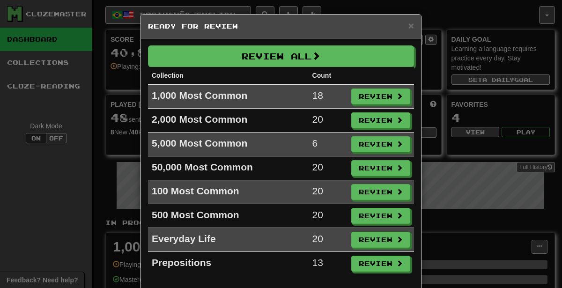
click at [515, 174] on div "× Ready for Review Review All Collection Count 1,000 Most Common 18 Review 2,00…" at bounding box center [281, 144] width 562 height 288
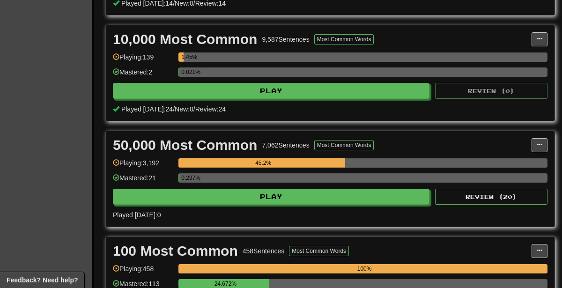
scroll to position [520, 0]
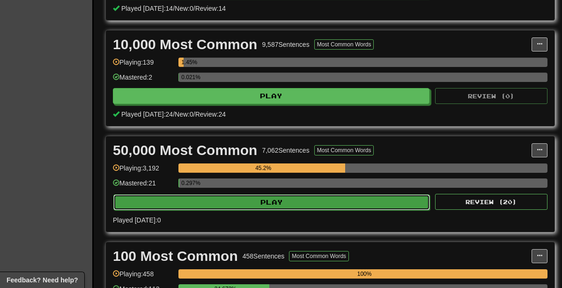
click at [311, 199] on button "Play" at bounding box center [271, 202] width 317 height 16
select select "********"
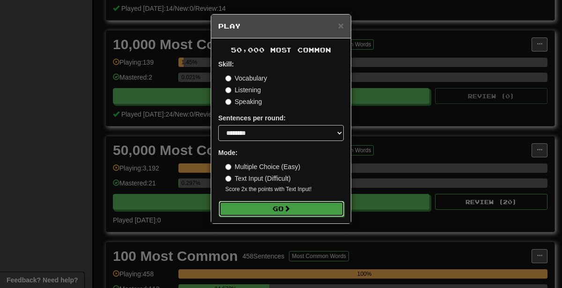
click at [312, 212] on button "Go" at bounding box center [282, 209] width 126 height 16
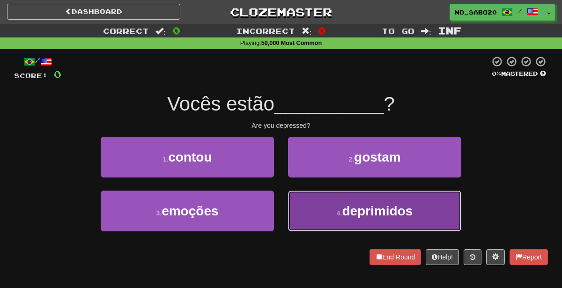
click at [374, 222] on button "4 . deprimidos" at bounding box center [374, 211] width 173 height 41
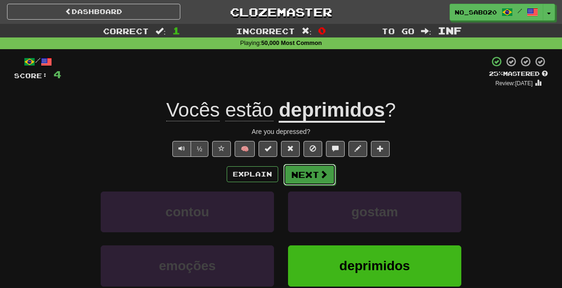
click at [313, 172] on button "Next" at bounding box center [309, 175] width 52 height 22
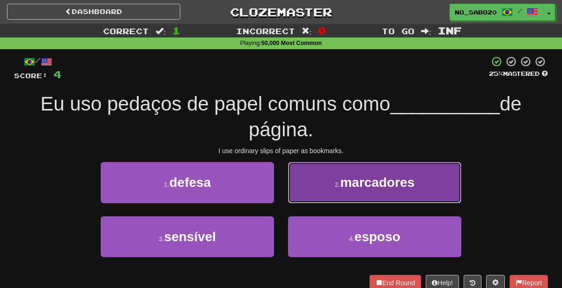
click at [374, 183] on span "marcadores" at bounding box center [377, 182] width 75 height 15
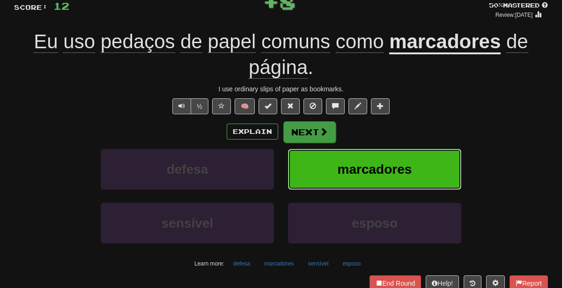
scroll to position [71, 0]
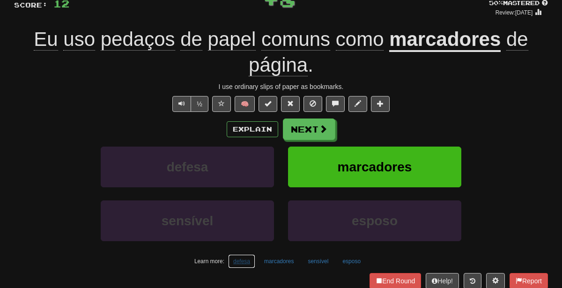
click at [239, 259] on button "defesa" at bounding box center [241, 261] width 27 height 14
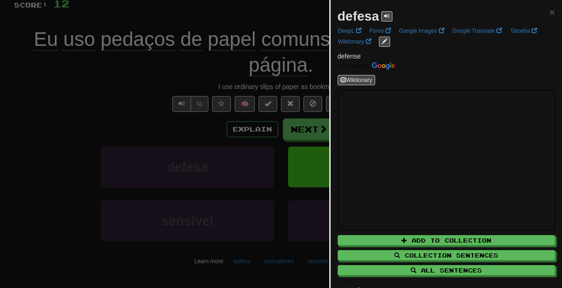
click at [91, 170] on div at bounding box center [281, 144] width 562 height 288
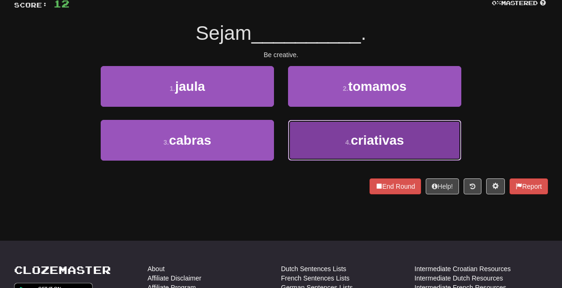
click at [318, 140] on button "4 . criativas" at bounding box center [374, 140] width 173 height 41
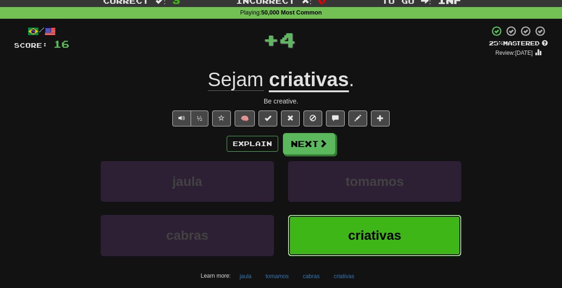
scroll to position [18, 0]
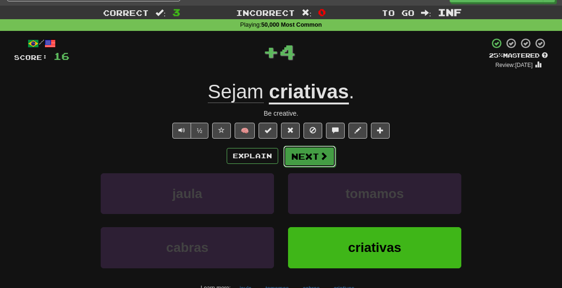
click at [311, 157] on button "Next" at bounding box center [309, 157] width 52 height 22
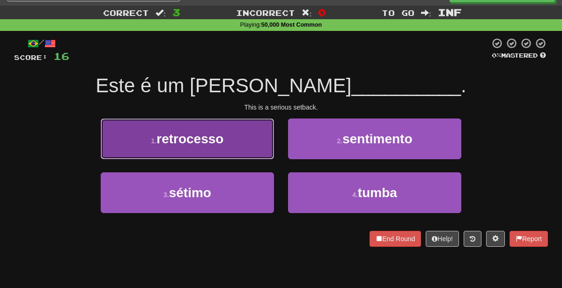
click at [245, 137] on button "1 . retrocesso" at bounding box center [187, 139] width 173 height 41
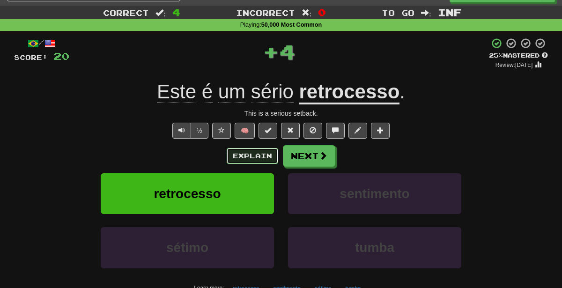
click at [248, 149] on button "Explain" at bounding box center [253, 156] width 52 height 16
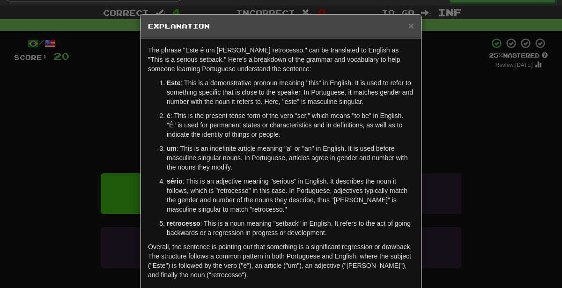
click at [0, 228] on div "× Explanation The phrase "Este é um [PERSON_NAME] retrocesso." can be translate…" at bounding box center [281, 144] width 562 height 288
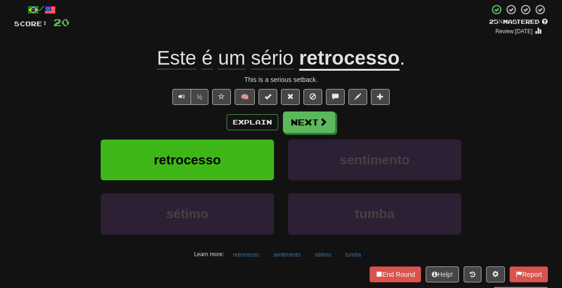
scroll to position [0, 0]
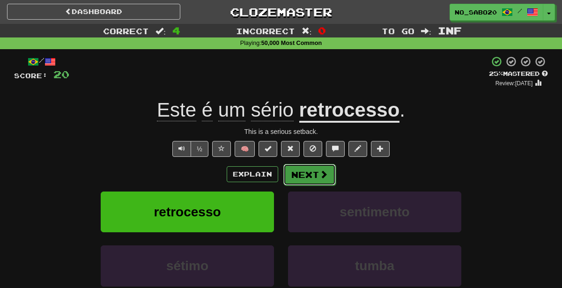
click at [300, 178] on button "Next" at bounding box center [309, 175] width 52 height 22
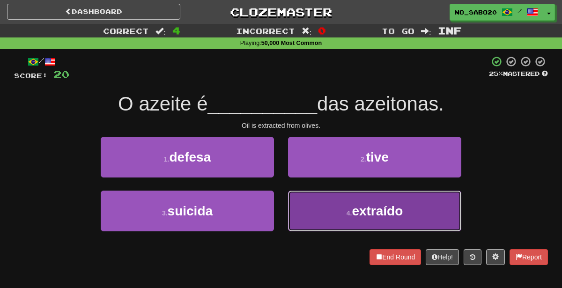
click at [326, 210] on button "4 . extraído" at bounding box center [374, 211] width 173 height 41
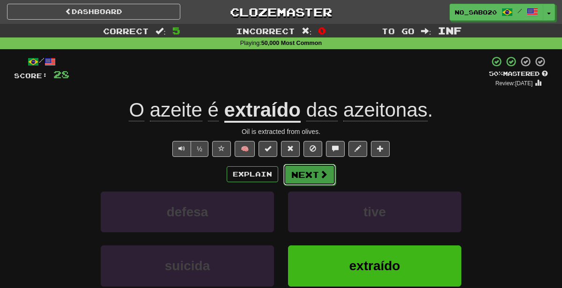
click at [303, 173] on button "Next" at bounding box center [309, 175] width 52 height 22
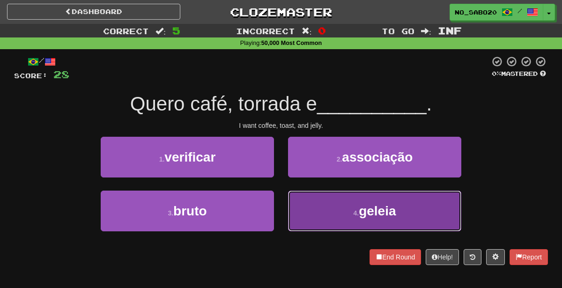
click at [337, 211] on button "4 . geleia" at bounding box center [374, 211] width 173 height 41
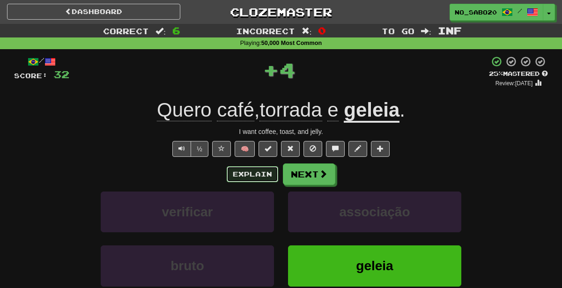
click at [232, 172] on button "Explain" at bounding box center [253, 174] width 52 height 16
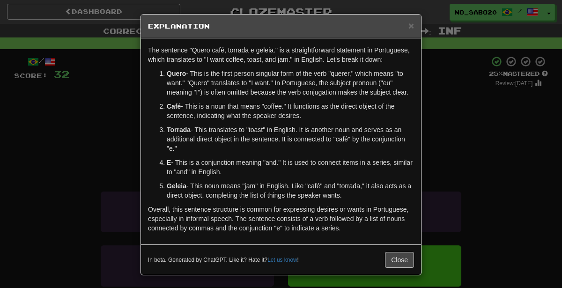
click at [537, 150] on div "× Explanation The sentence "Quero café, torrada e geleia." is a straightforward…" at bounding box center [281, 144] width 562 height 288
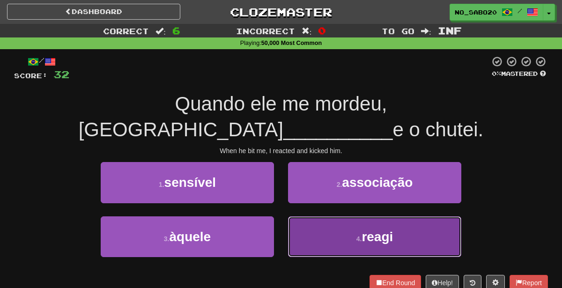
click at [362, 220] on button "4 . reagi" at bounding box center [374, 236] width 173 height 41
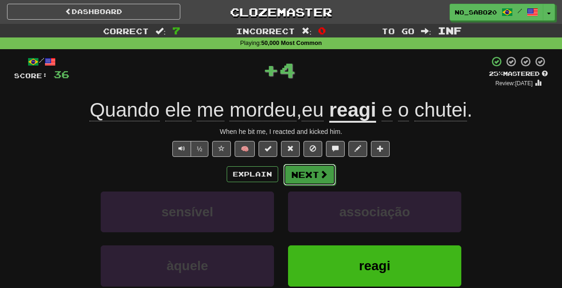
click at [313, 172] on button "Next" at bounding box center [309, 175] width 52 height 22
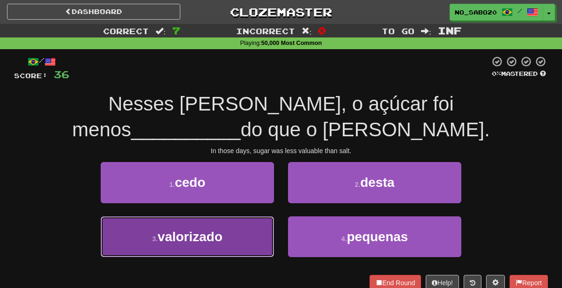
click at [246, 216] on button "3 . valorizado" at bounding box center [187, 236] width 173 height 41
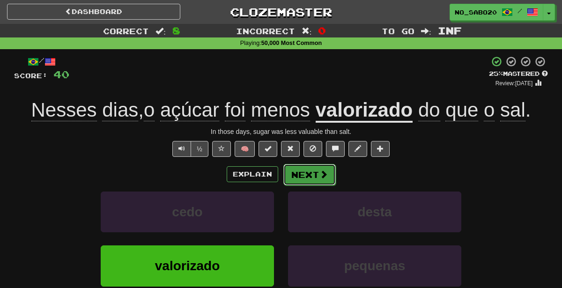
click at [320, 177] on span at bounding box center [324, 174] width 8 height 8
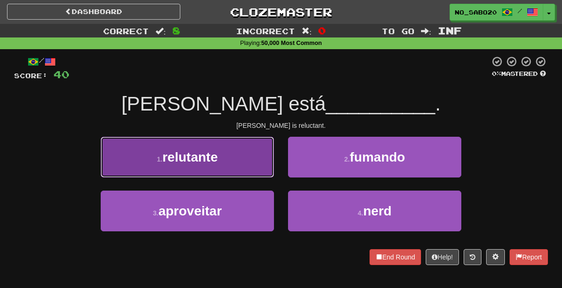
click at [255, 155] on button "1 . relutante" at bounding box center [187, 157] width 173 height 41
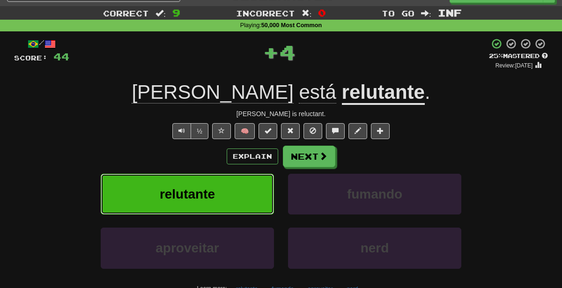
scroll to position [20, 0]
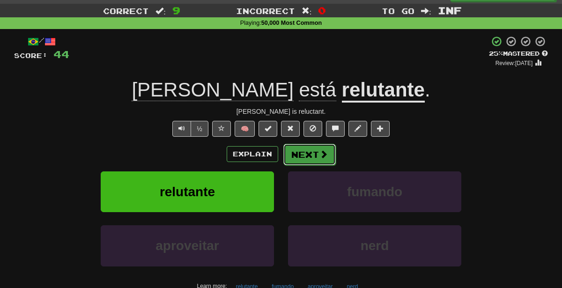
click at [313, 156] on button "Next" at bounding box center [309, 155] width 52 height 22
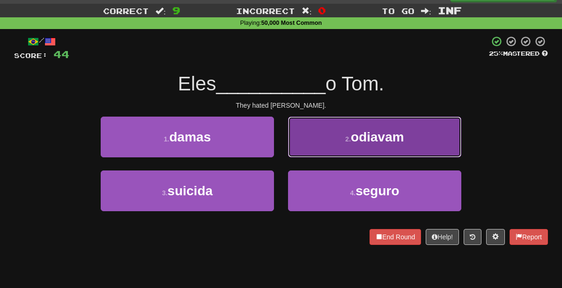
click at [312, 140] on button "2 . [GEOGRAPHIC_DATA]" at bounding box center [374, 137] width 173 height 41
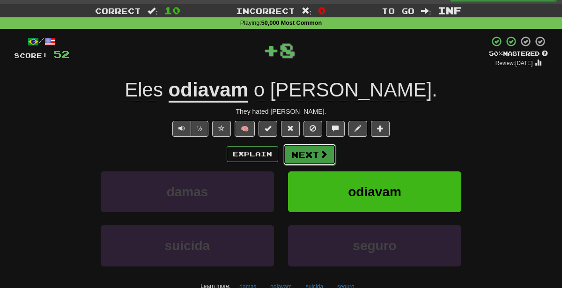
click at [316, 150] on button "Next" at bounding box center [309, 155] width 52 height 22
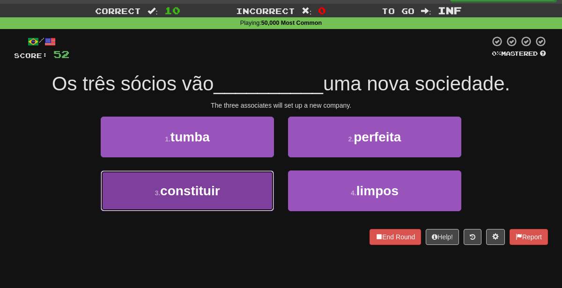
click at [245, 195] on button "3 . constituir" at bounding box center [187, 191] width 173 height 41
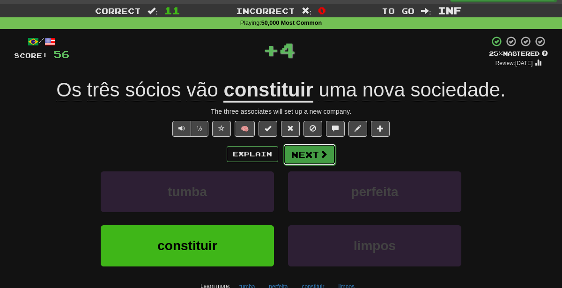
click at [323, 153] on span at bounding box center [324, 154] width 8 height 8
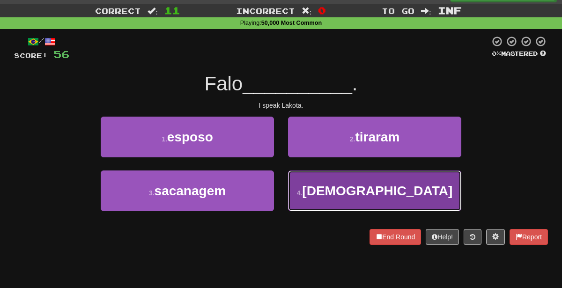
click at [324, 206] on button "4 . [DEMOGRAPHIC_DATA]" at bounding box center [374, 191] width 173 height 41
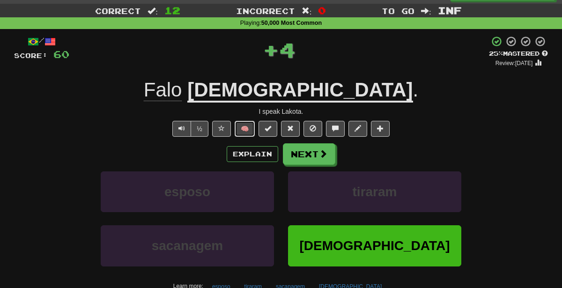
click at [245, 130] on button "🧠" at bounding box center [245, 129] width 20 height 16
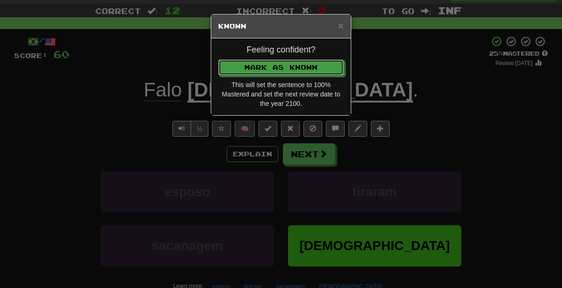
click at [218, 60] on button "Mark as Known" at bounding box center [281, 68] width 126 height 16
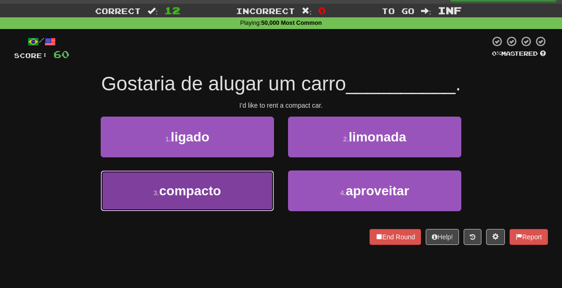
click at [224, 197] on button "3 . compacto" at bounding box center [187, 191] width 173 height 41
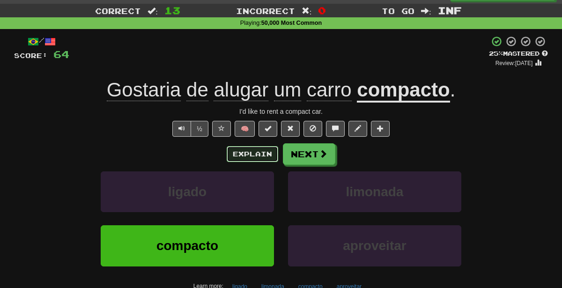
click at [243, 150] on button "Explain" at bounding box center [253, 154] width 52 height 16
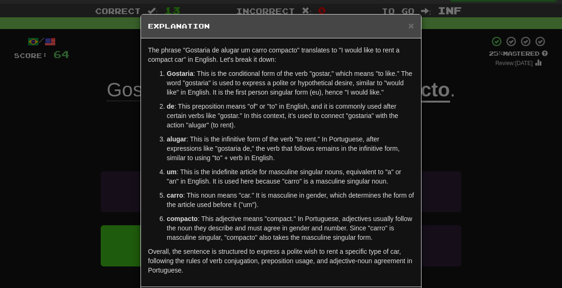
click at [480, 132] on div "× Explanation The phrase "Gostaria de alugar um carro compacto" translates to "…" at bounding box center [281, 144] width 562 height 288
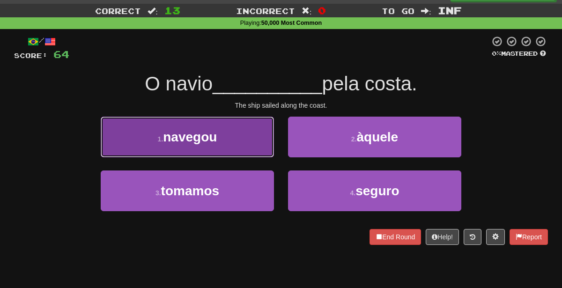
click at [242, 141] on button "1 . [GEOGRAPHIC_DATA]" at bounding box center [187, 137] width 173 height 41
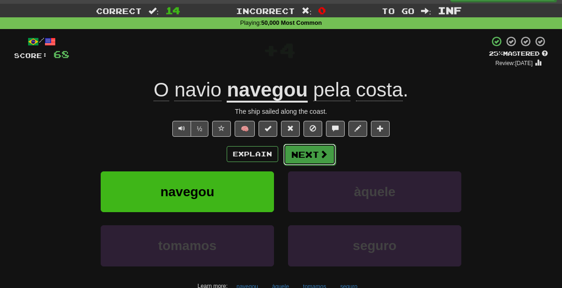
click at [309, 154] on button "Next" at bounding box center [309, 155] width 52 height 22
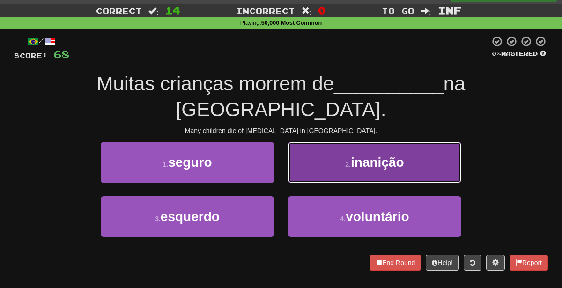
click at [372, 155] on span "inanição" at bounding box center [377, 162] width 53 height 15
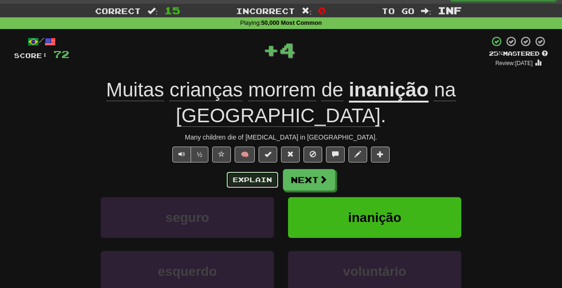
click at [248, 172] on button "Explain" at bounding box center [253, 180] width 52 height 16
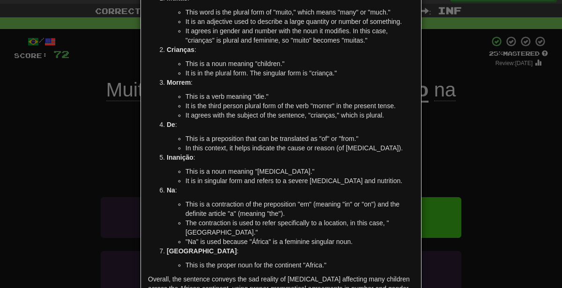
scroll to position [94, 0]
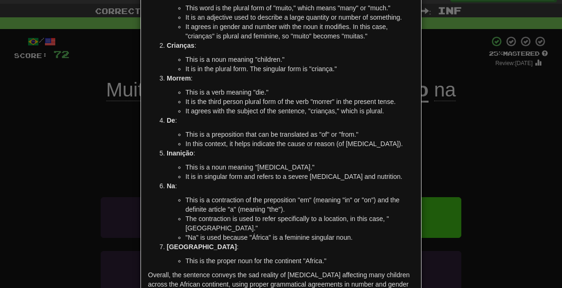
click at [458, 116] on div "× Explanation The sentence "Muitas crianças morrem de inanição na [GEOGRAPHIC_D…" at bounding box center [281, 144] width 562 height 288
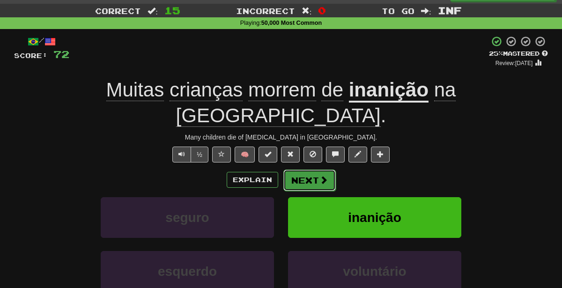
click at [320, 176] on span at bounding box center [324, 180] width 8 height 8
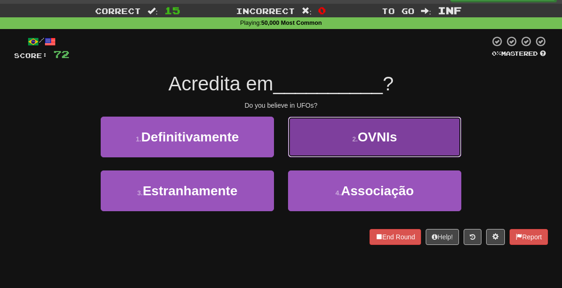
click at [331, 145] on button "2 . OVNIs" at bounding box center [374, 137] width 173 height 41
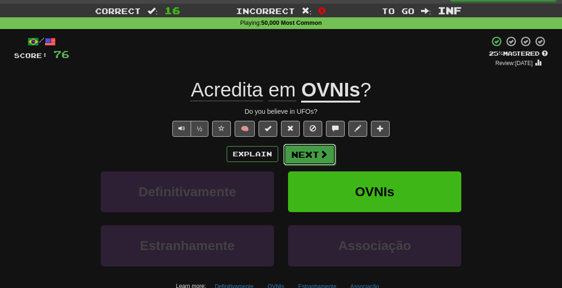
click at [314, 156] on button "Next" at bounding box center [309, 155] width 52 height 22
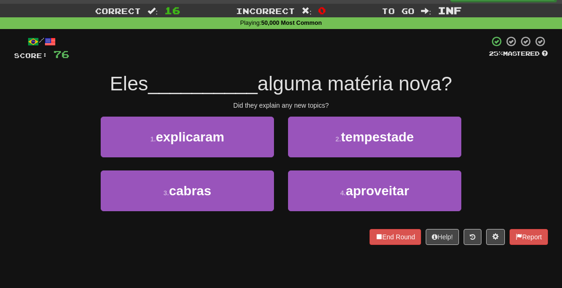
scroll to position [4, 0]
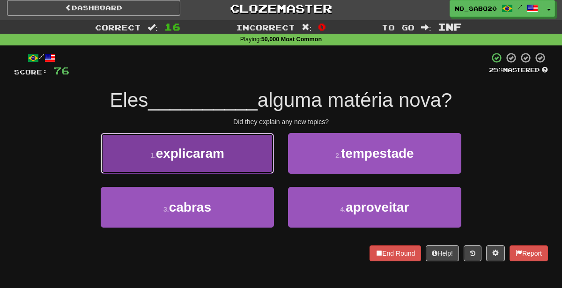
click at [247, 160] on button "1 . explicaram" at bounding box center [187, 153] width 173 height 41
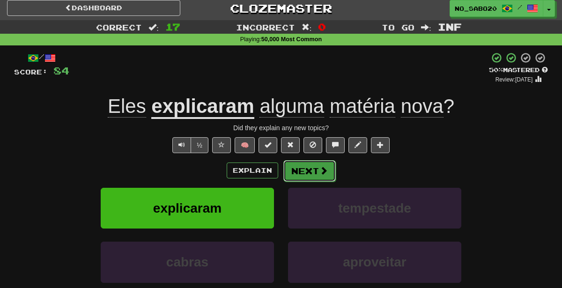
click at [305, 171] on button "Next" at bounding box center [309, 171] width 52 height 22
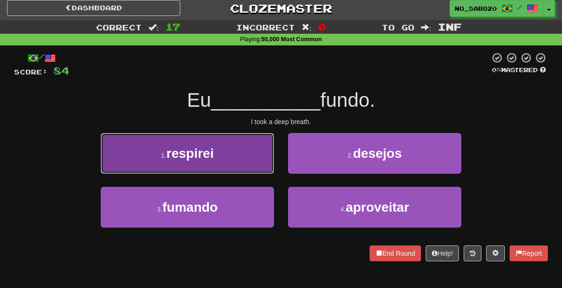
click at [251, 155] on button "1 . respirei" at bounding box center [187, 153] width 173 height 41
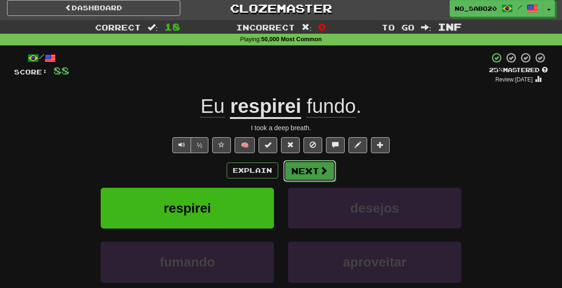
click at [310, 163] on button "Next" at bounding box center [309, 171] width 52 height 22
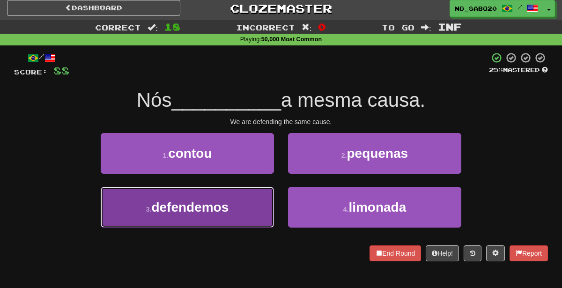
click at [229, 215] on button "3 . defendemos" at bounding box center [187, 207] width 173 height 41
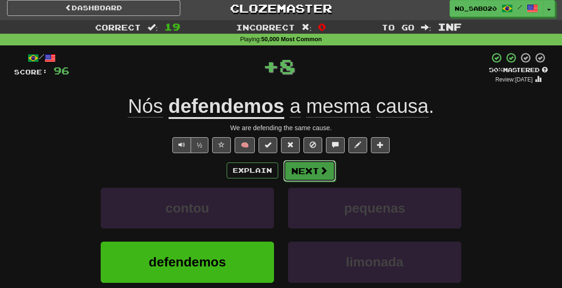
click at [320, 166] on span at bounding box center [324, 170] width 8 height 8
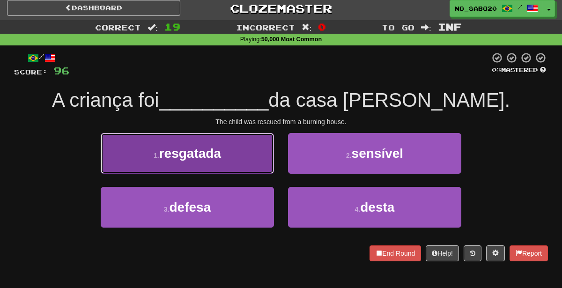
click at [260, 157] on button "1 . resgatada" at bounding box center [187, 153] width 173 height 41
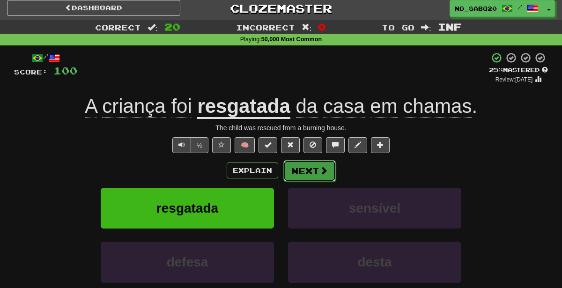
click at [314, 165] on button "Next" at bounding box center [309, 171] width 52 height 22
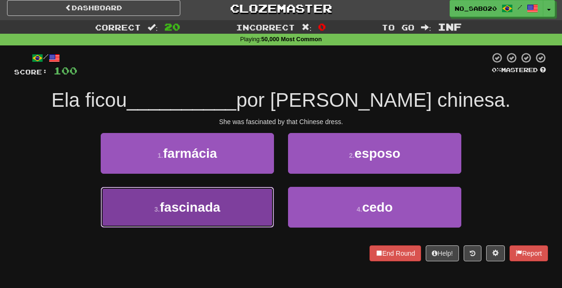
click at [252, 197] on button "3 . fascinada" at bounding box center [187, 207] width 173 height 41
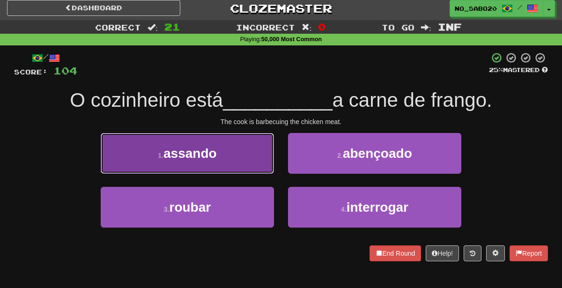
click at [218, 157] on button "1 . assando" at bounding box center [187, 153] width 173 height 41
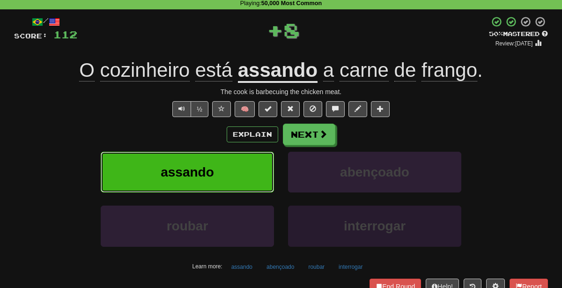
scroll to position [57, 0]
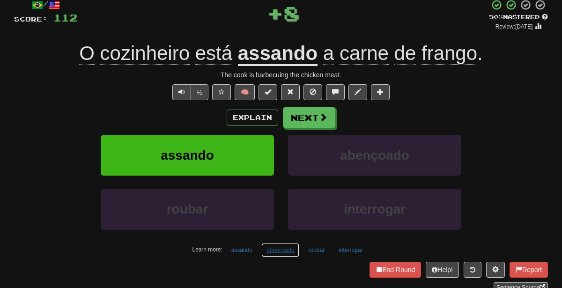
click at [280, 251] on button "abençoado" at bounding box center [280, 250] width 38 height 14
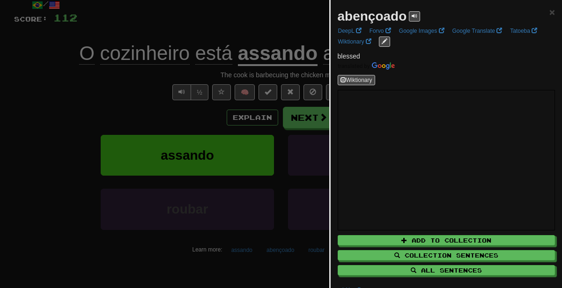
click at [201, 157] on div at bounding box center [281, 144] width 562 height 288
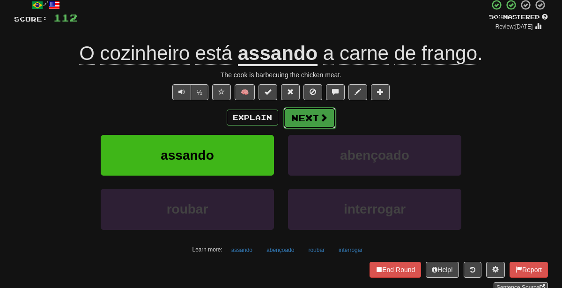
click at [315, 122] on button "Next" at bounding box center [309, 118] width 52 height 22
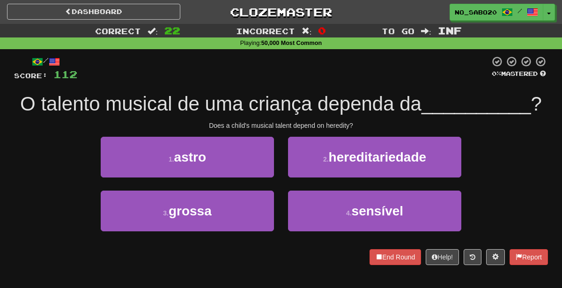
scroll to position [0, 0]
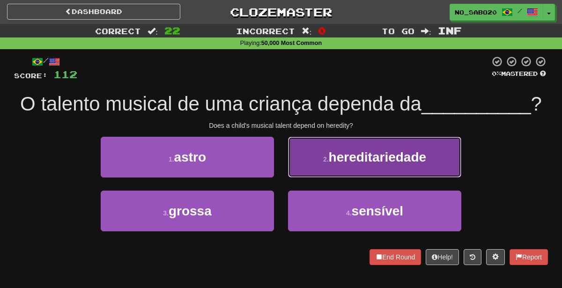
click at [324, 157] on small "2 ." at bounding box center [326, 159] width 6 height 7
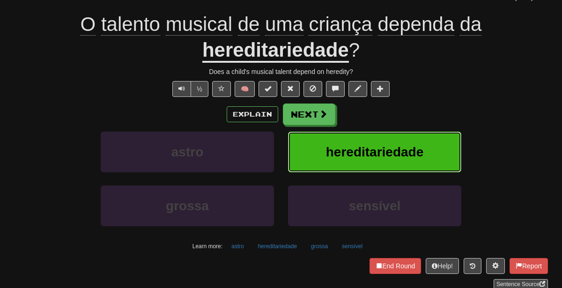
scroll to position [87, 0]
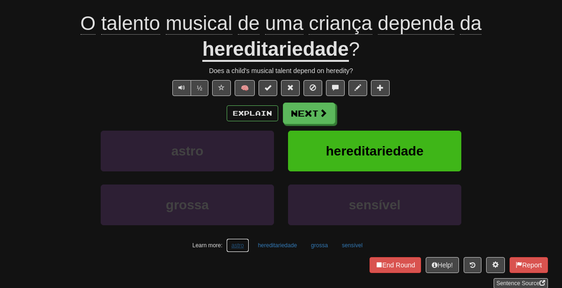
click at [236, 242] on button "astro" at bounding box center [237, 245] width 23 height 14
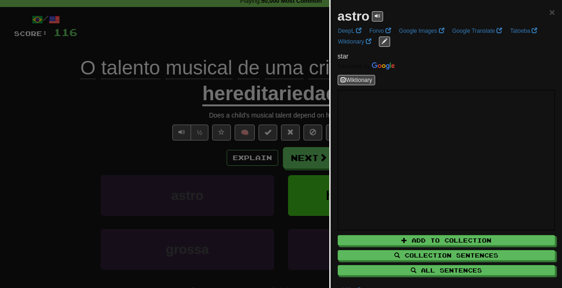
scroll to position [39, 0]
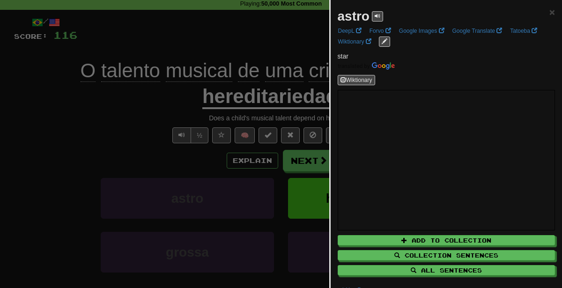
click at [118, 147] on div at bounding box center [281, 144] width 562 height 288
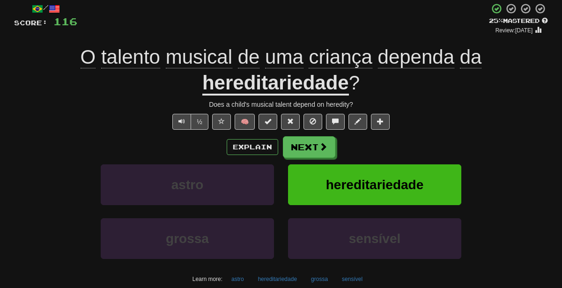
scroll to position [57, 0]
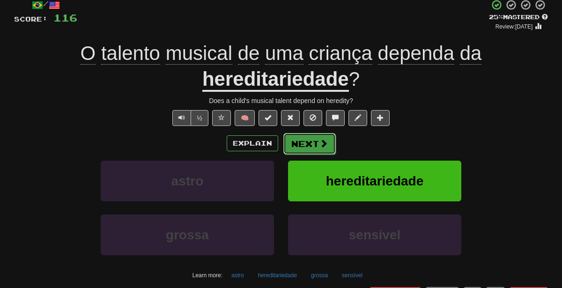
click at [316, 144] on button "Next" at bounding box center [309, 144] width 52 height 22
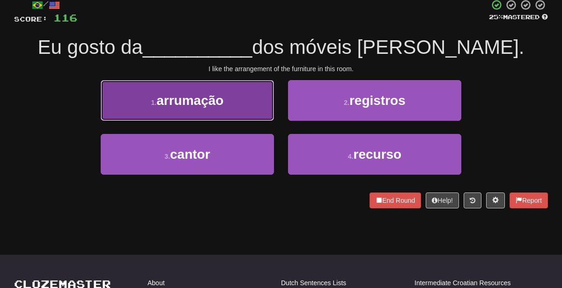
click at [233, 106] on button "1 . arrumação" at bounding box center [187, 100] width 173 height 41
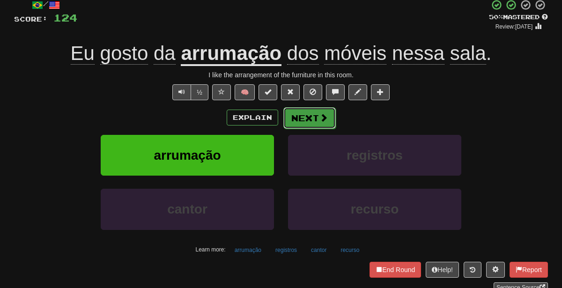
click at [322, 119] on span at bounding box center [324, 117] width 8 height 8
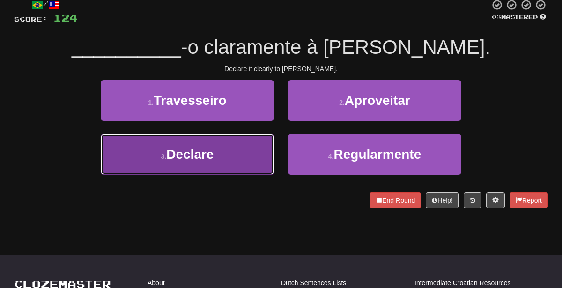
click at [246, 163] on button "3 . Declare" at bounding box center [187, 154] width 173 height 41
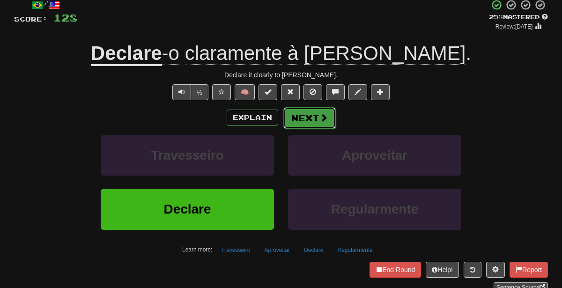
click at [315, 112] on button "Next" at bounding box center [309, 118] width 52 height 22
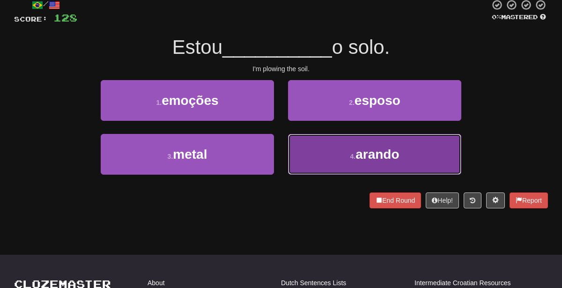
click at [303, 150] on button "4 . arando" at bounding box center [374, 154] width 173 height 41
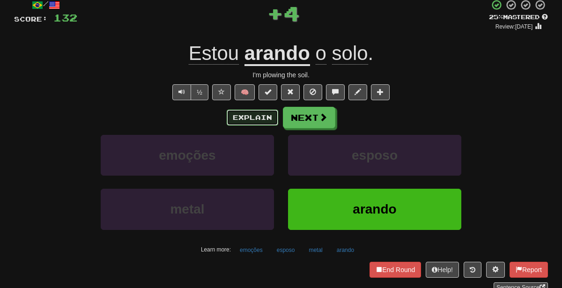
click at [248, 116] on button "Explain" at bounding box center [253, 118] width 52 height 16
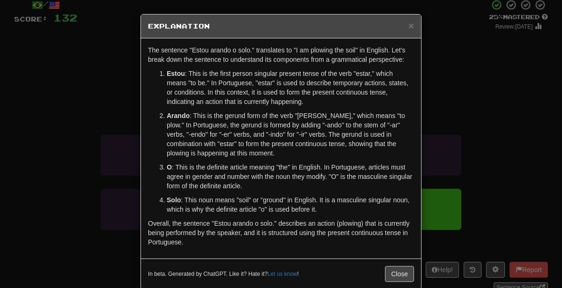
click at [502, 189] on div "× Explanation The sentence "Estou arando o solo." translates to "I am plowing t…" at bounding box center [281, 144] width 562 height 288
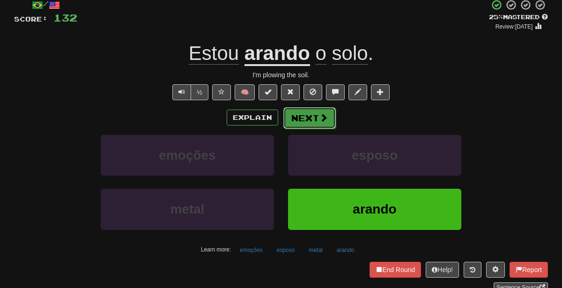
click at [310, 118] on button "Next" at bounding box center [309, 118] width 52 height 22
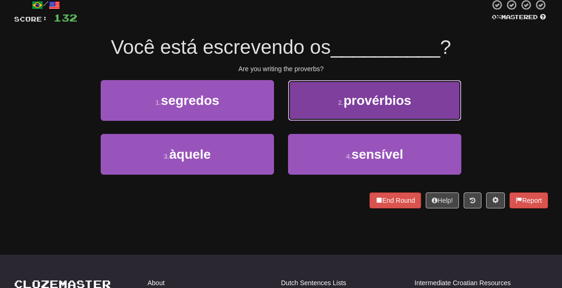
click at [318, 112] on button "2 . provérbios" at bounding box center [374, 100] width 173 height 41
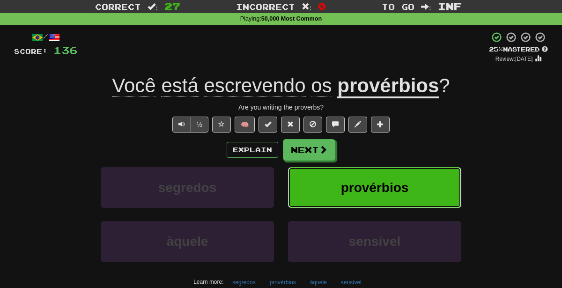
scroll to position [15, 0]
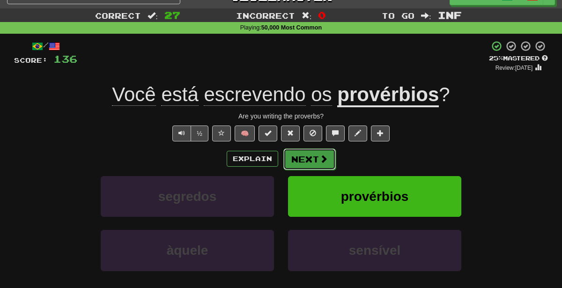
click at [307, 156] on button "Next" at bounding box center [309, 160] width 52 height 22
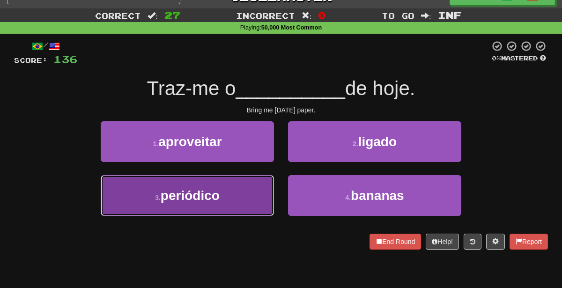
click at [228, 194] on button "3 . periódico" at bounding box center [187, 195] width 173 height 41
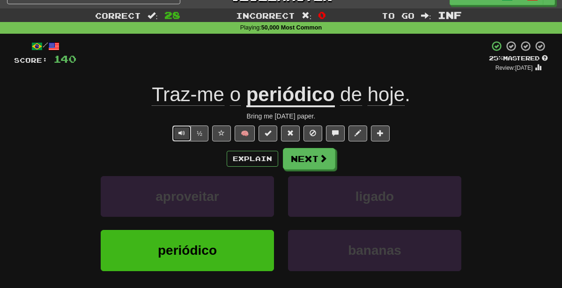
click at [182, 131] on span "Text-to-speech controls" at bounding box center [182, 133] width 7 height 7
click at [316, 160] on button "Next" at bounding box center [309, 160] width 52 height 22
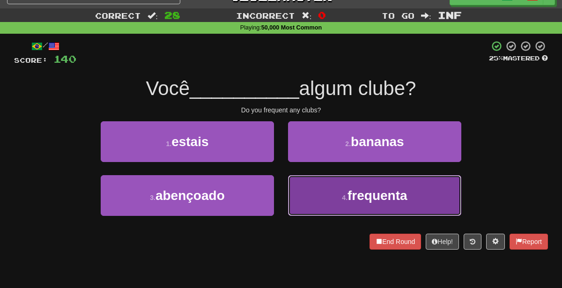
click at [333, 200] on button "4 . frequenta" at bounding box center [374, 195] width 173 height 41
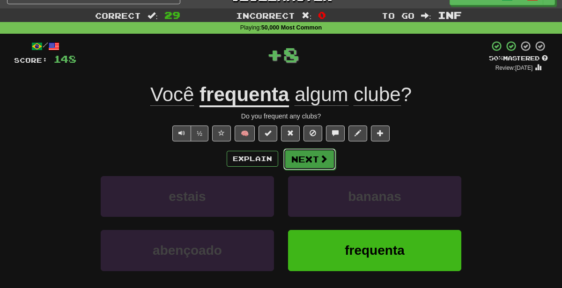
click at [308, 163] on button "Next" at bounding box center [309, 160] width 52 height 22
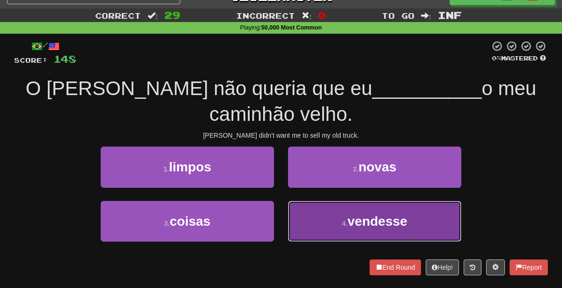
click at [309, 231] on button "4 . vendesse" at bounding box center [374, 221] width 173 height 41
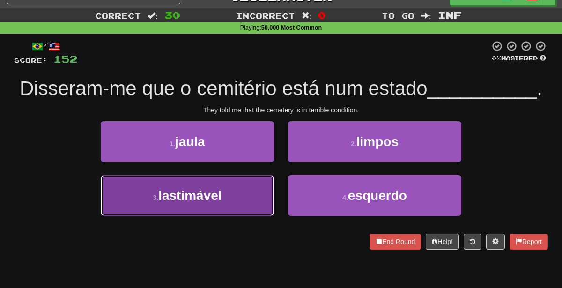
click at [248, 195] on button "3 . lastimável" at bounding box center [187, 195] width 173 height 41
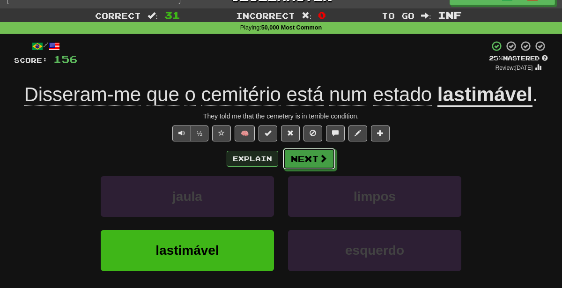
drag, startPoint x: 309, startPoint y: 161, endPoint x: 258, endPoint y: 159, distance: 51.1
click at [258, 159] on div "Explain Next" at bounding box center [281, 159] width 534 height 22
click at [258, 159] on button "Explain" at bounding box center [253, 159] width 52 height 16
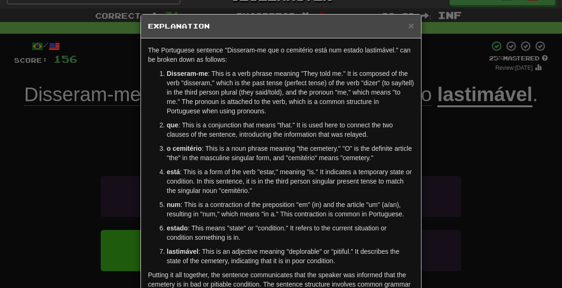
click at [123, 144] on div "× Explanation The Portuguese sentence "Disseram-me que o cemitério está num est…" at bounding box center [281, 144] width 562 height 288
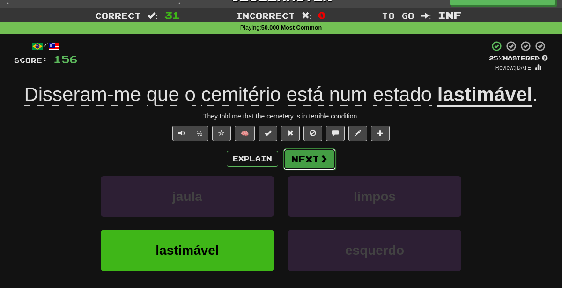
click at [327, 155] on span at bounding box center [324, 159] width 8 height 8
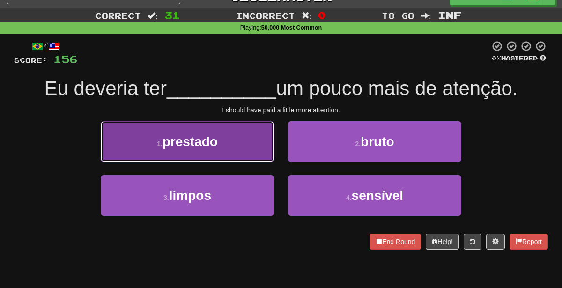
click at [253, 132] on button "1 . prestado" at bounding box center [187, 141] width 173 height 41
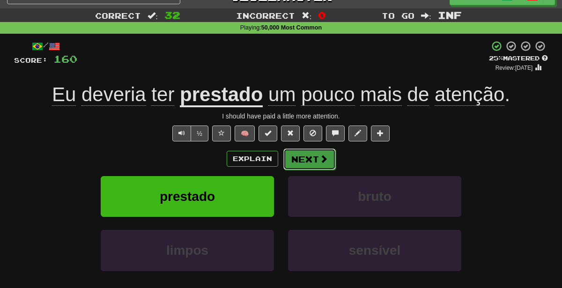
click at [317, 161] on button "Next" at bounding box center [309, 160] width 52 height 22
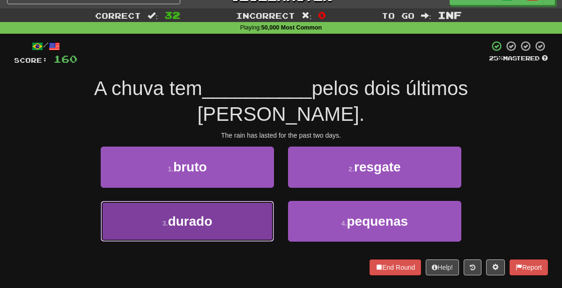
click at [241, 201] on button "3 . durado" at bounding box center [187, 221] width 173 height 41
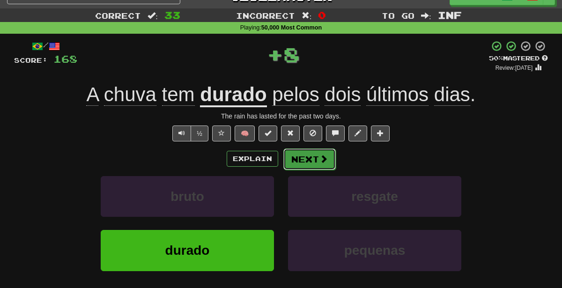
click at [286, 157] on button "Next" at bounding box center [309, 160] width 52 height 22
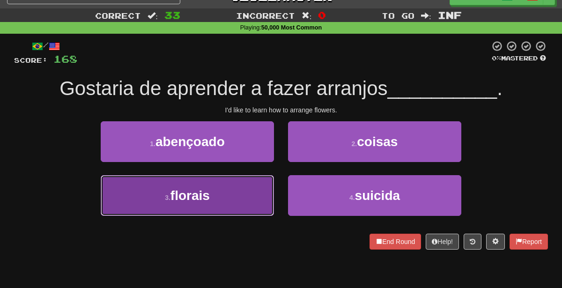
click at [227, 189] on button "3 . florais" at bounding box center [187, 195] width 173 height 41
